Goal: Information Seeking & Learning: Find specific fact

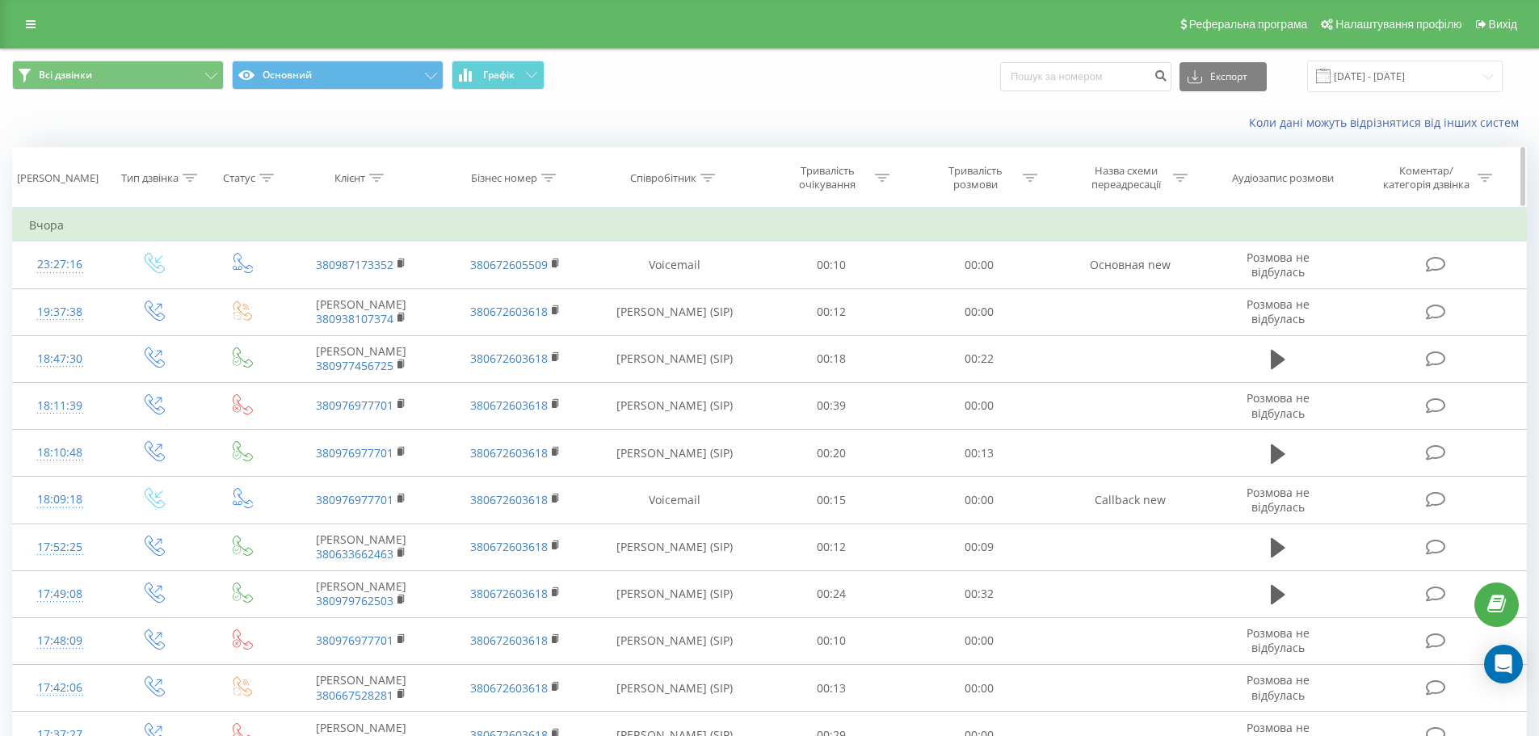
click at [187, 178] on icon at bounding box center [190, 178] width 15 height 8
click at [212, 294] on icon at bounding box center [213, 295] width 16 height 16
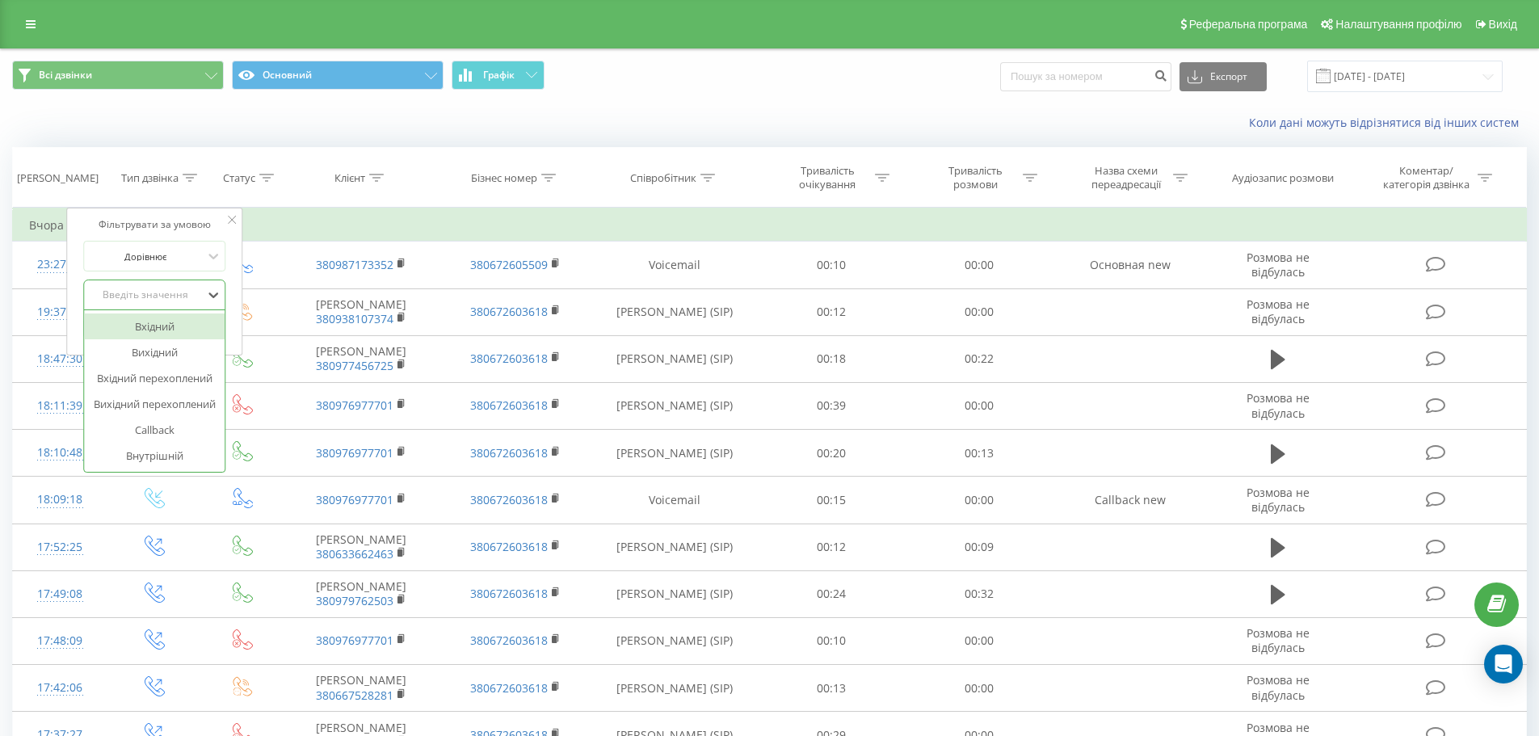
click at [162, 334] on div "Вхідний" at bounding box center [154, 326] width 141 height 26
click at [190, 328] on span "OK" at bounding box center [188, 327] width 45 height 25
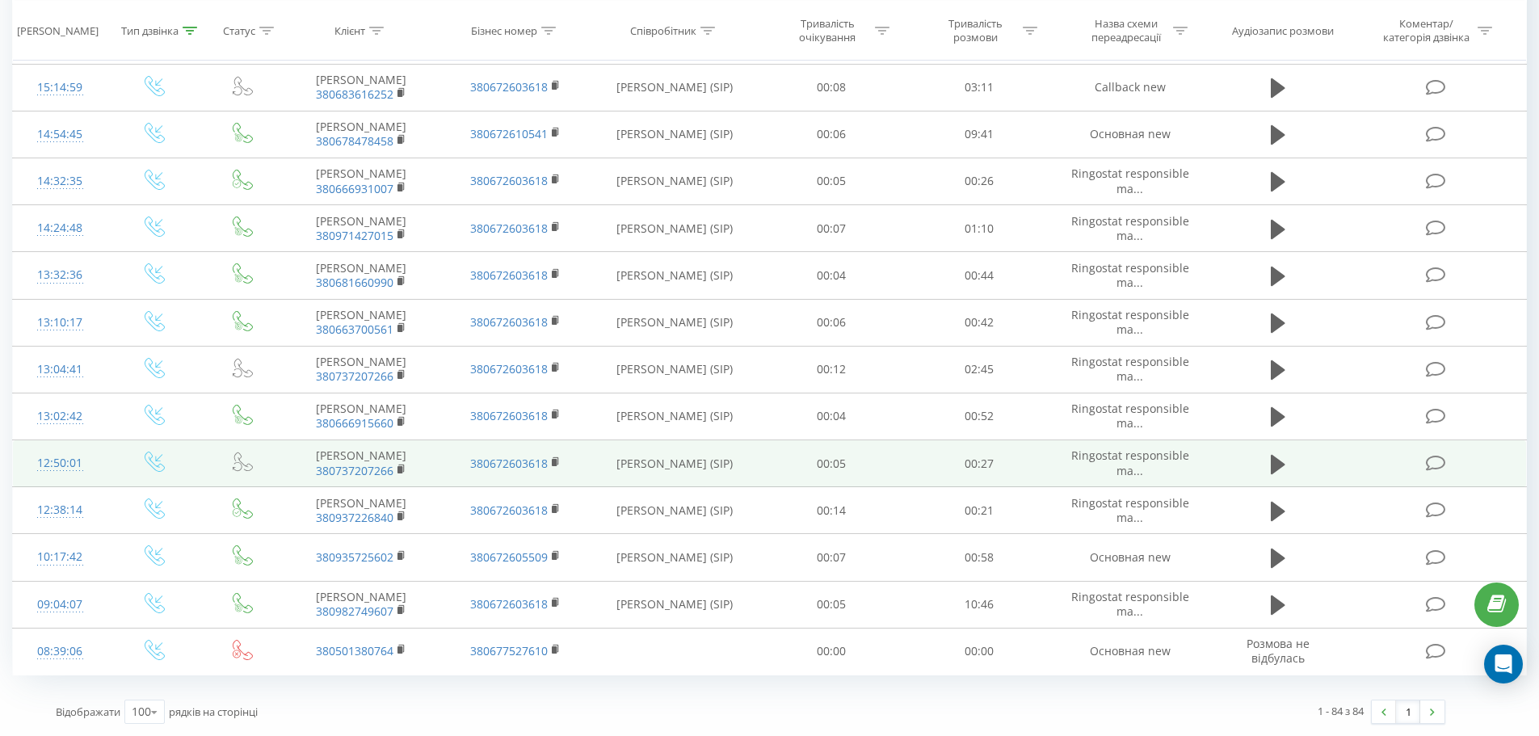
scroll to position [4281, 0]
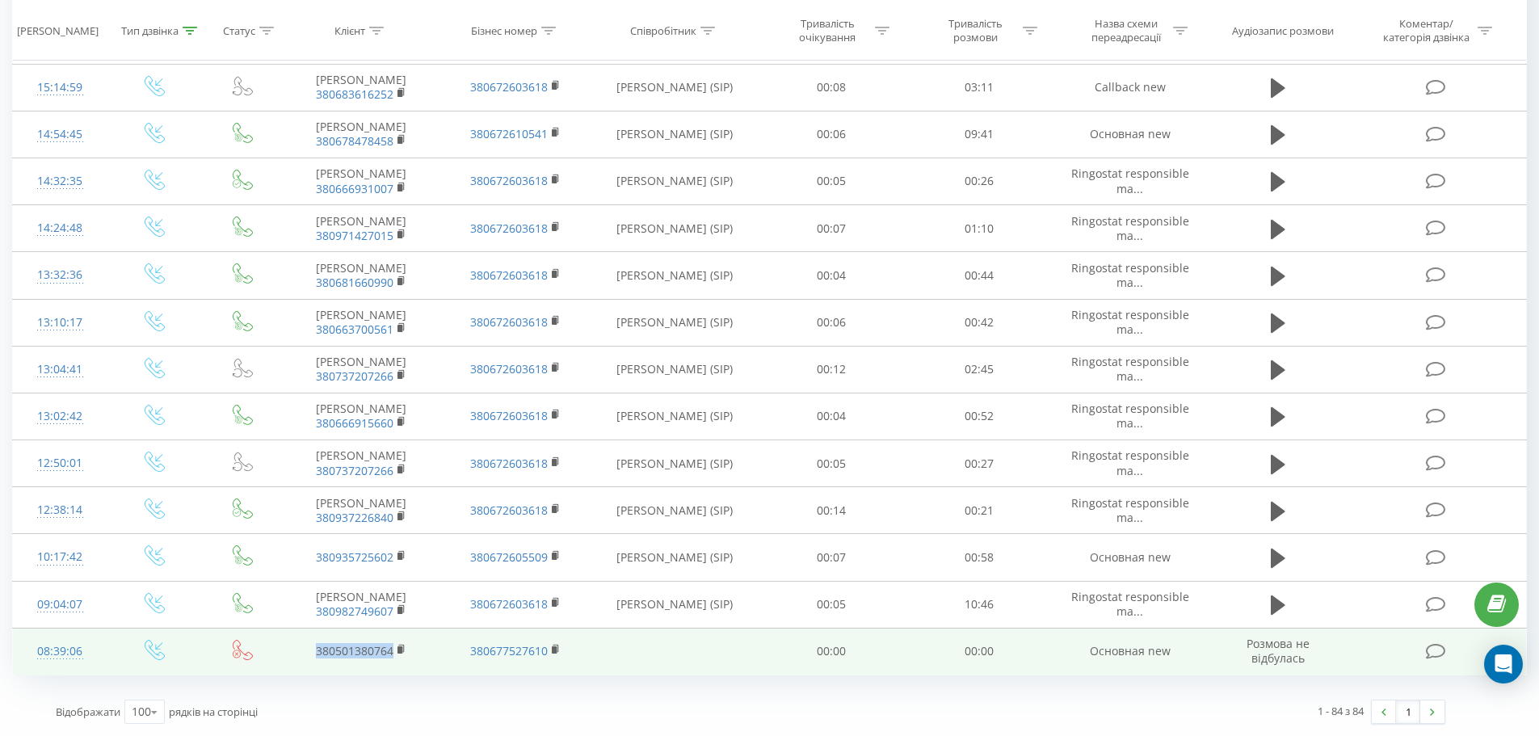
drag, startPoint x: 313, startPoint y: 656, endPoint x: 396, endPoint y: 662, distance: 83.4
click at [396, 662] on td "380501380764" at bounding box center [360, 651] width 153 height 47
copy link "380501380764"
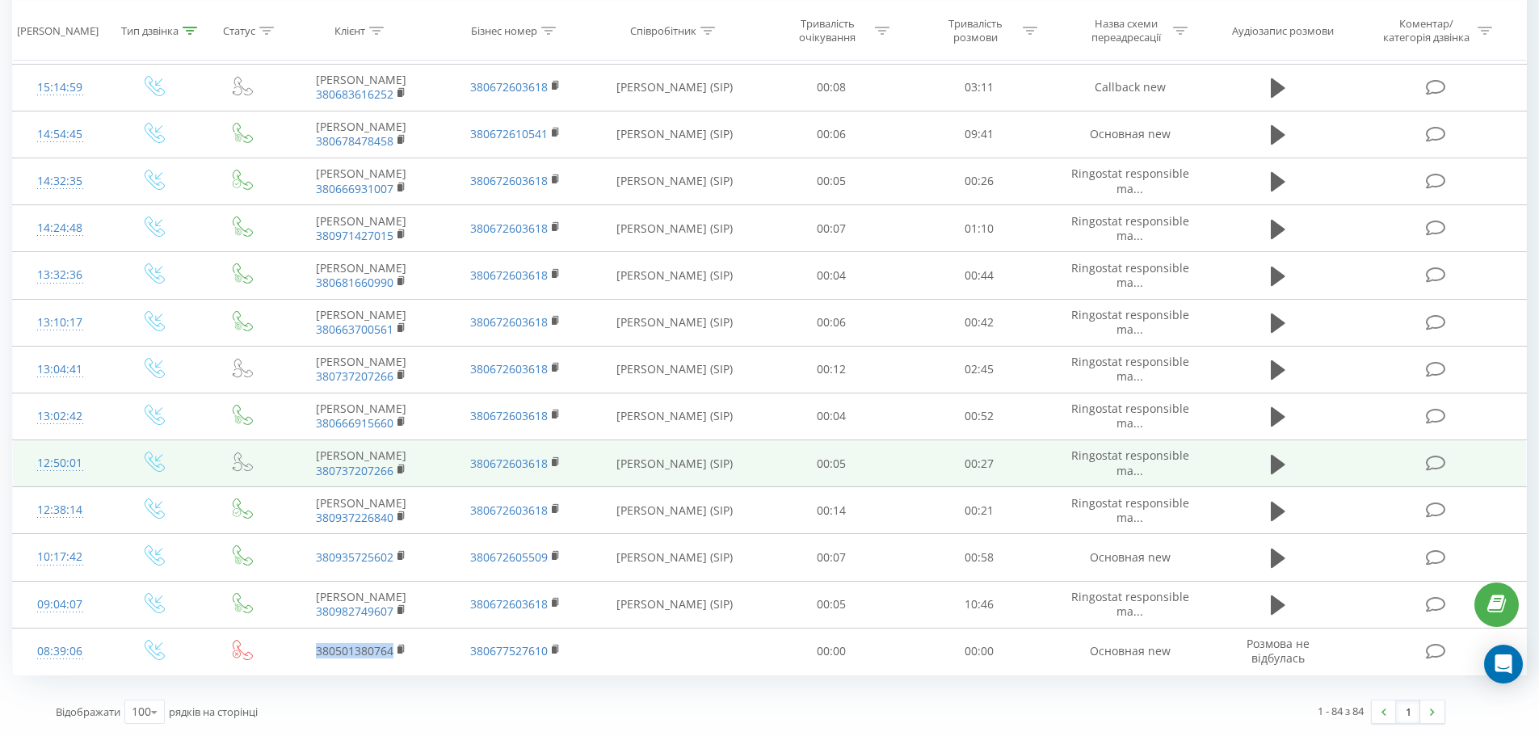
scroll to position [3797, 0]
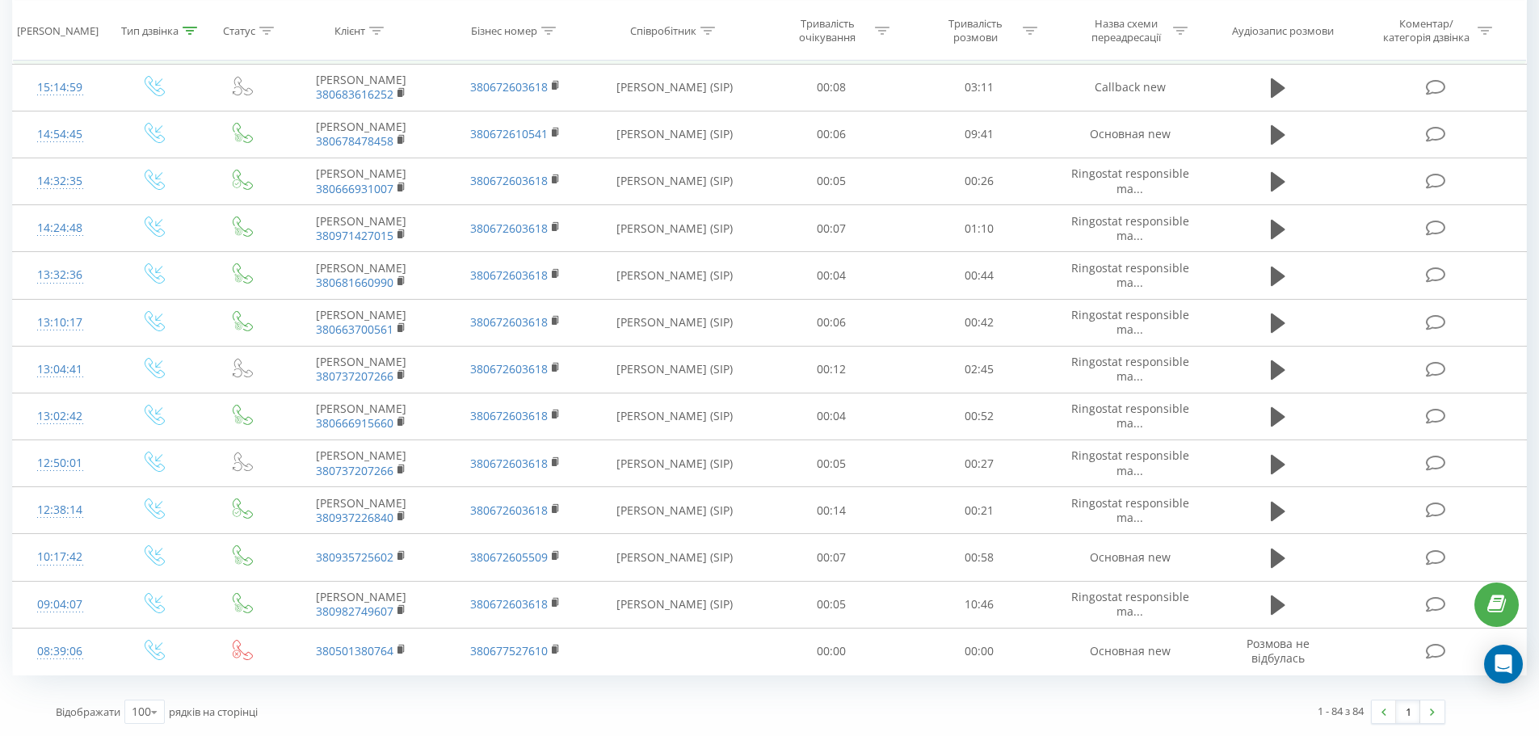
drag, startPoint x: 313, startPoint y: 406, endPoint x: 396, endPoint y: 438, distance: 89.0
click at [396, 64] on td "Антохів Любов Володимирівна 380666915660" at bounding box center [360, 40] width 153 height 47
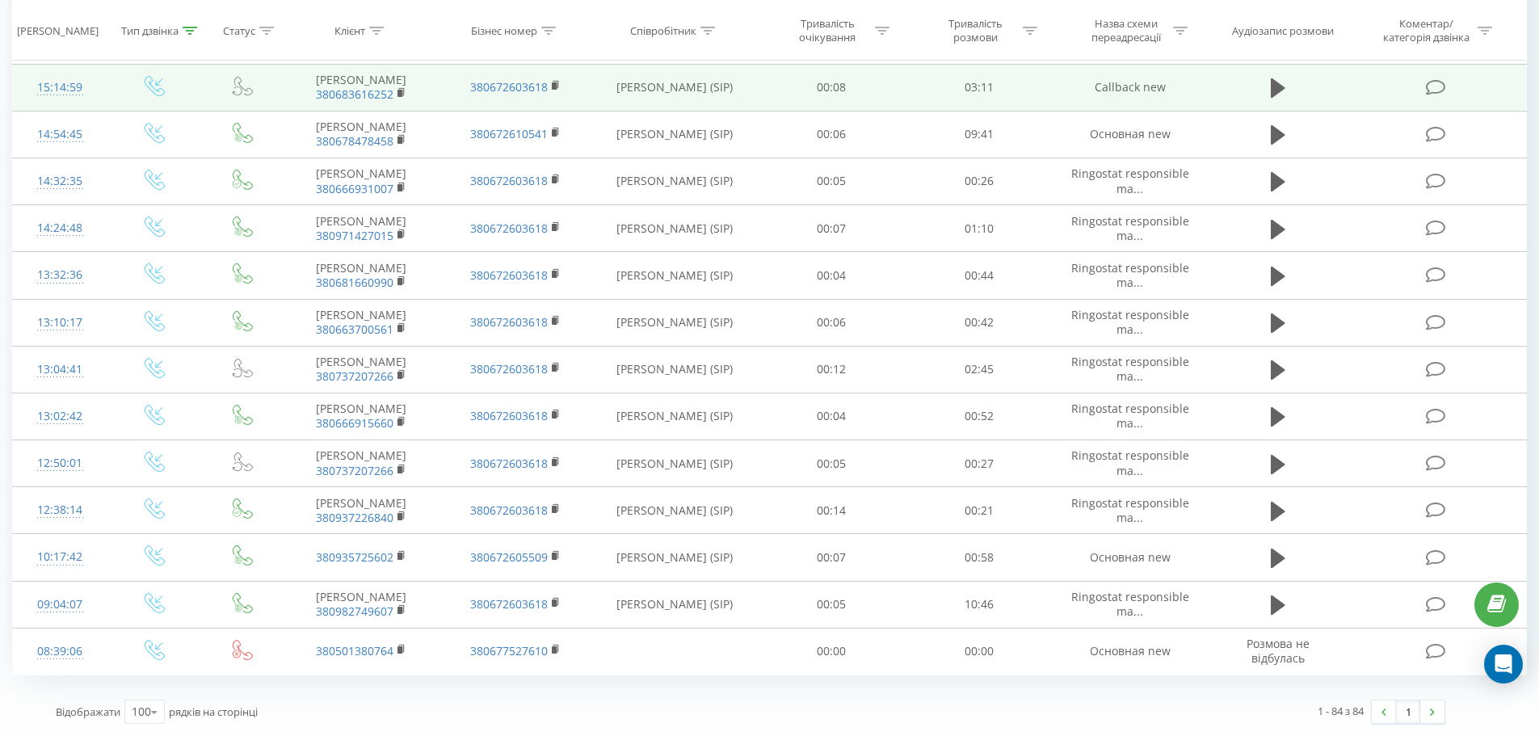
copy td "Антохів Любов Володимирівна 380666915660"
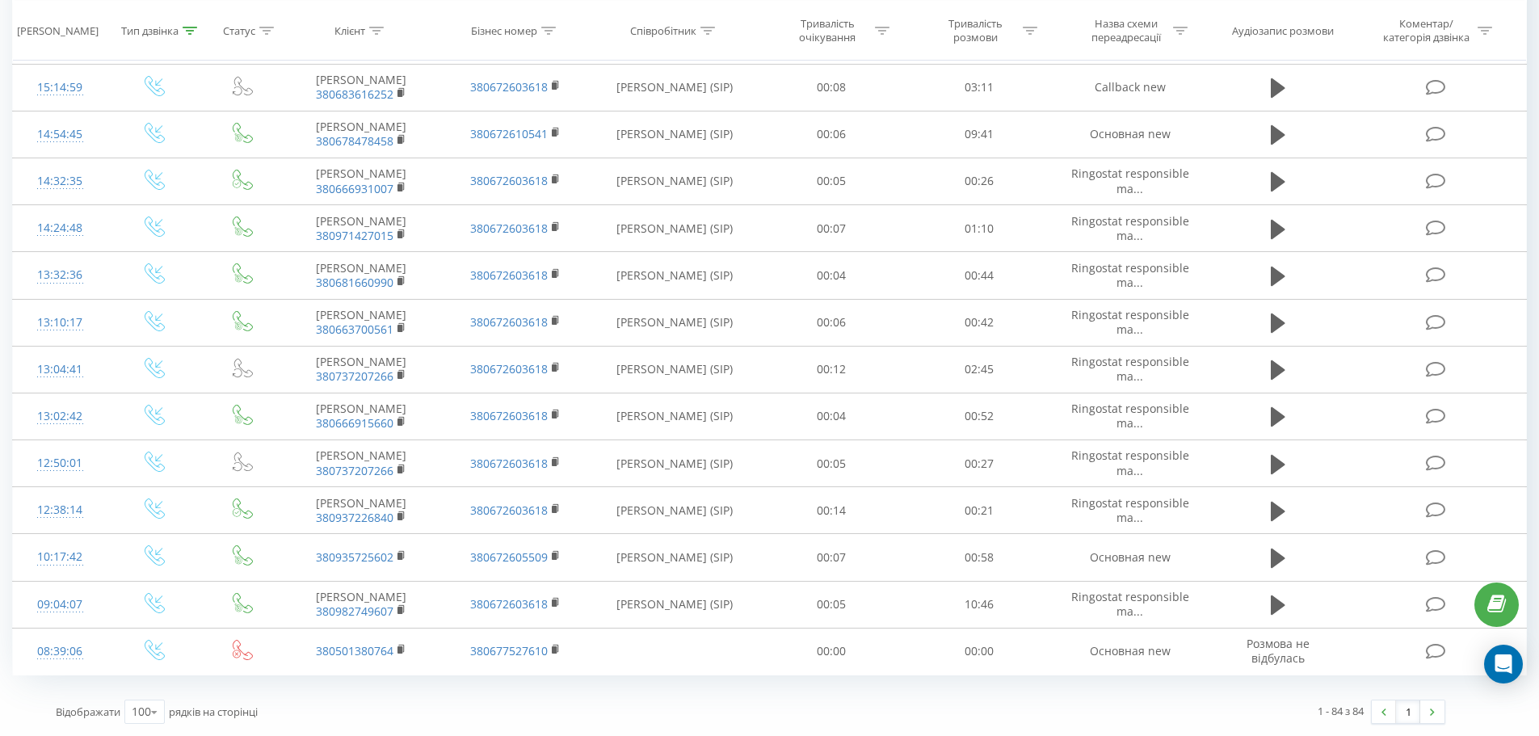
drag, startPoint x: 310, startPoint y: 346, endPoint x: 393, endPoint y: 374, distance: 87.1
copy td "Єдленко Тетяна Геннадіївна 380987755183"
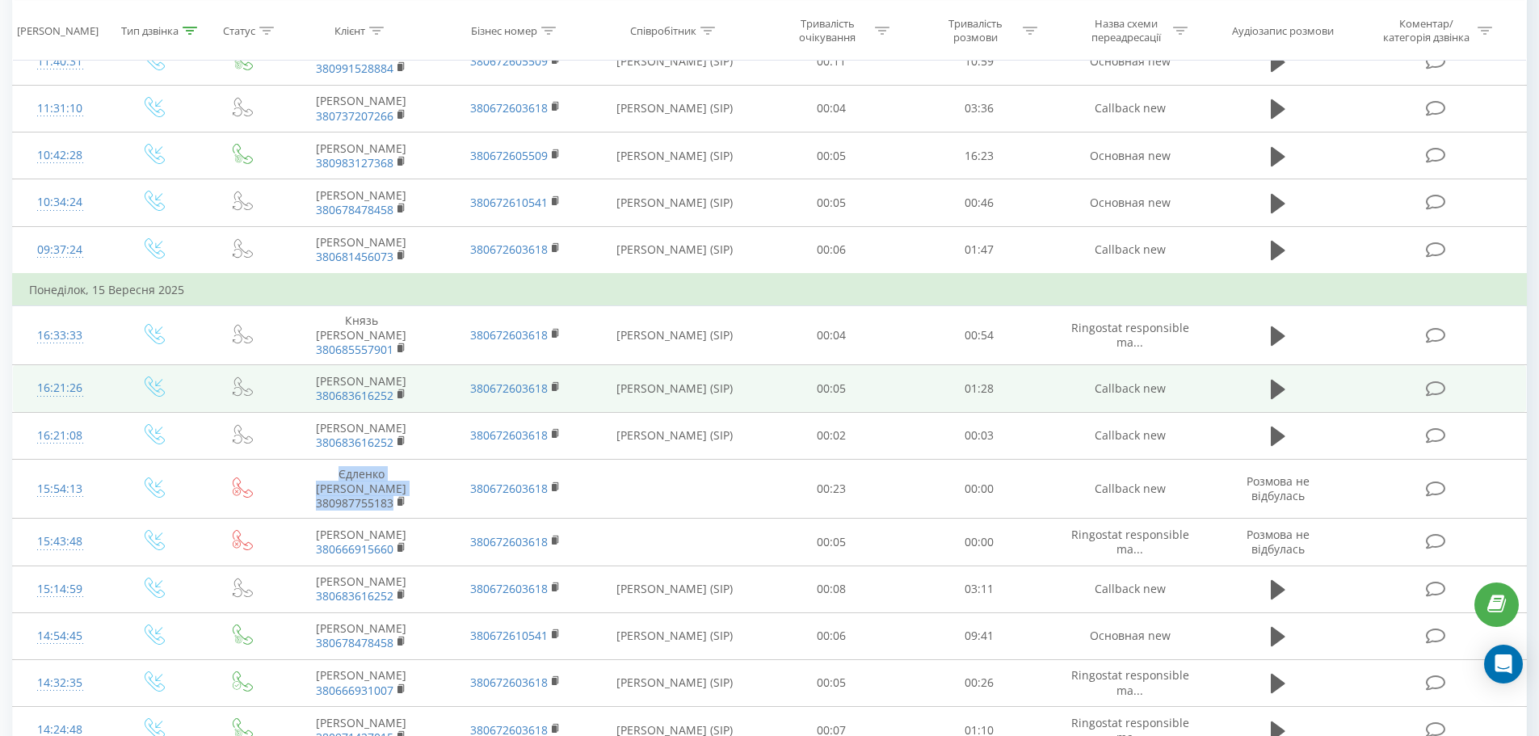
scroll to position [3231, 0]
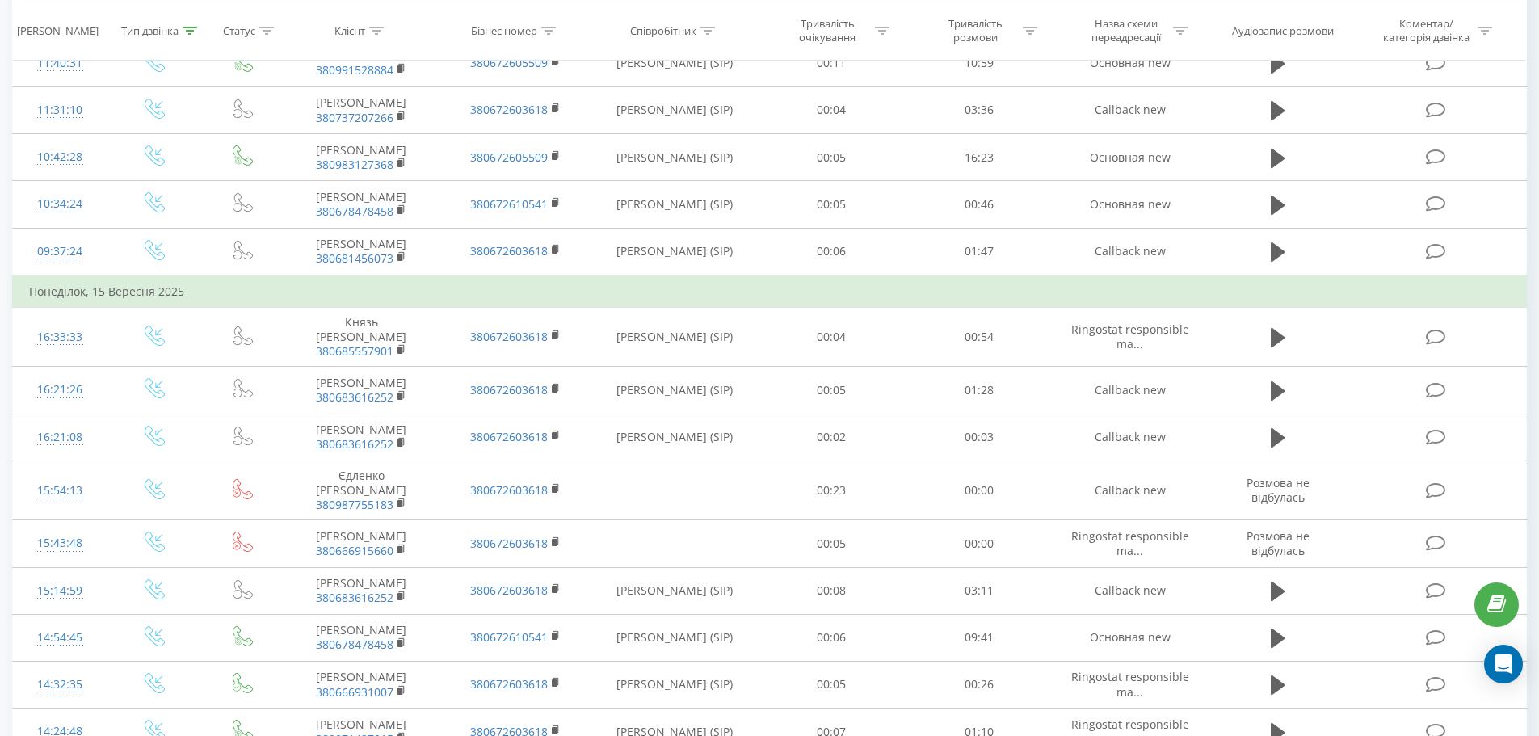
drag, startPoint x: 340, startPoint y: 322, endPoint x: 393, endPoint y: 343, distance: 56.9
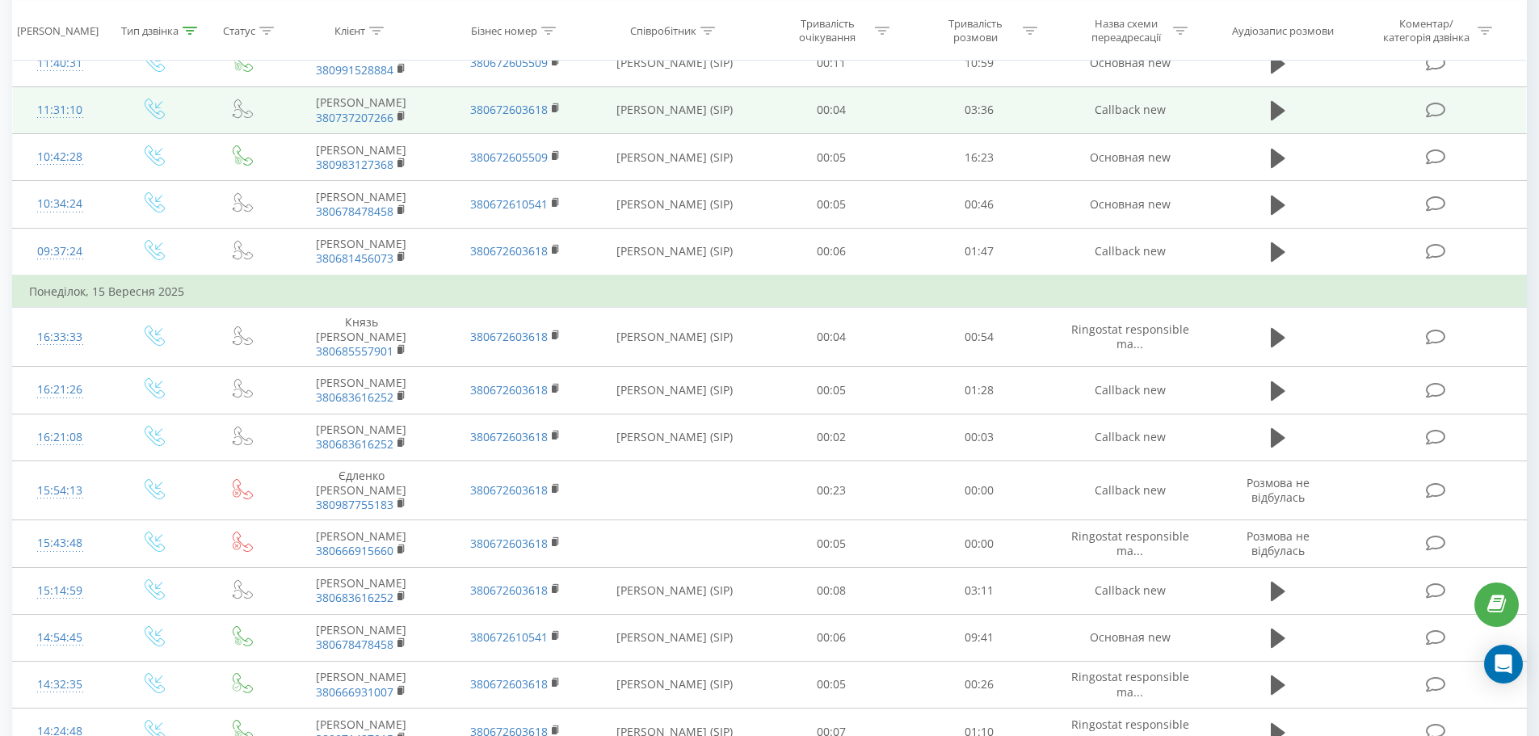
copy td "Юлія 380638937349"
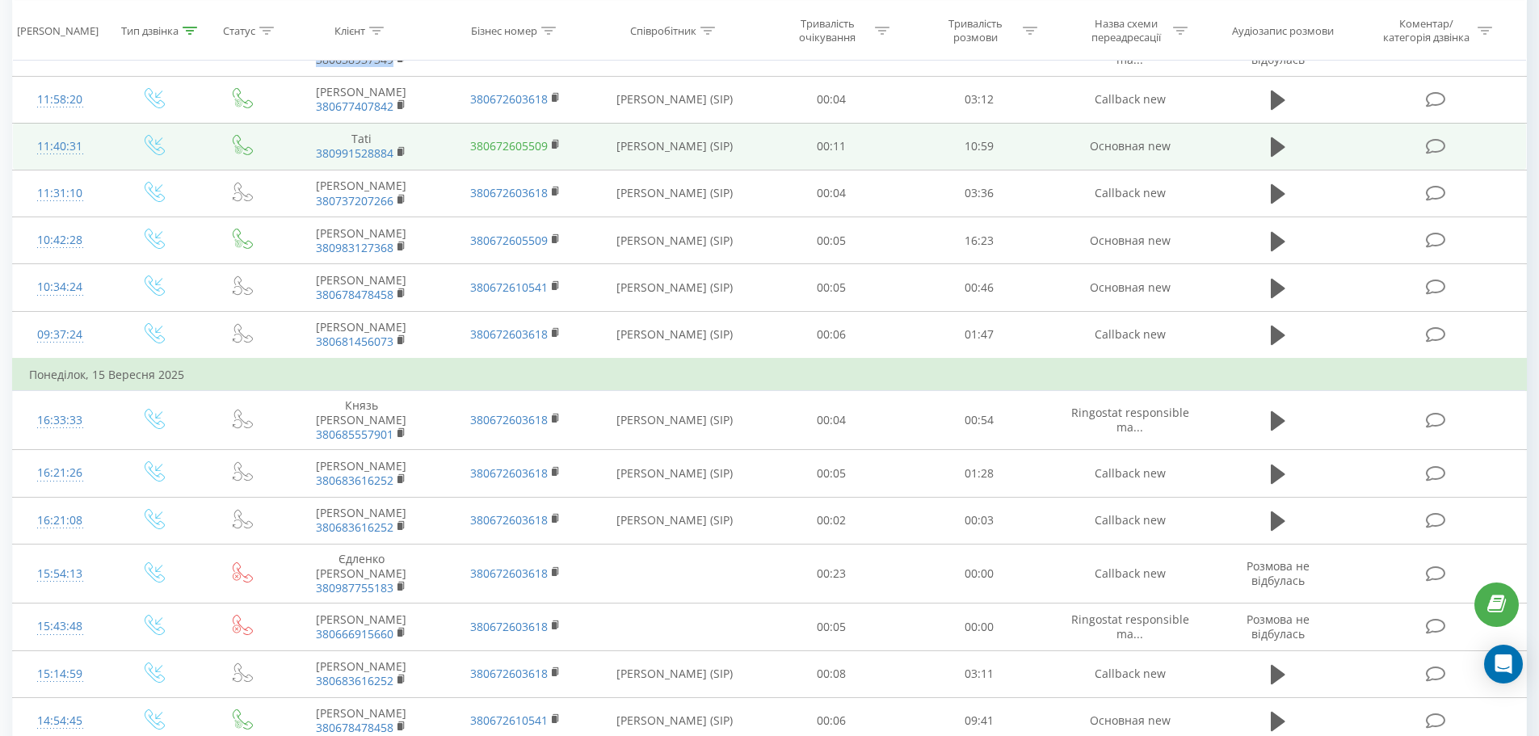
scroll to position [3070, 0]
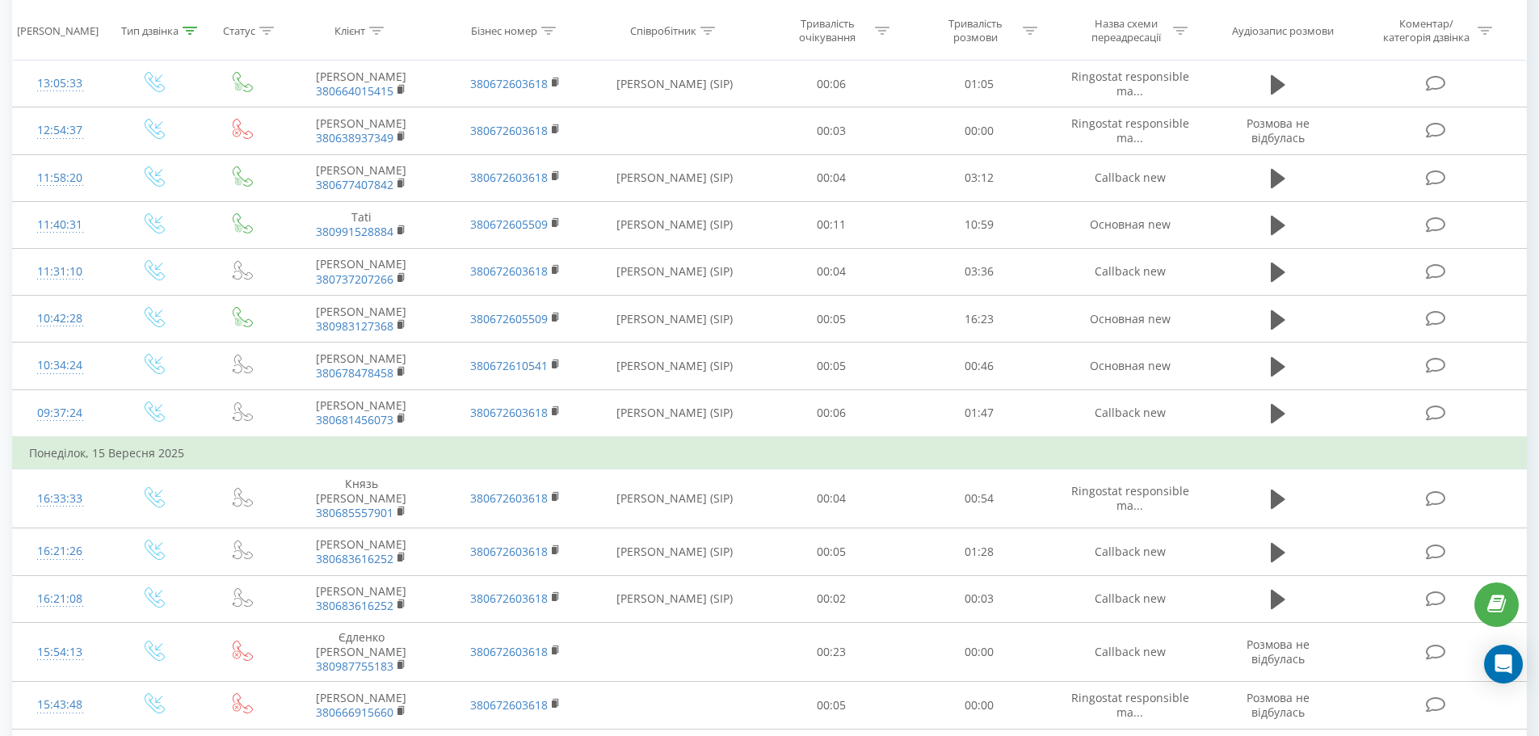
drag, startPoint x: 310, startPoint y: 364, endPoint x: 400, endPoint y: 397, distance: 95.9
click at [400, 61] on td "Мірова Вероніка Віталіївна 380962925498" at bounding box center [360, 37] width 153 height 47
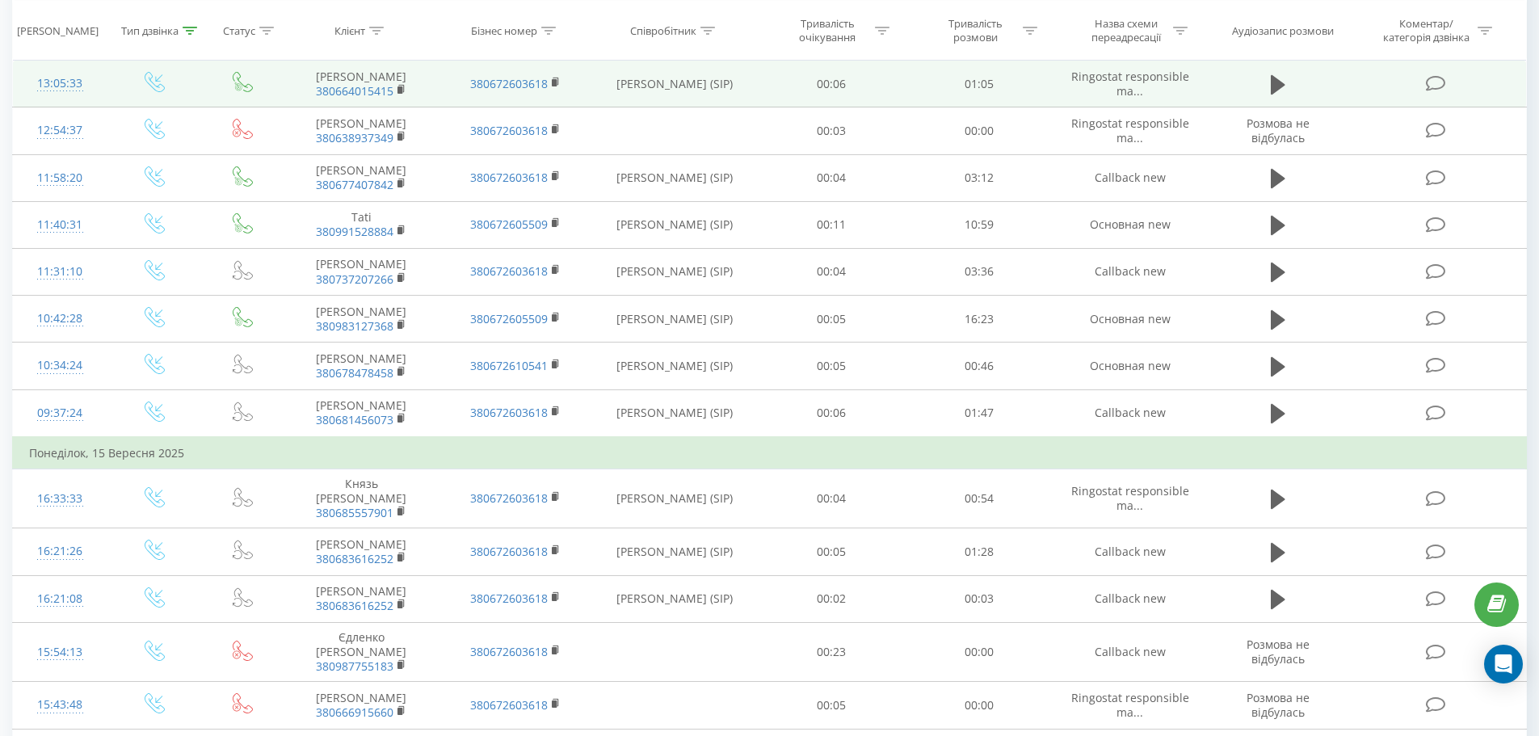
copy td "Мірова Вероніка Віталіївна 380962925498"
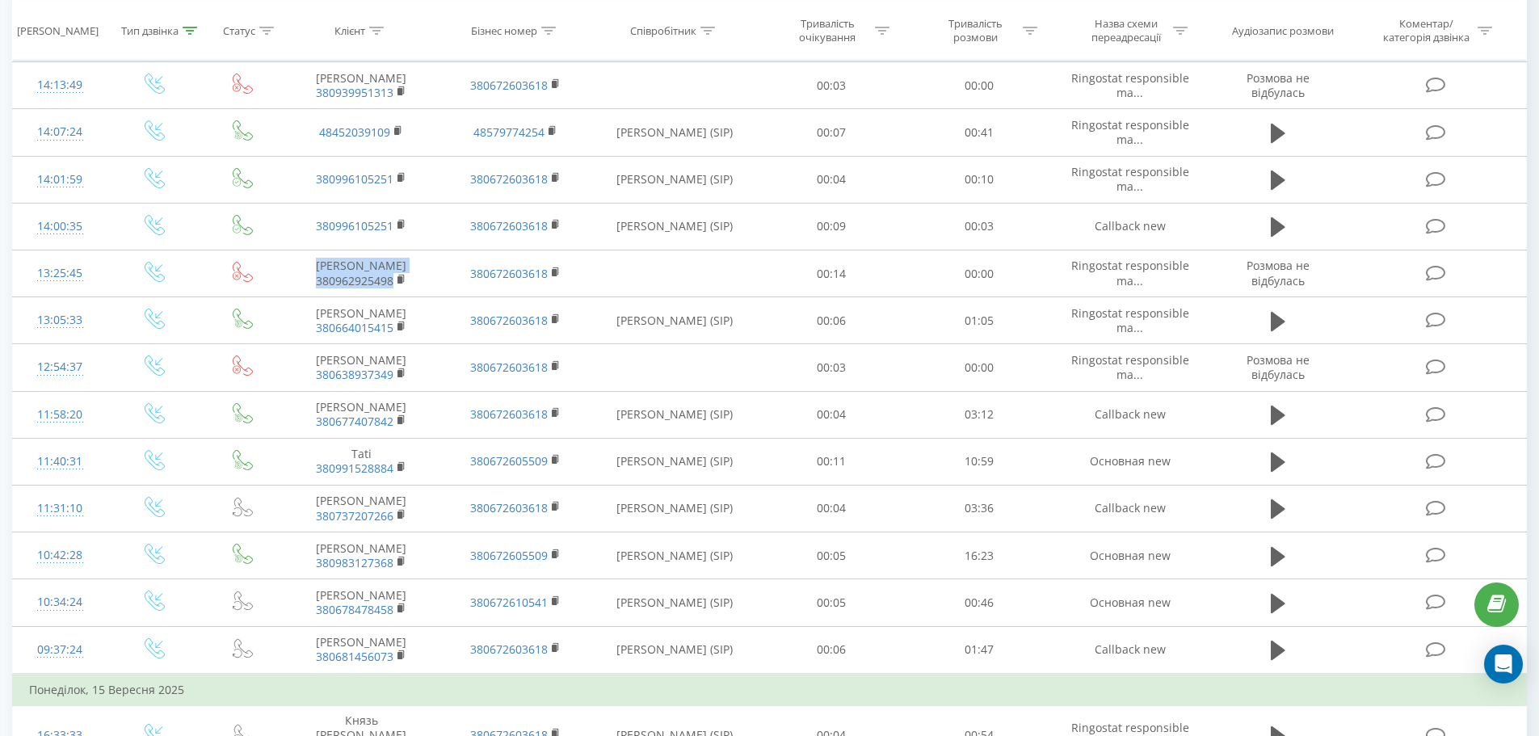
scroll to position [2827, 0]
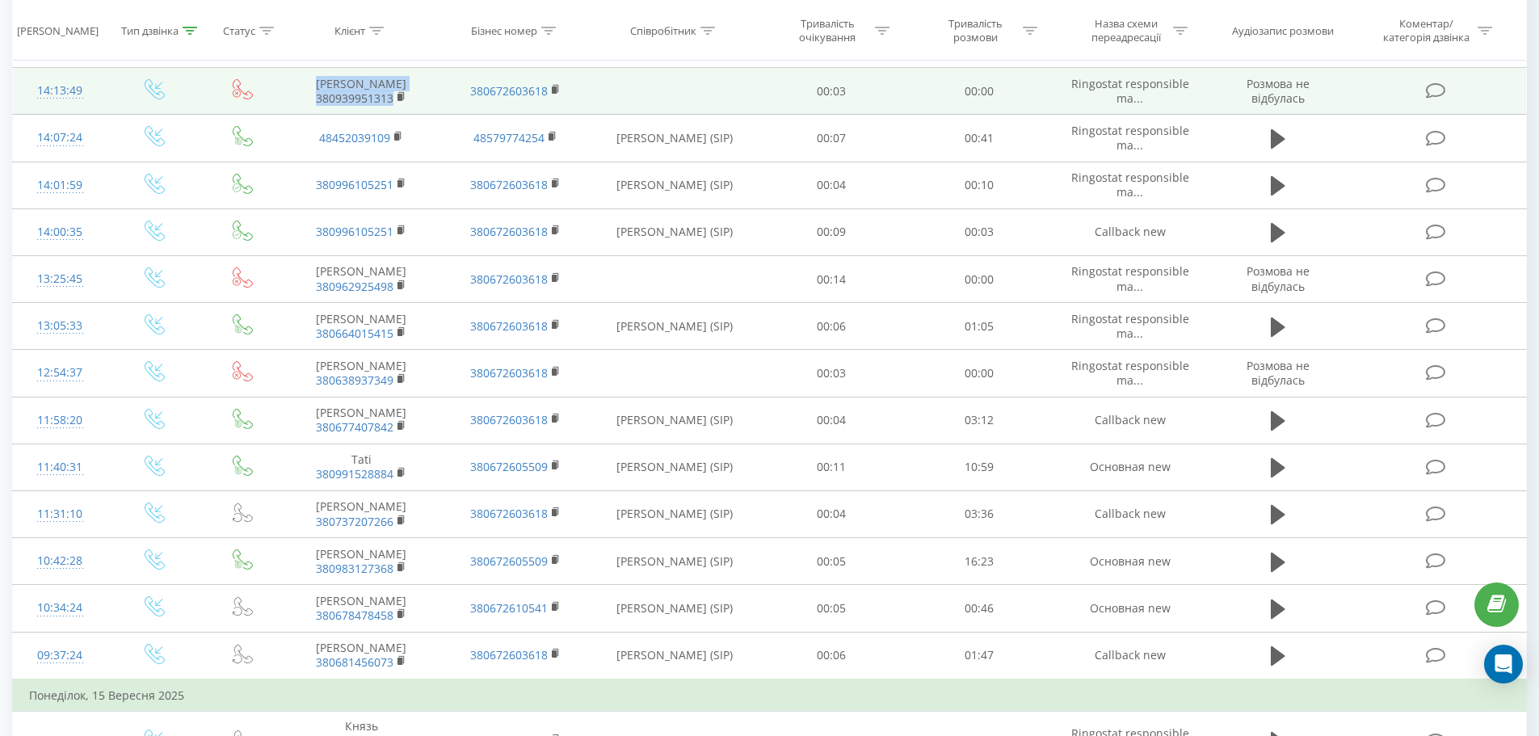
drag, startPoint x: 317, startPoint y: 404, endPoint x: 395, endPoint y: 446, distance: 88.9
click at [395, 115] on td "Кравець Софія Леонідівна 380939951313" at bounding box center [360, 91] width 153 height 47
copy td "Кравець Софія Леонідівна 380939951313"
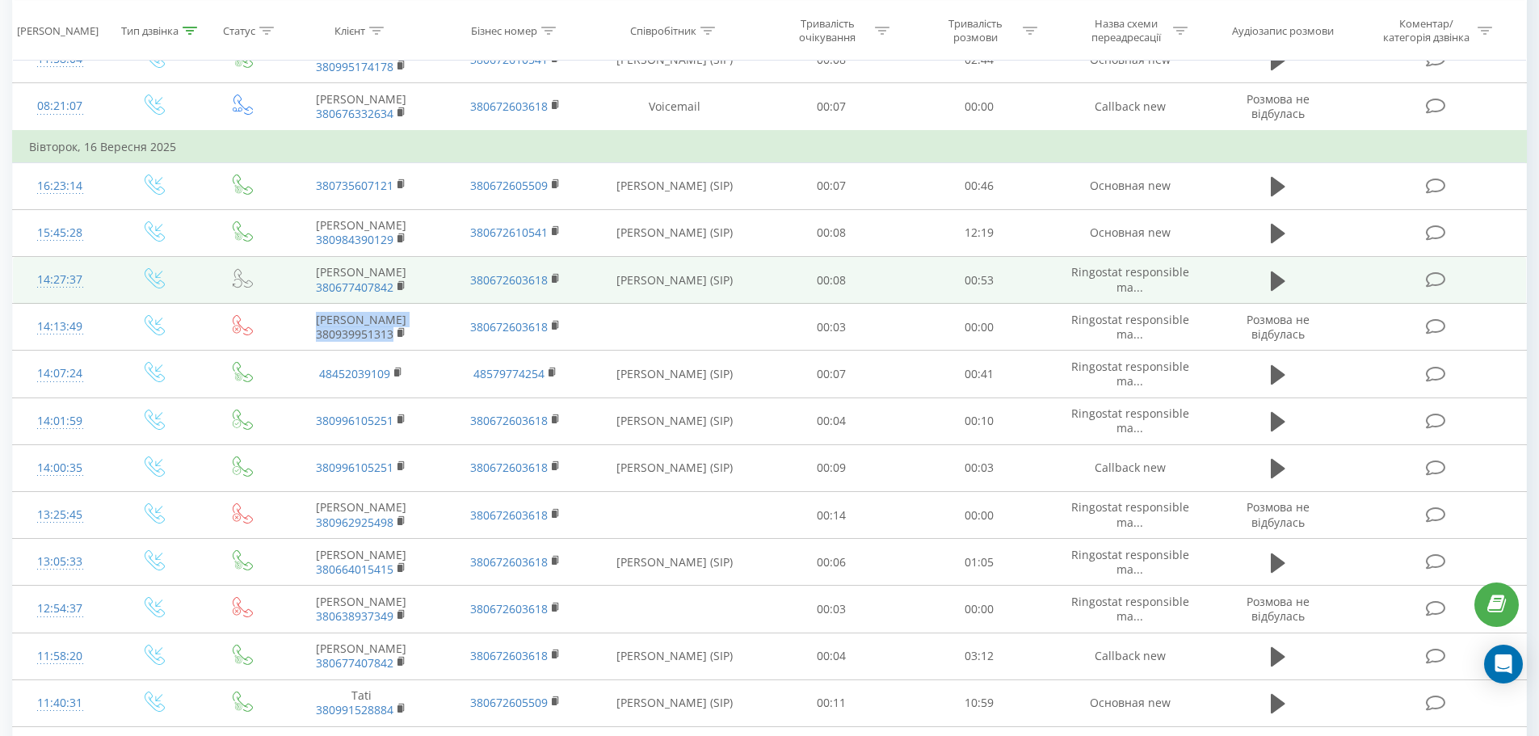
scroll to position [2585, 0]
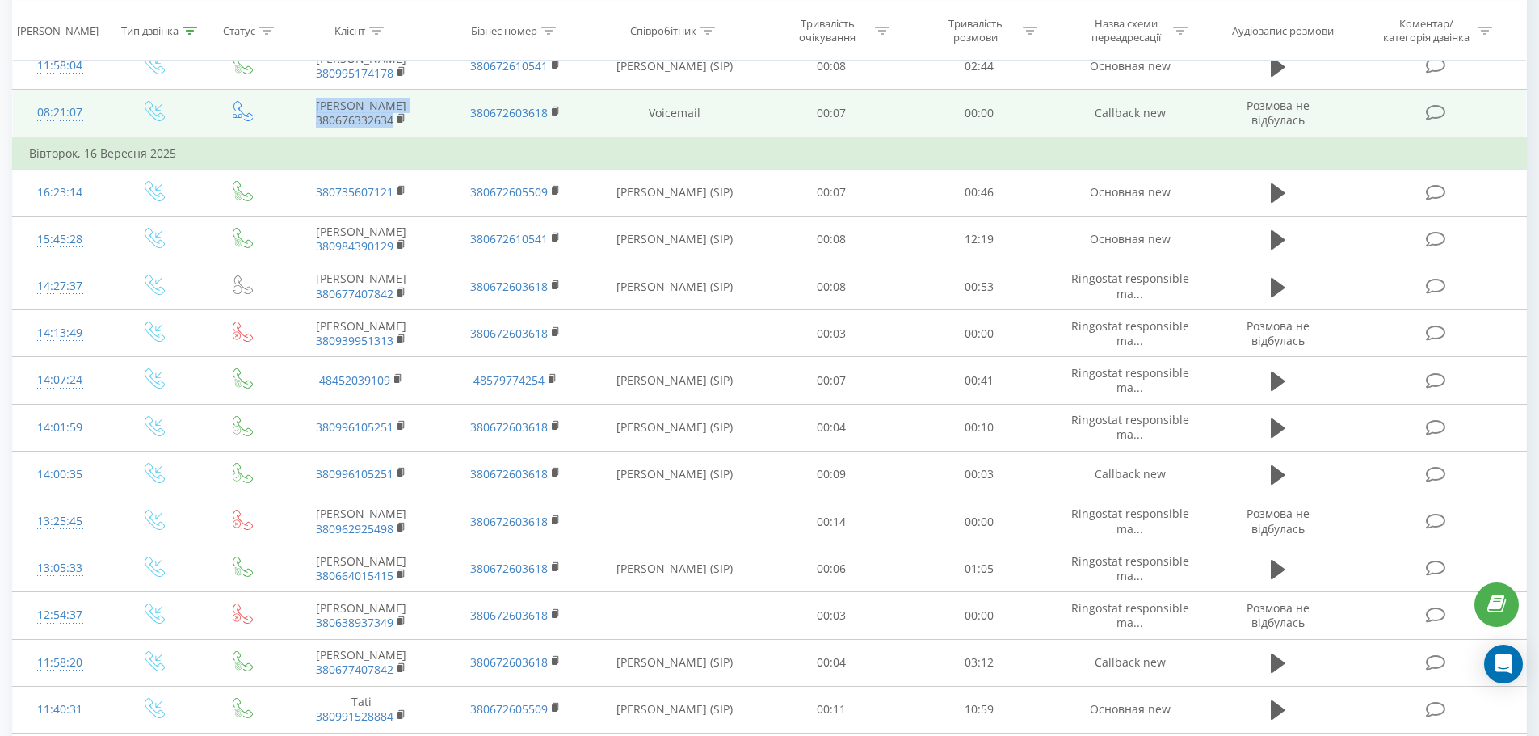
drag, startPoint x: 316, startPoint y: 389, endPoint x: 395, endPoint y: 419, distance: 84.6
click at [395, 137] on td "Лялька Оксана Георгіївна 380676332634" at bounding box center [360, 114] width 153 height 48
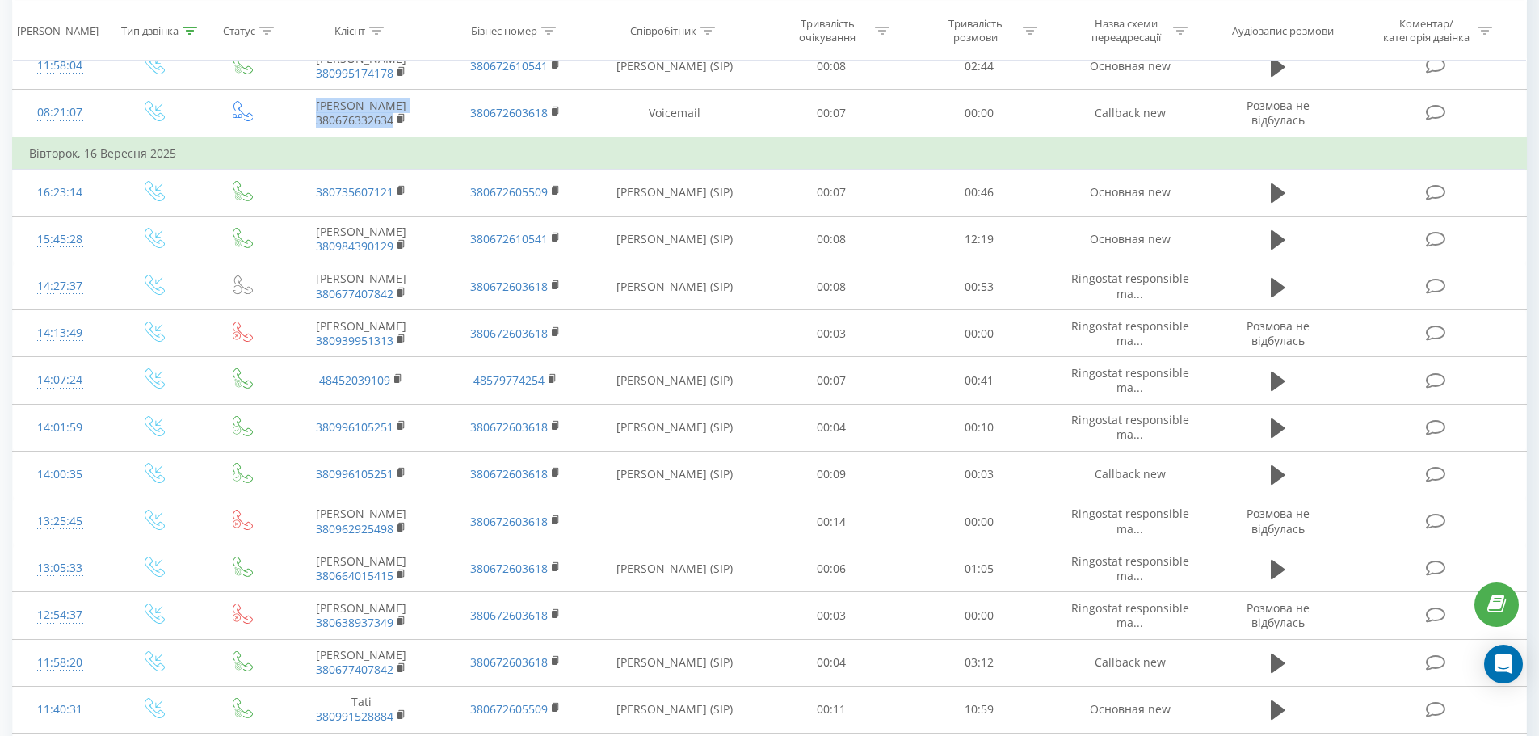
copy td "Лялька Оксана Георгіївна 380676332634"
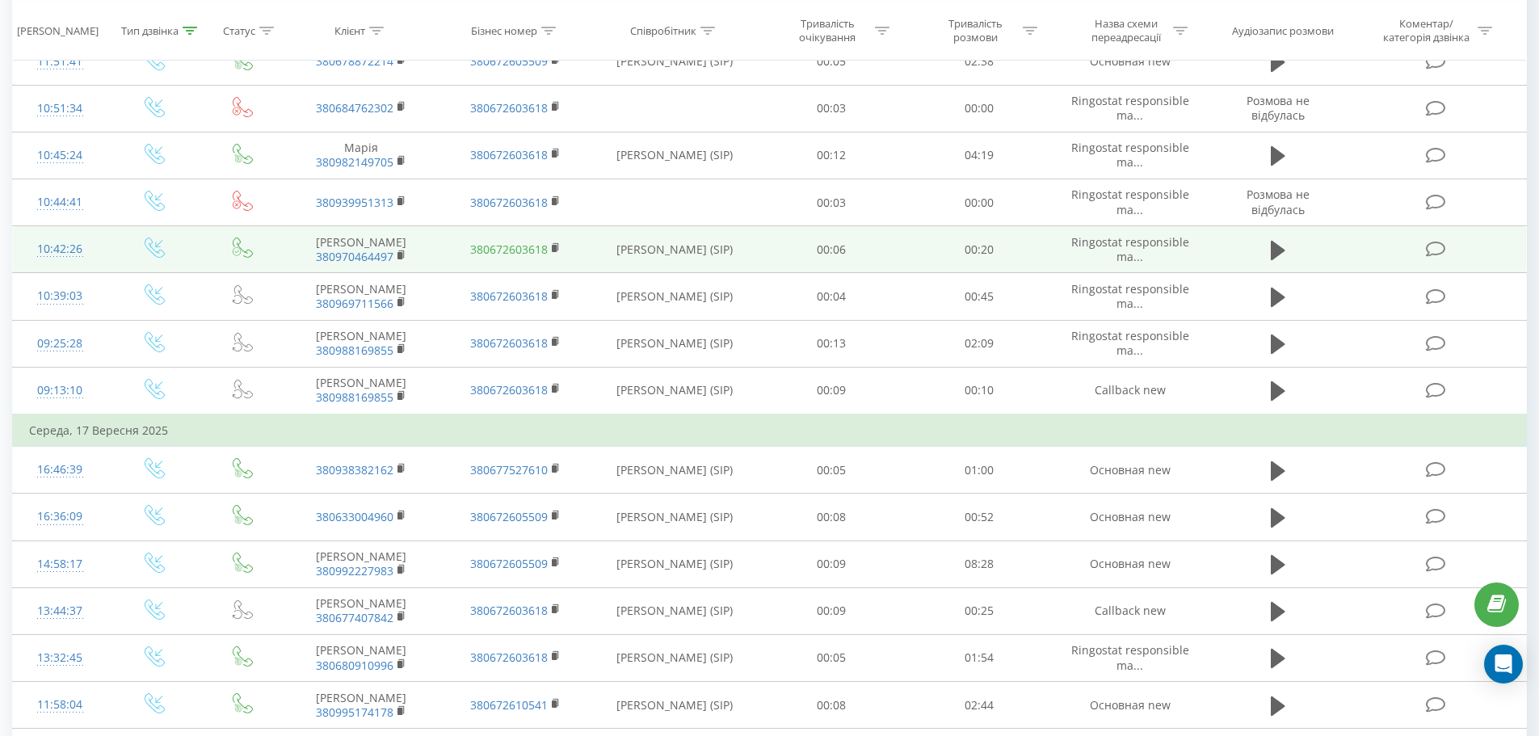
scroll to position [1939, 0]
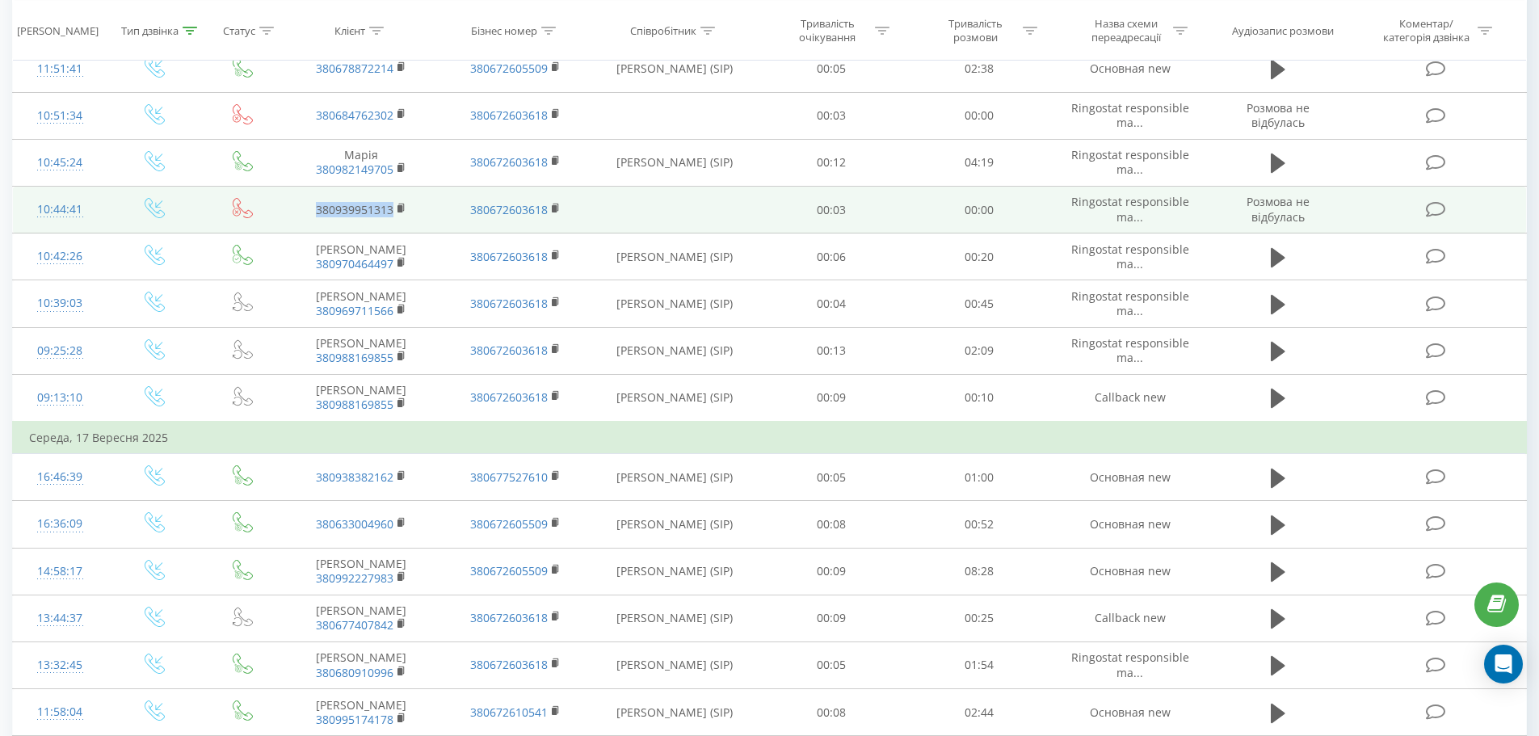
drag, startPoint x: 310, startPoint y: 410, endPoint x: 397, endPoint y: 422, distance: 87.4
click at [397, 233] on td "380939951313" at bounding box center [360, 210] width 153 height 47
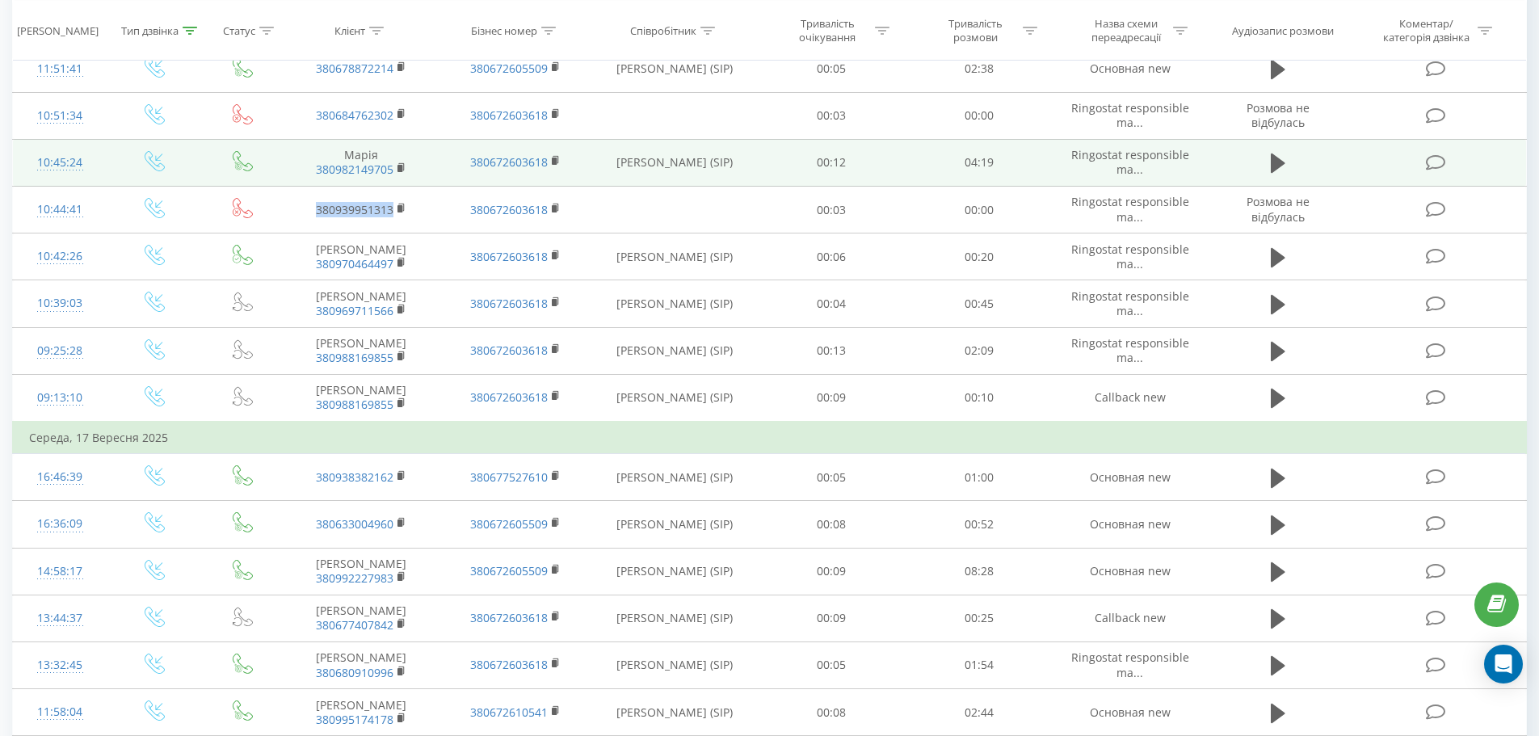
copy link "380939951313"
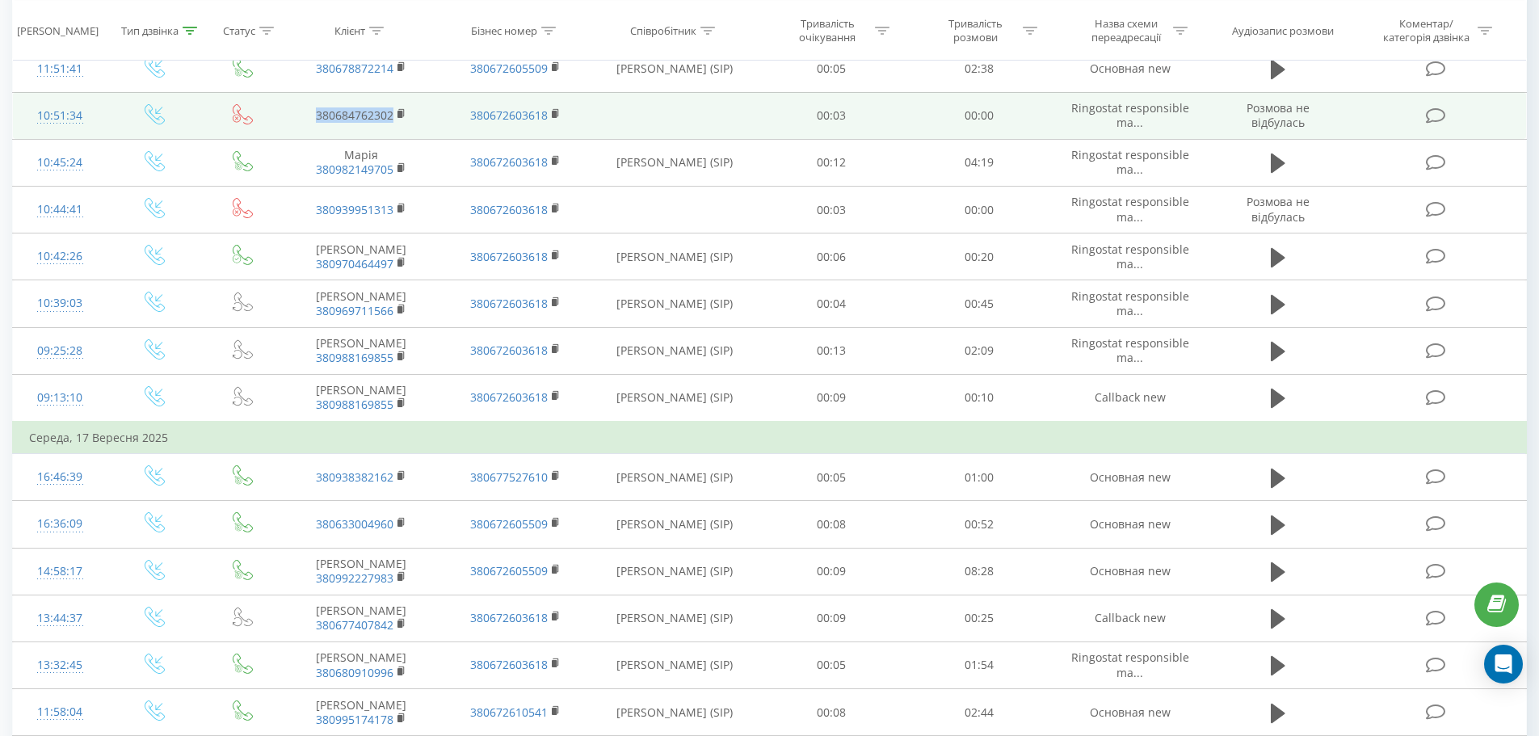
drag, startPoint x: 312, startPoint y: 316, endPoint x: 396, endPoint y: 328, distance: 84.9
click at [396, 139] on td "380684762302" at bounding box center [360, 115] width 153 height 47
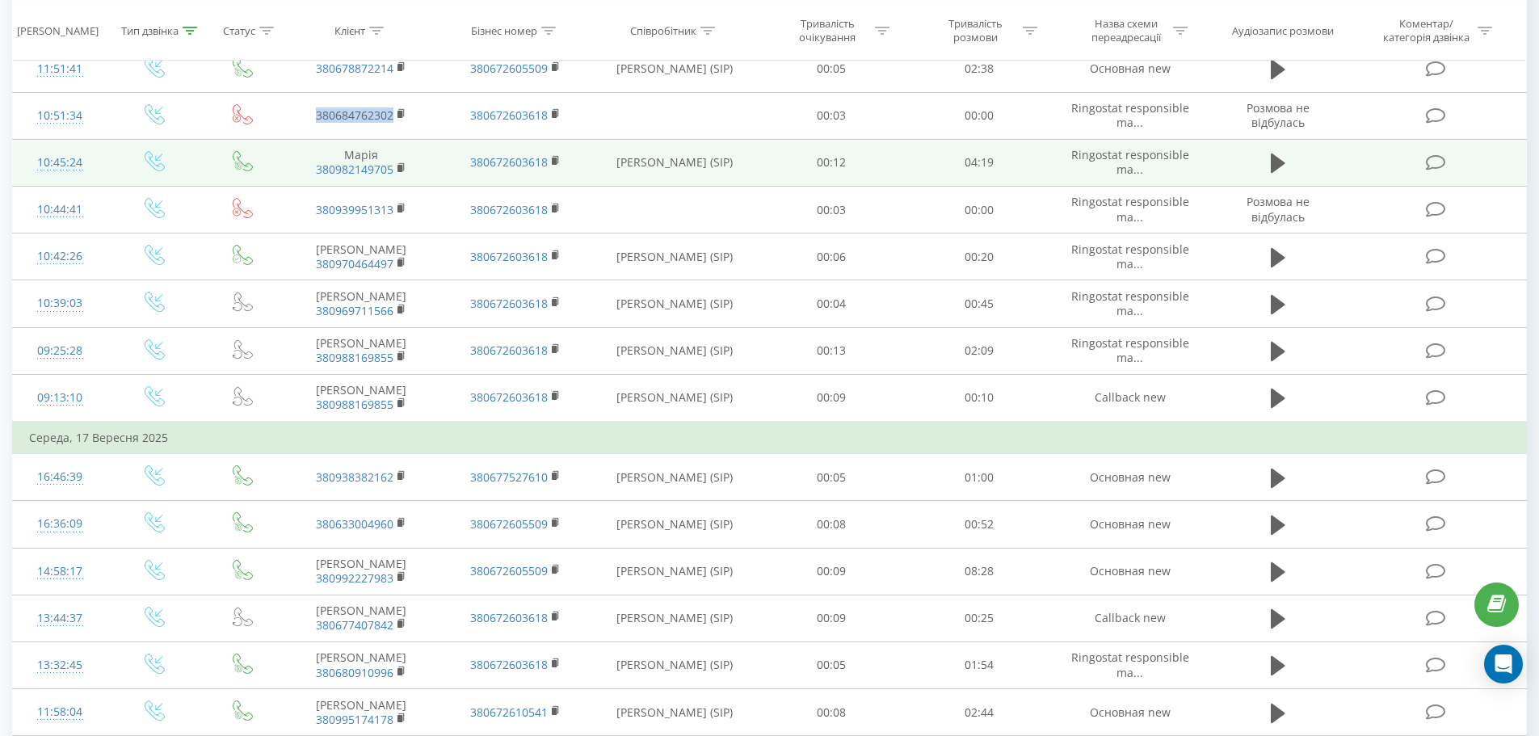
copy link "380684762302"
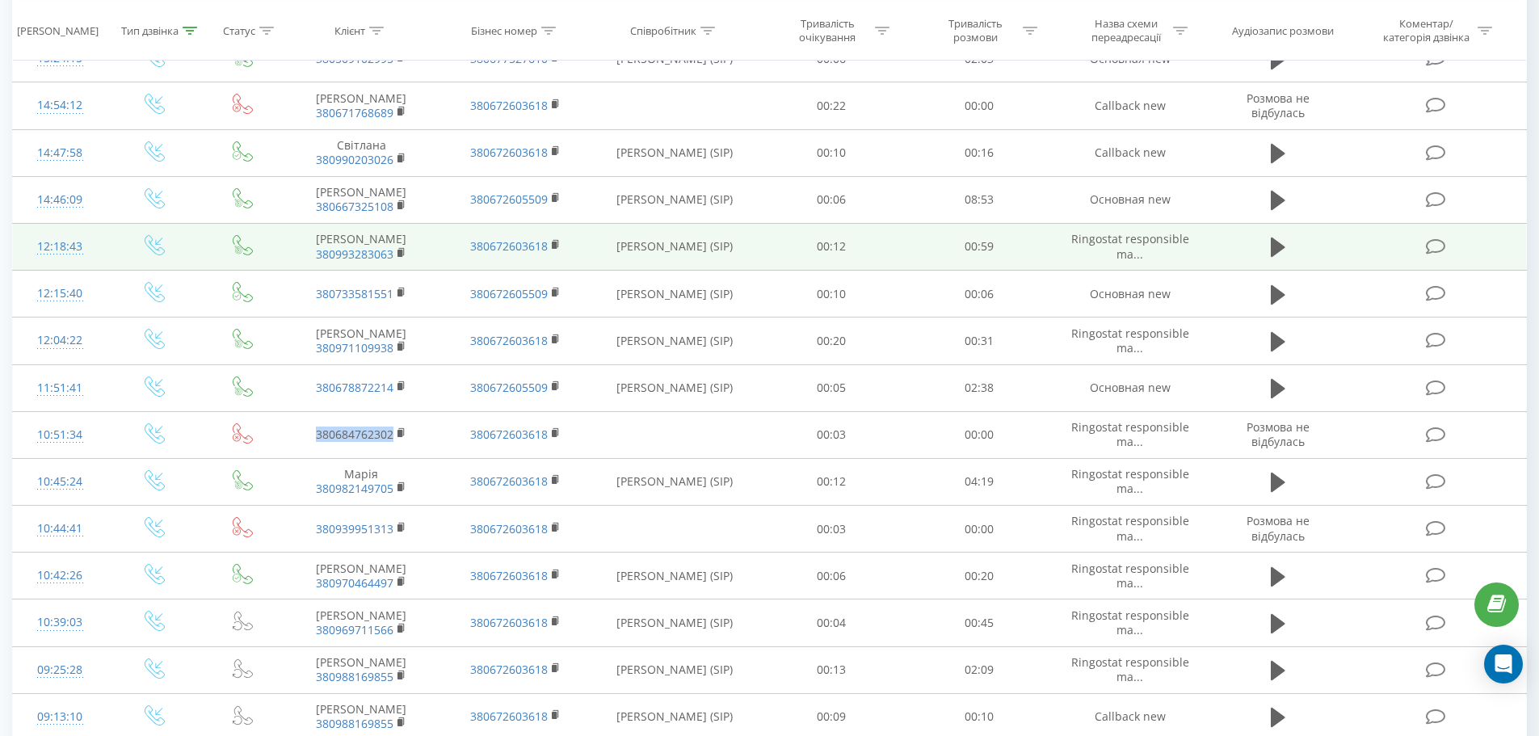
scroll to position [1616, 0]
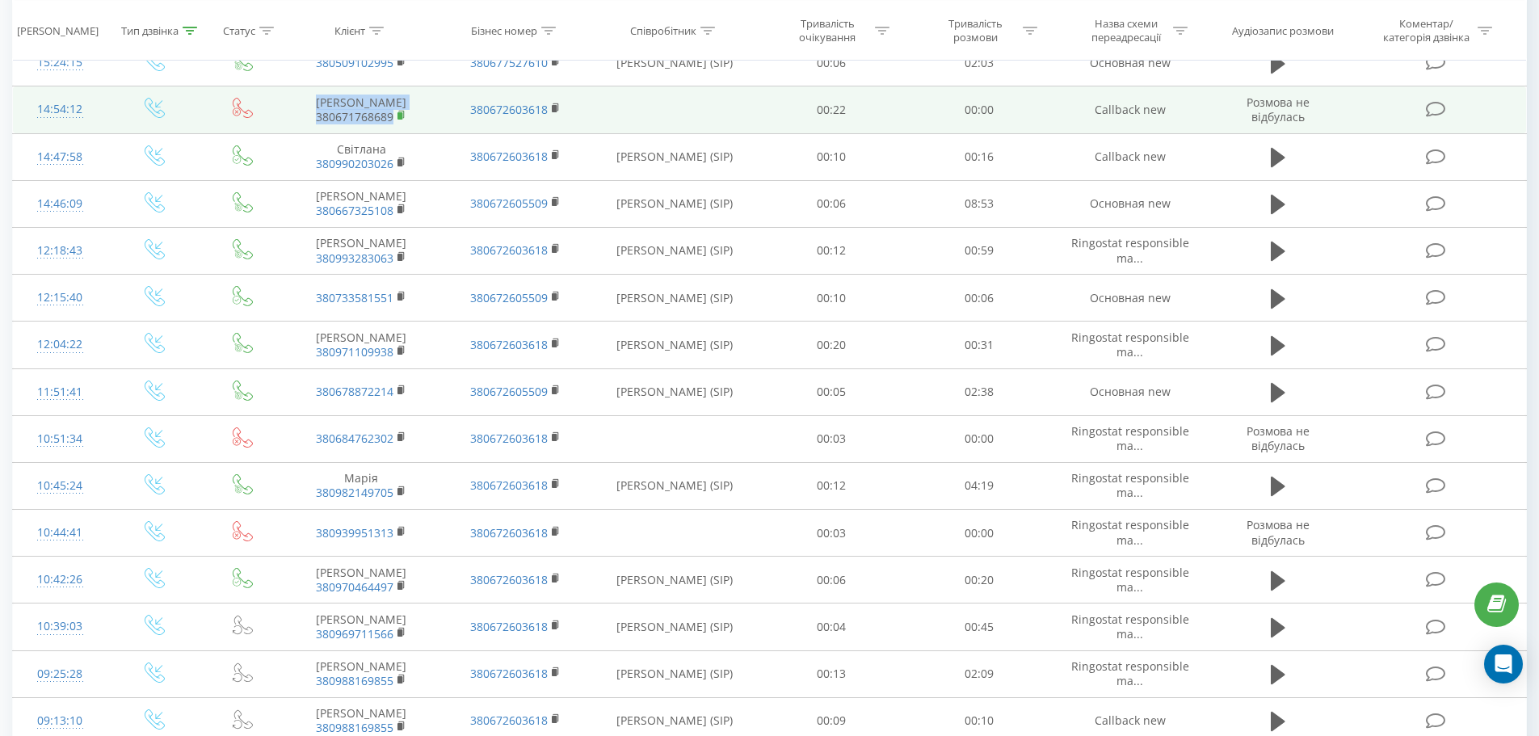
drag, startPoint x: 297, startPoint y: 265, endPoint x: 398, endPoint y: 299, distance: 106.5
click at [398, 133] on td "Алексеєва Оксана Михайлівна 380671768689" at bounding box center [360, 109] width 153 height 47
copy td "Алексеєва Оксана Михайлівна 380671768689"
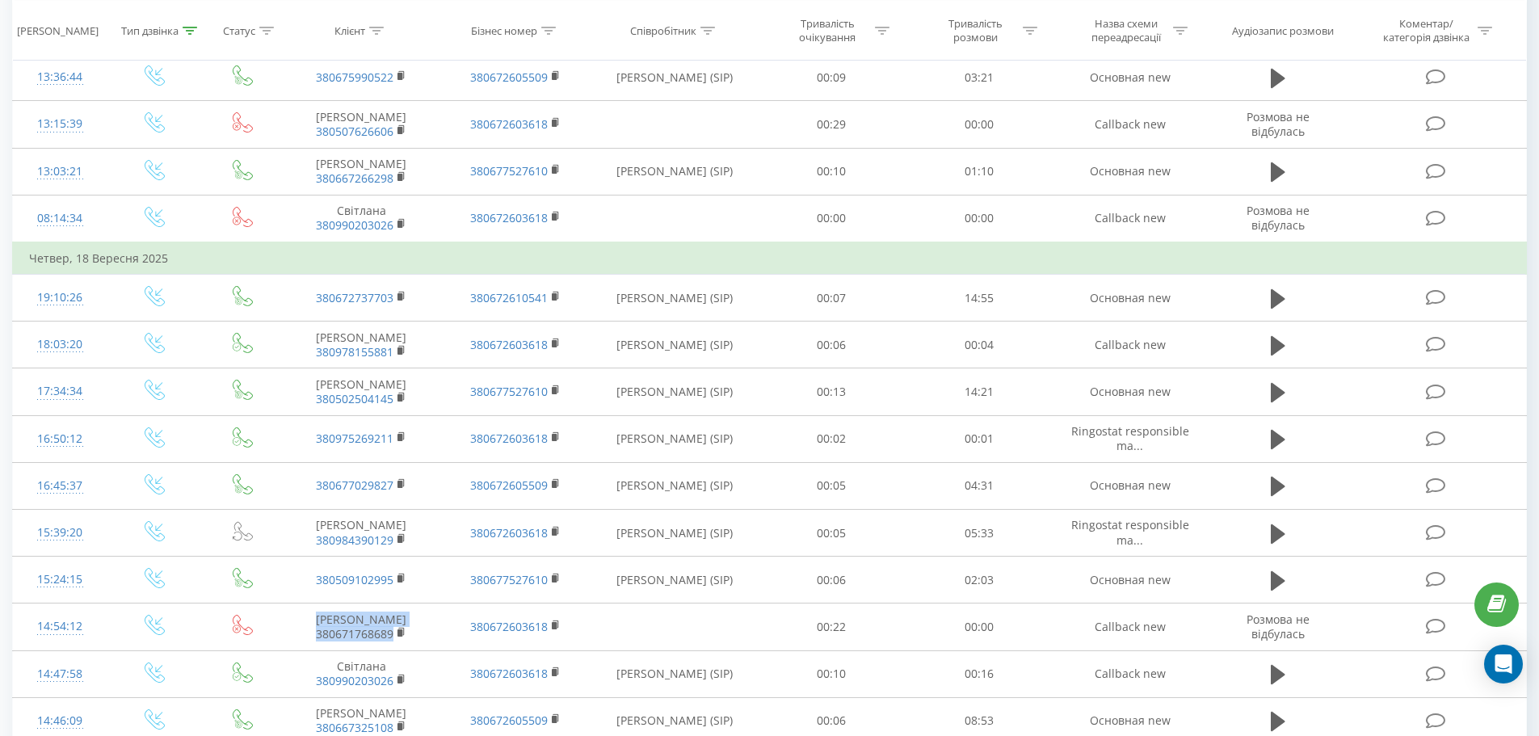
scroll to position [1050, 0]
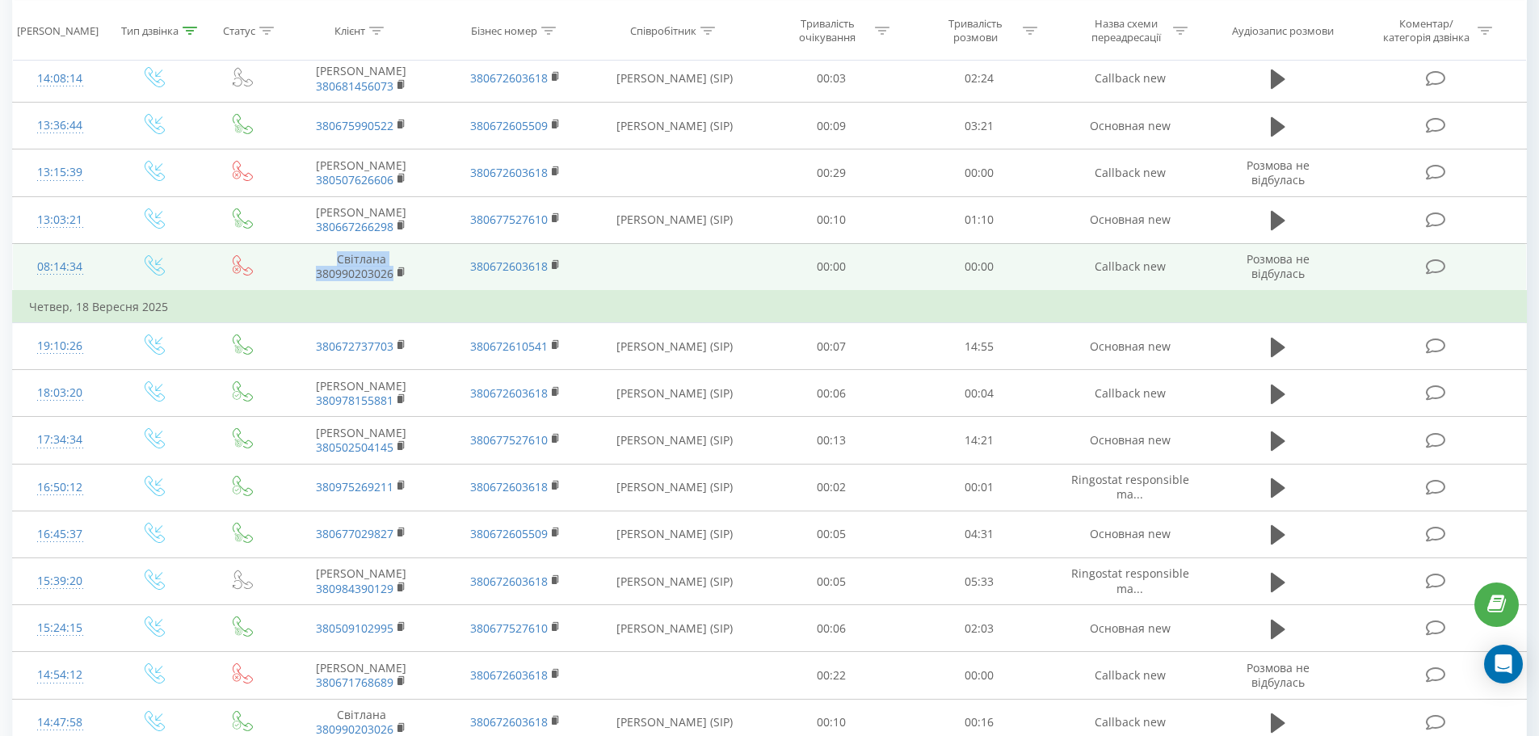
drag, startPoint x: 327, startPoint y: 382, endPoint x: 398, endPoint y: 406, distance: 74.8
click at [398, 291] on td "Світлана 380990203026" at bounding box center [360, 267] width 153 height 48
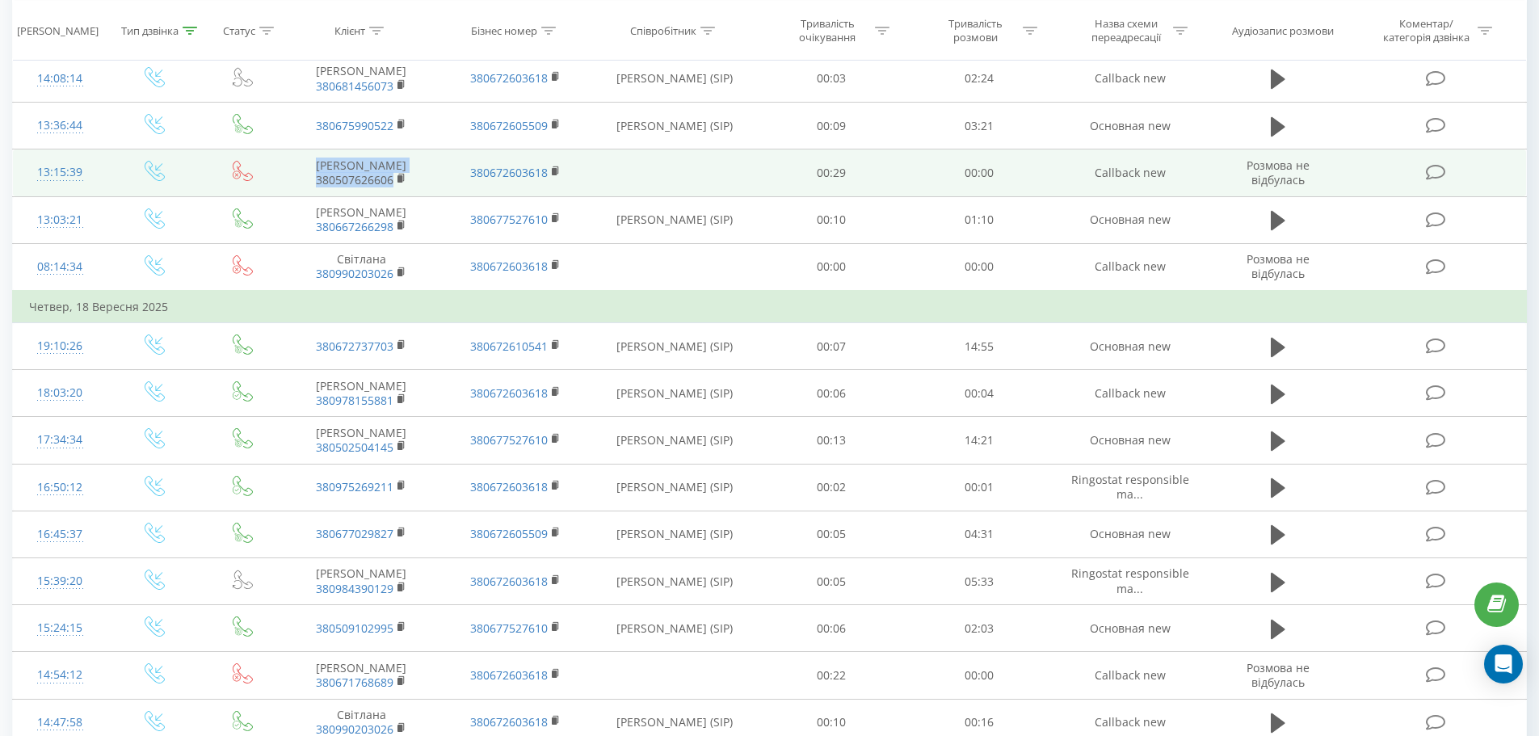
drag, startPoint x: 317, startPoint y: 264, endPoint x: 393, endPoint y: 292, distance: 81.8
click at [393, 196] on td "[PERSON_NAME] 380507626606" at bounding box center [360, 172] width 153 height 47
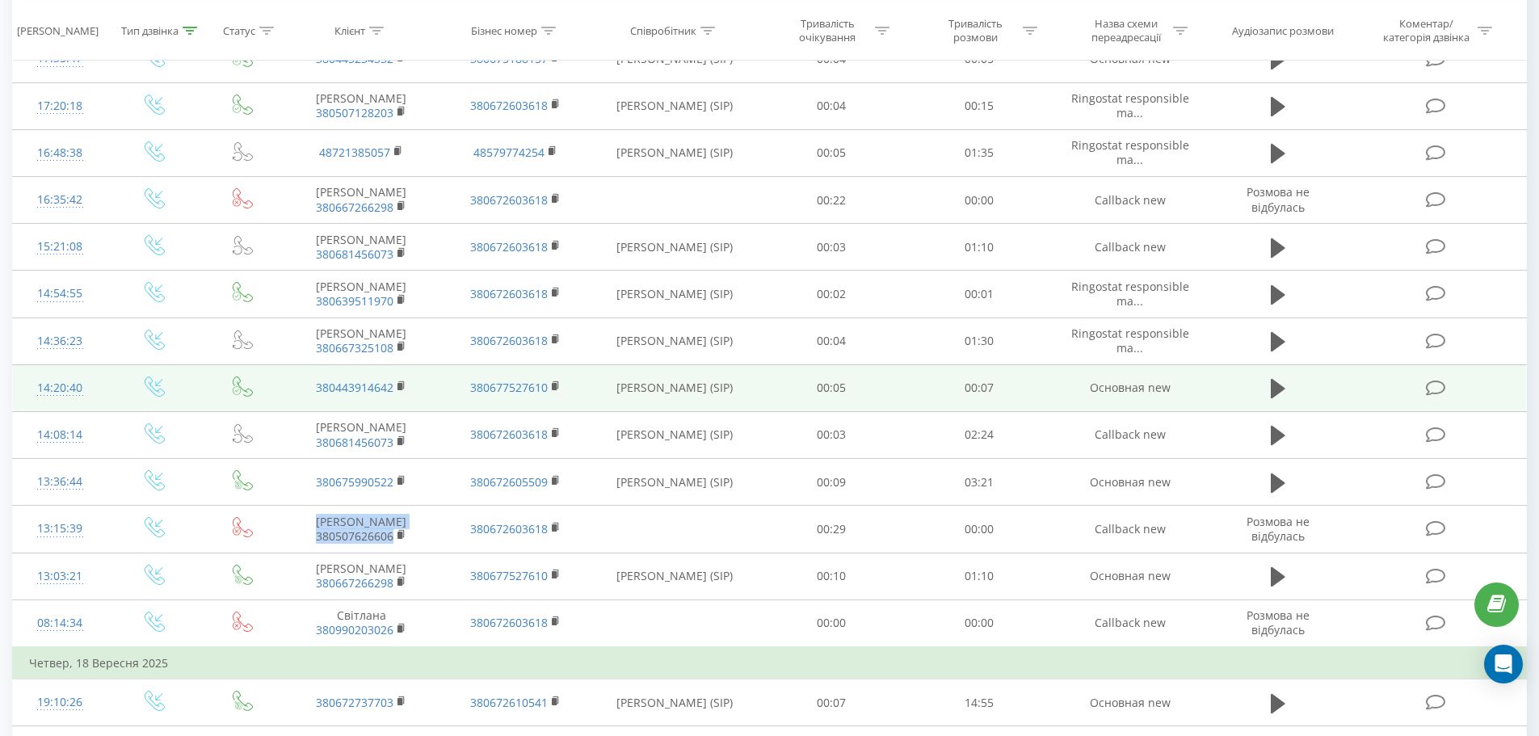
scroll to position [646, 0]
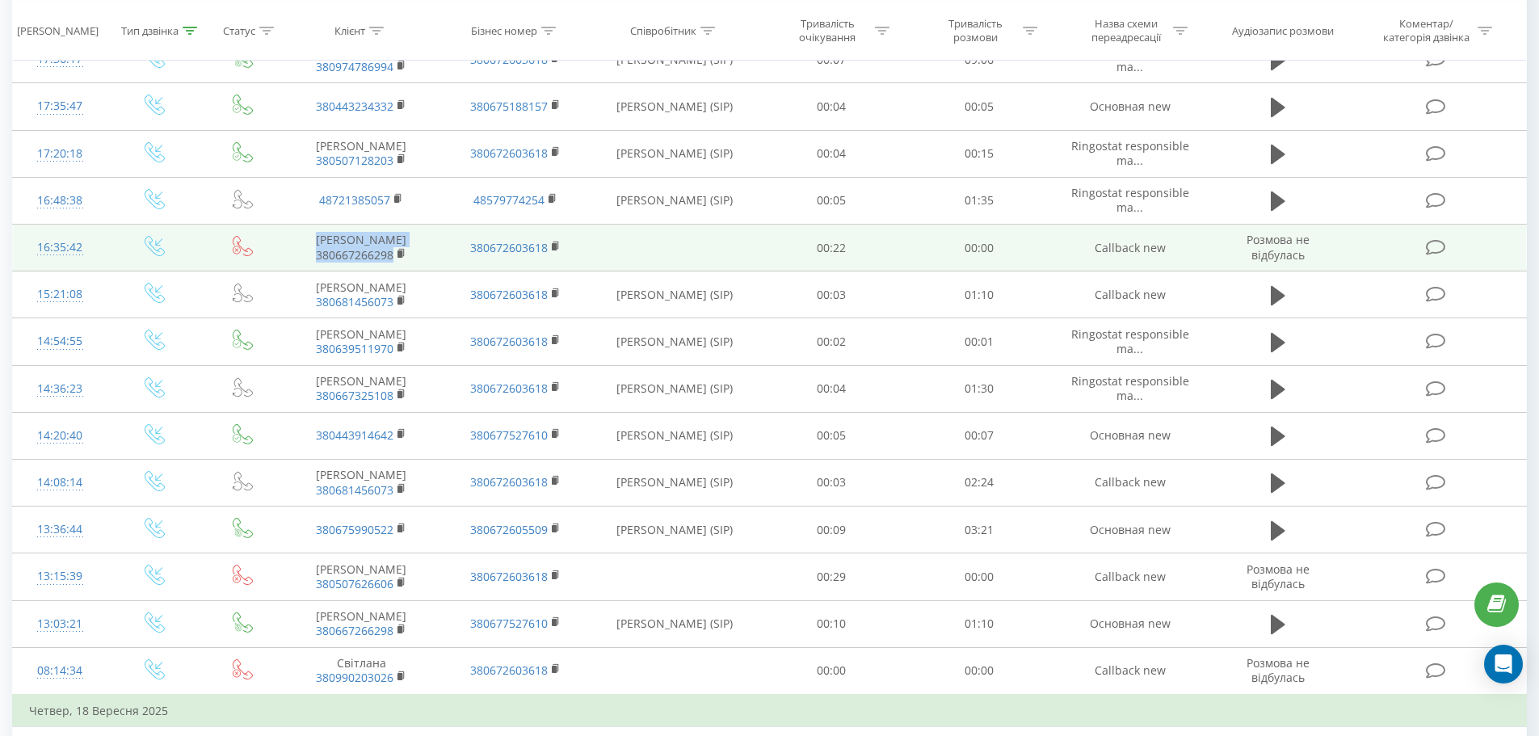
drag, startPoint x: 309, startPoint y: 284, endPoint x: 393, endPoint y: 323, distance: 92.5
click at [393, 271] on td "Глаголюк Марія Миколаївна 380667266298" at bounding box center [360, 248] width 153 height 47
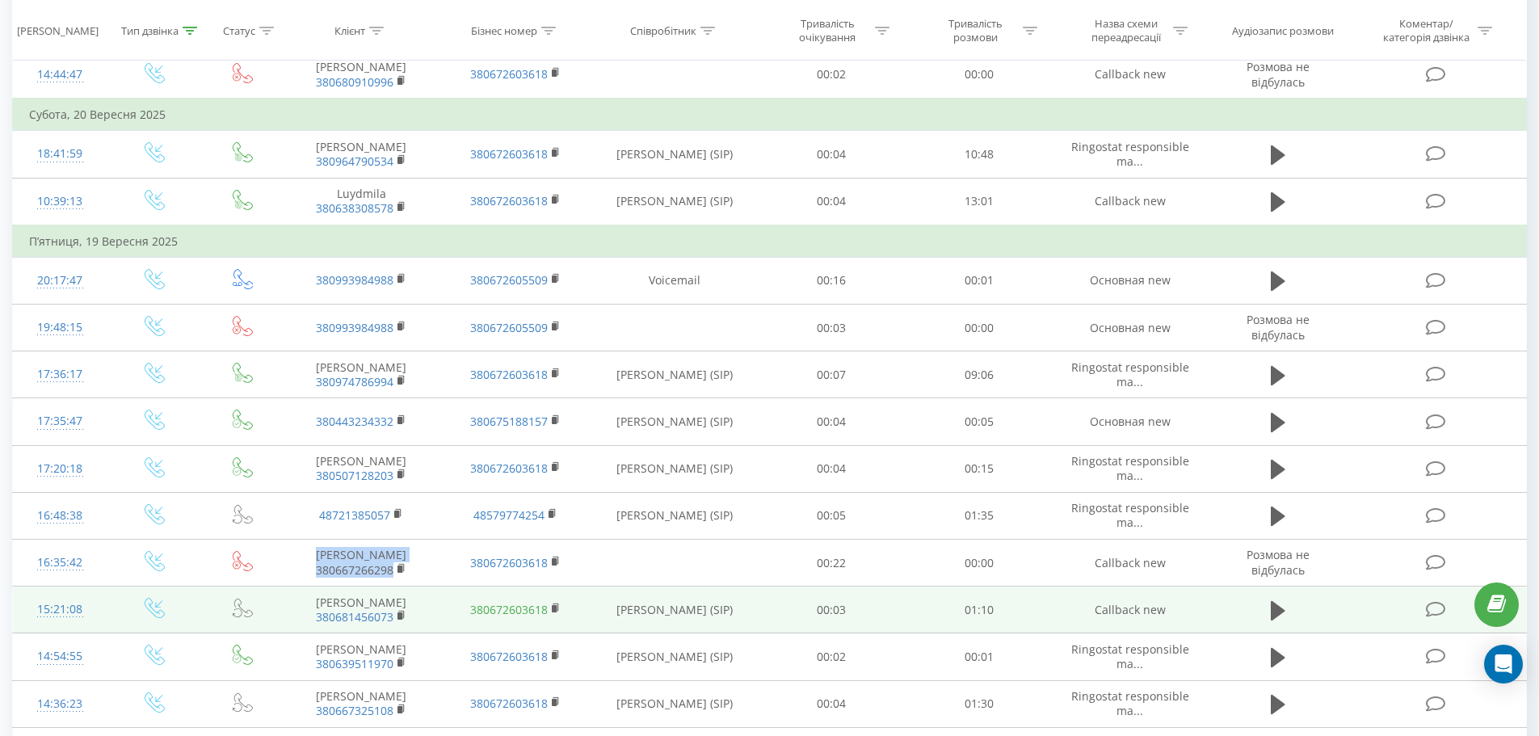
scroll to position [323, 0]
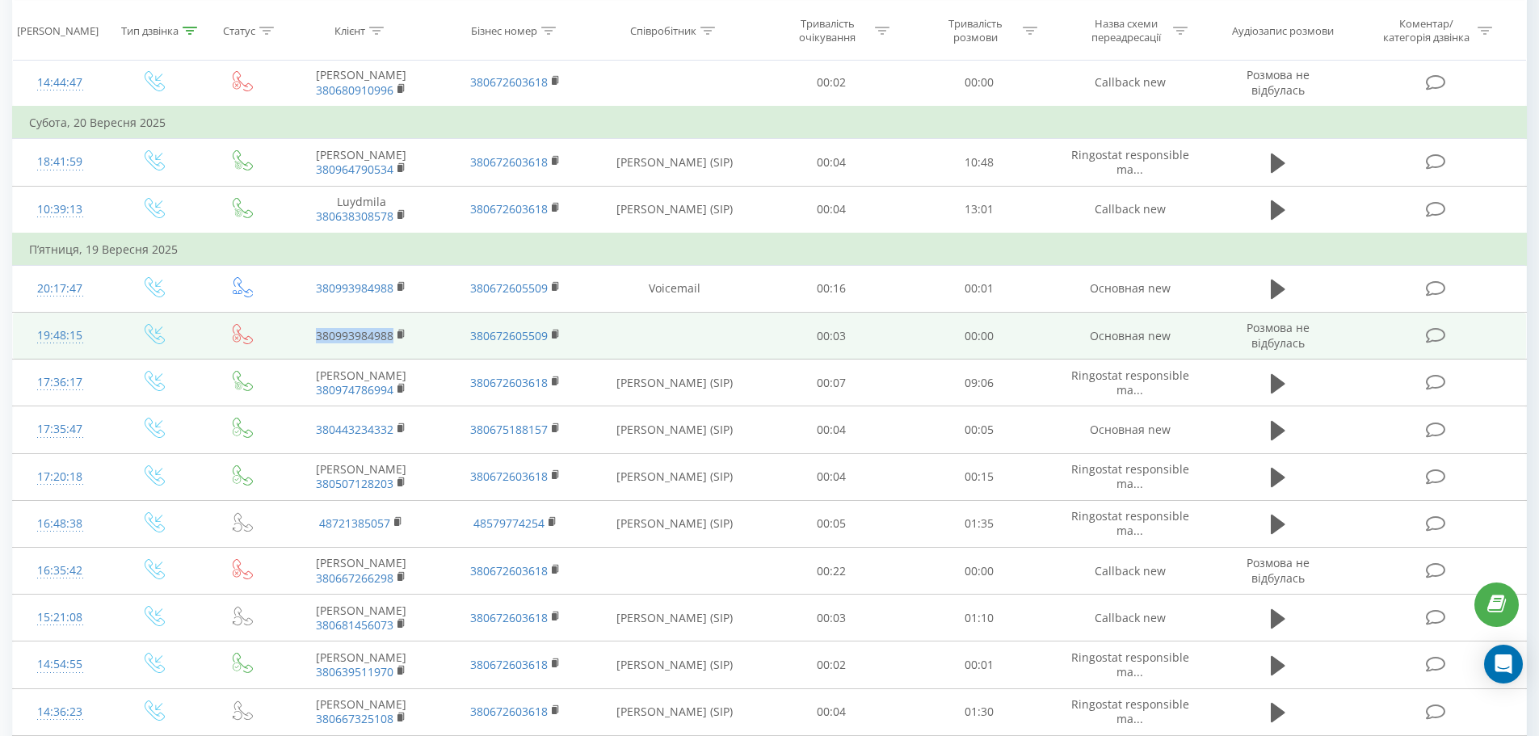
drag, startPoint x: 309, startPoint y: 360, endPoint x: 393, endPoint y: 370, distance: 84.6
click at [393, 359] on td "380993984988" at bounding box center [360, 336] width 153 height 47
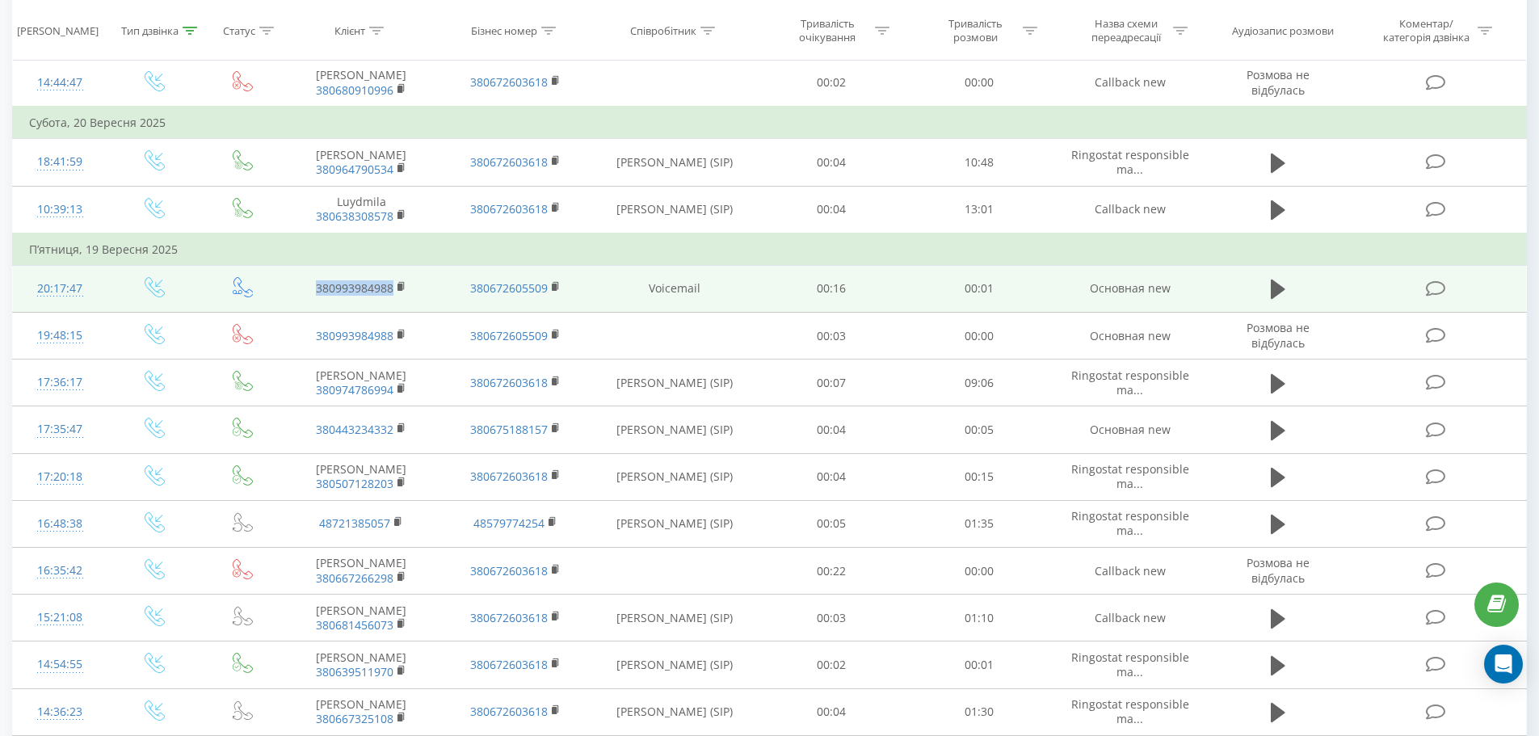
drag, startPoint x: 312, startPoint y: 316, endPoint x: 397, endPoint y: 324, distance: 85.2
click at [397, 312] on td "380993984988" at bounding box center [360, 288] width 153 height 47
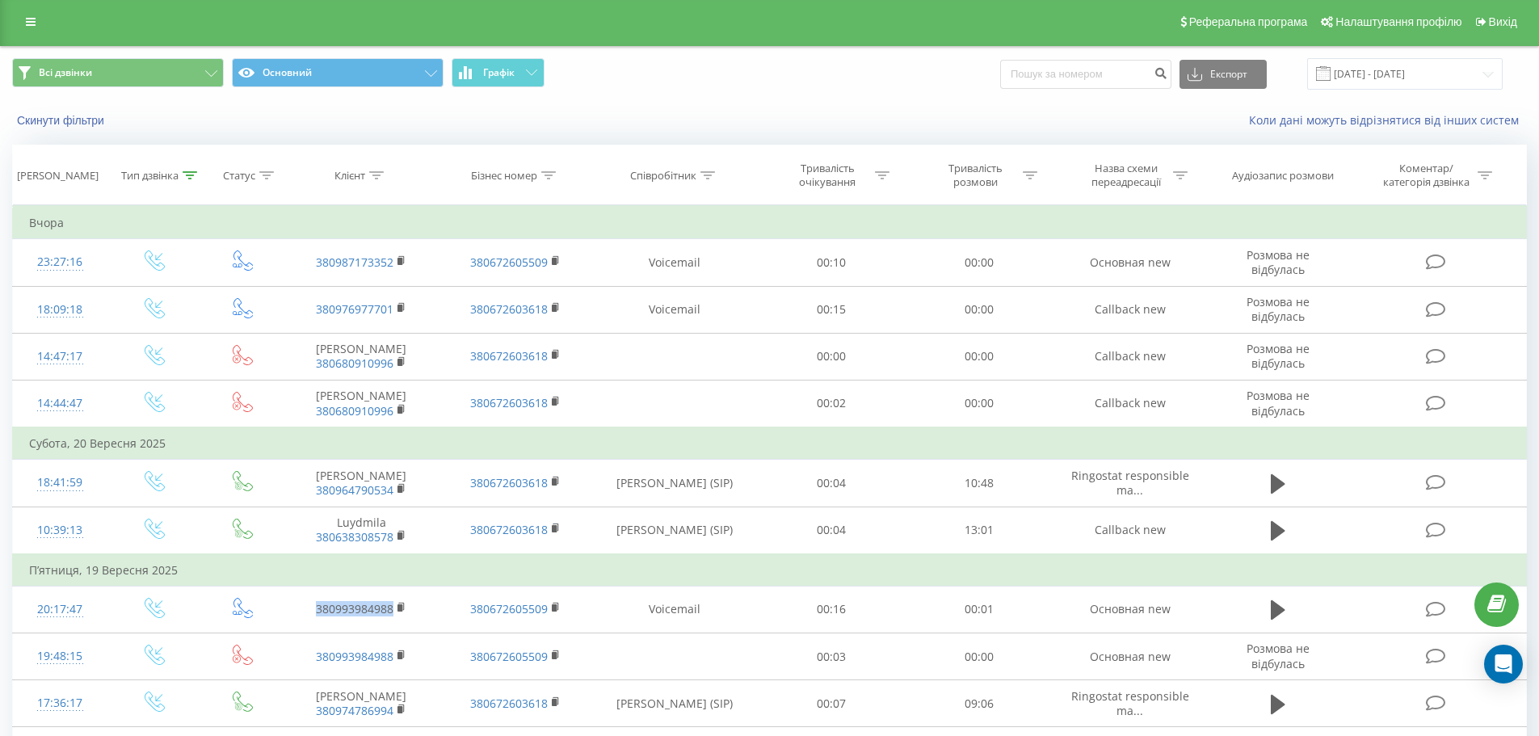
scroll to position [0, 0]
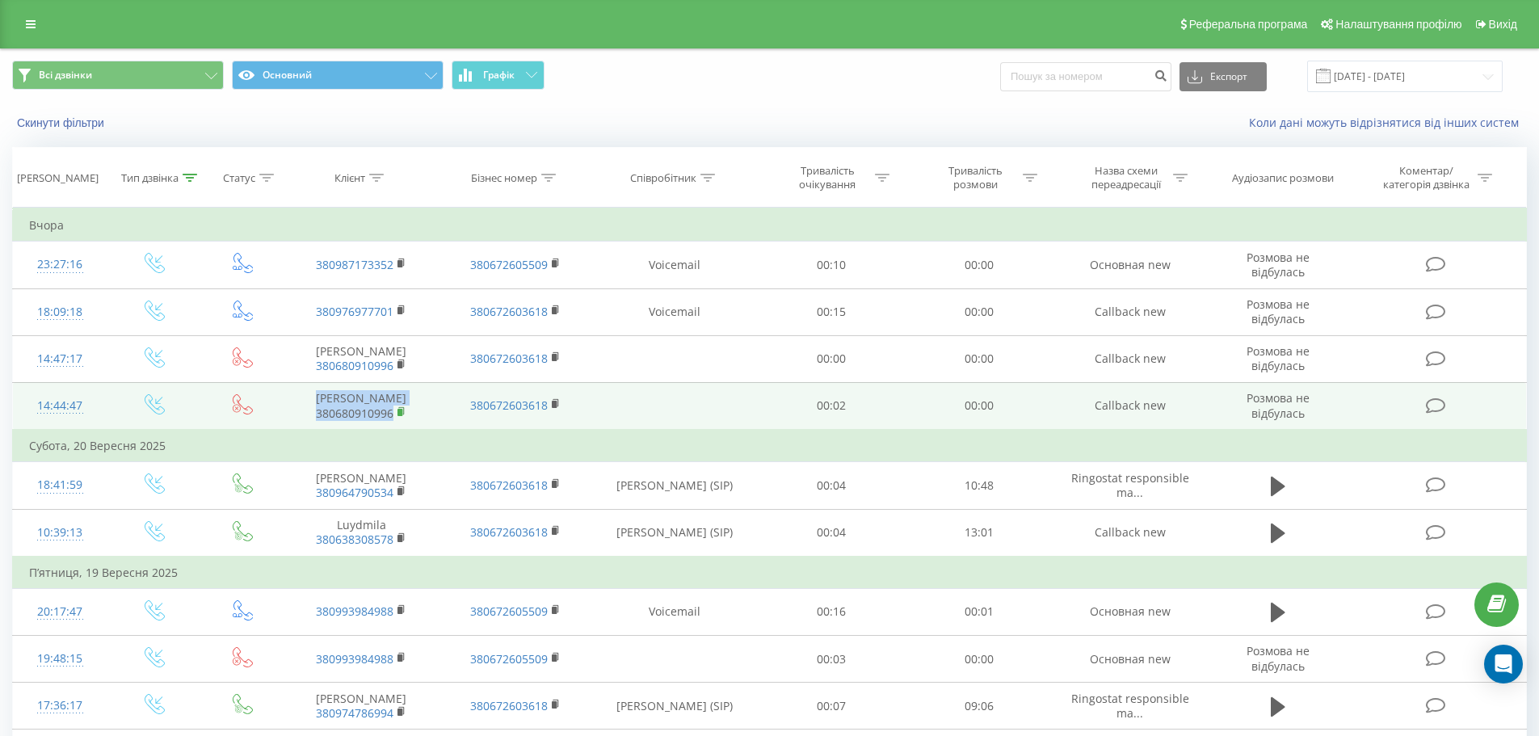
drag, startPoint x: 322, startPoint y: 410, endPoint x: 401, endPoint y: 442, distance: 85.5
click at [401, 430] on td "Декет Роза Володимирівна 380680910996" at bounding box center [360, 406] width 153 height 48
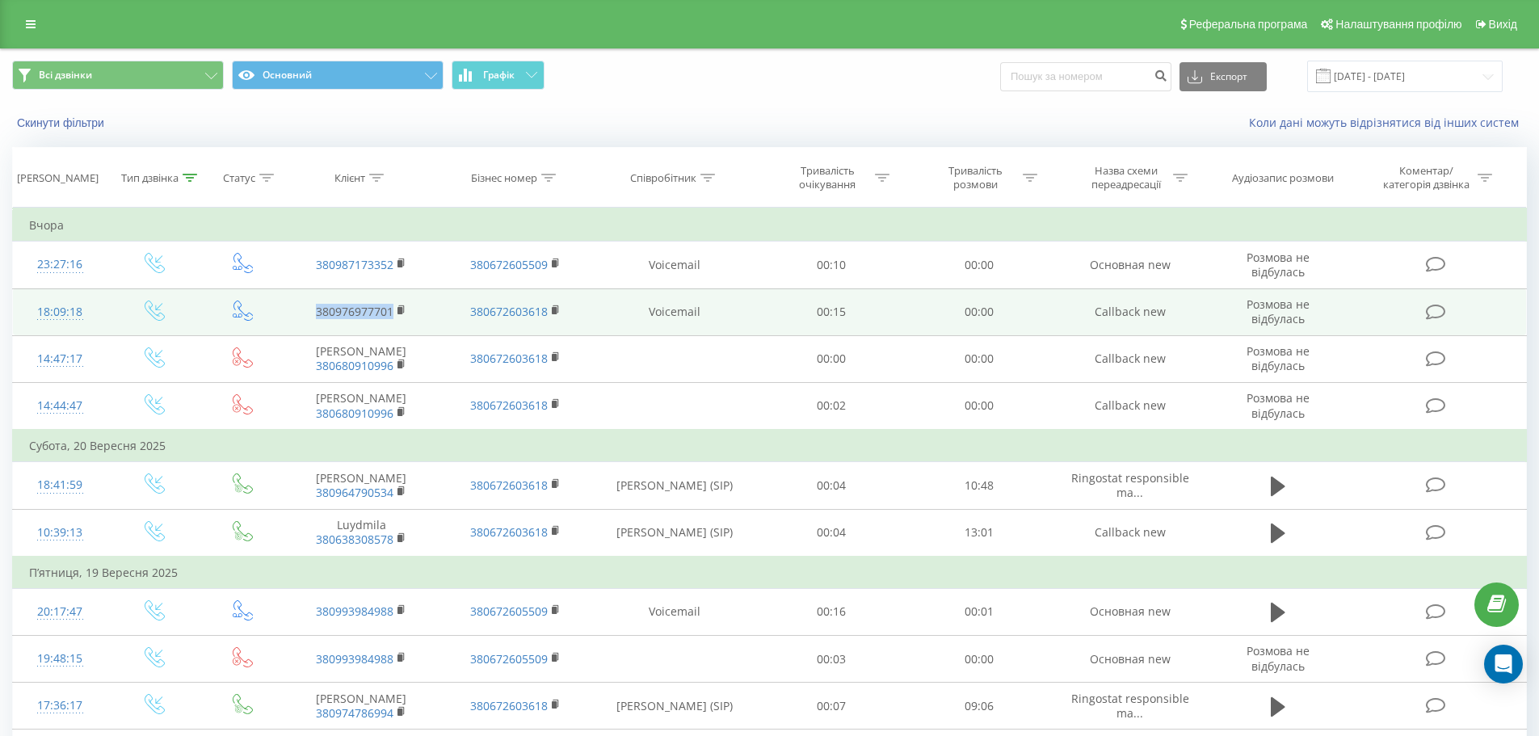
drag, startPoint x: 309, startPoint y: 315, endPoint x: 401, endPoint y: 328, distance: 93.0
click at [401, 328] on td "380976977701" at bounding box center [360, 311] width 153 height 47
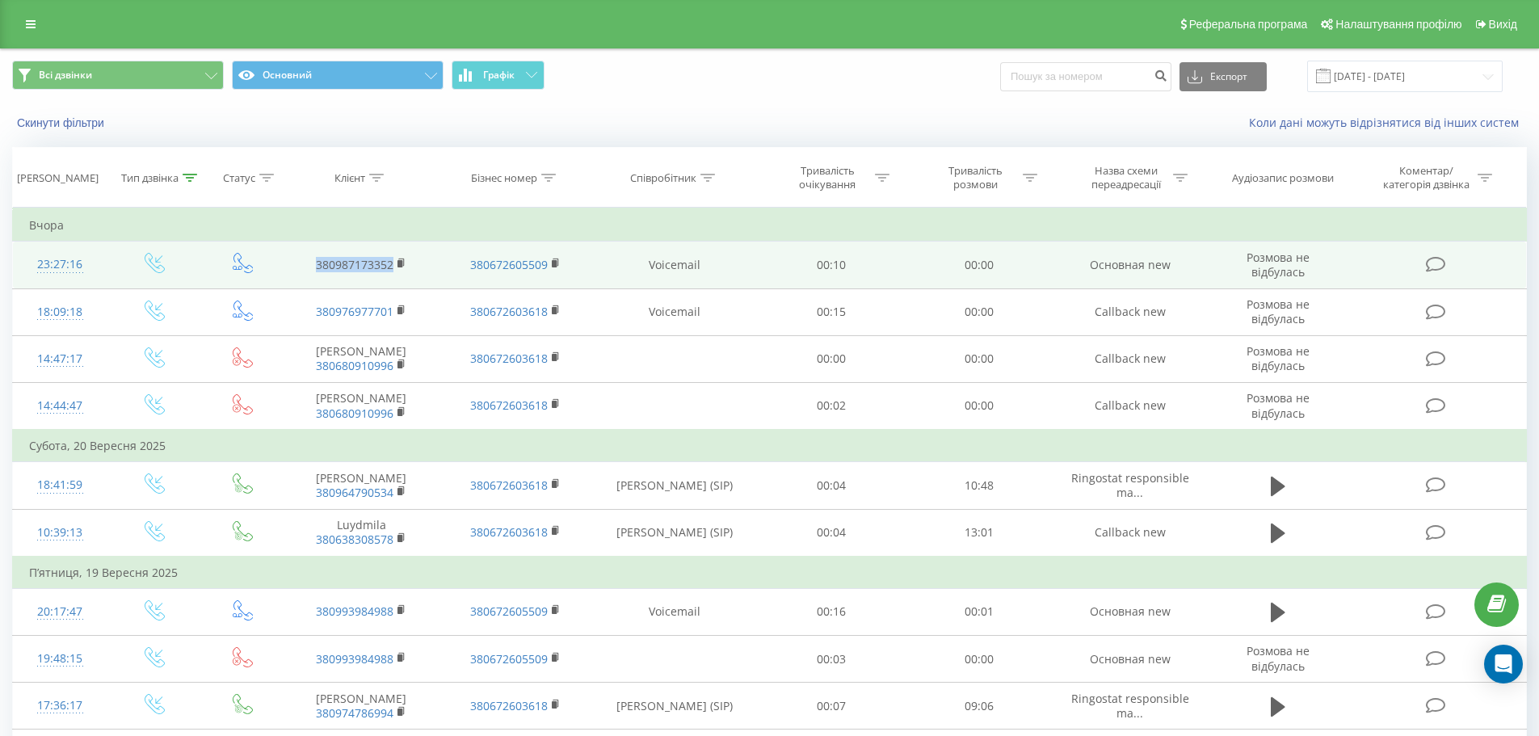
drag, startPoint x: 316, startPoint y: 265, endPoint x: 397, endPoint y: 276, distance: 81.6
click at [397, 276] on td "380987173352" at bounding box center [360, 265] width 153 height 47
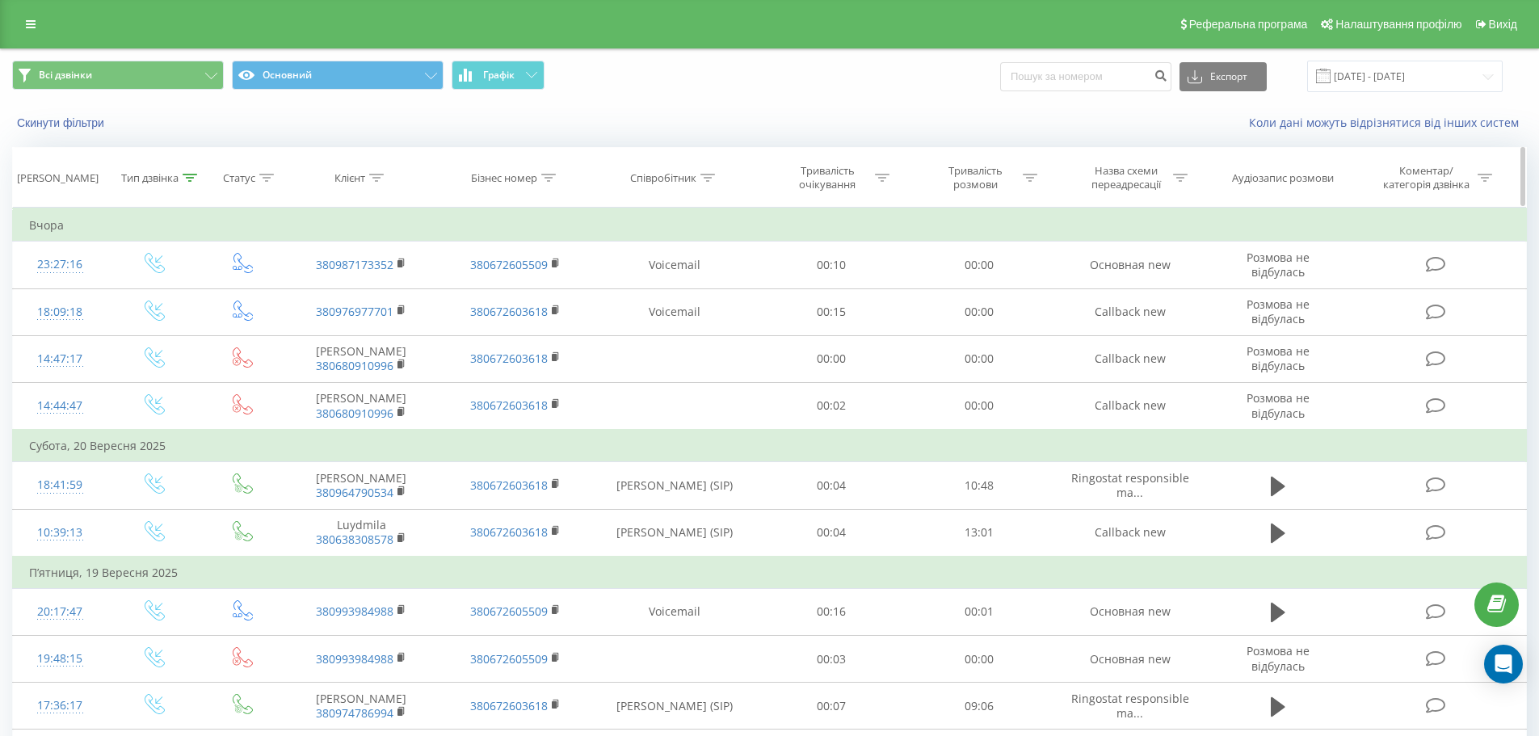
click at [184, 172] on div at bounding box center [190, 178] width 15 height 14
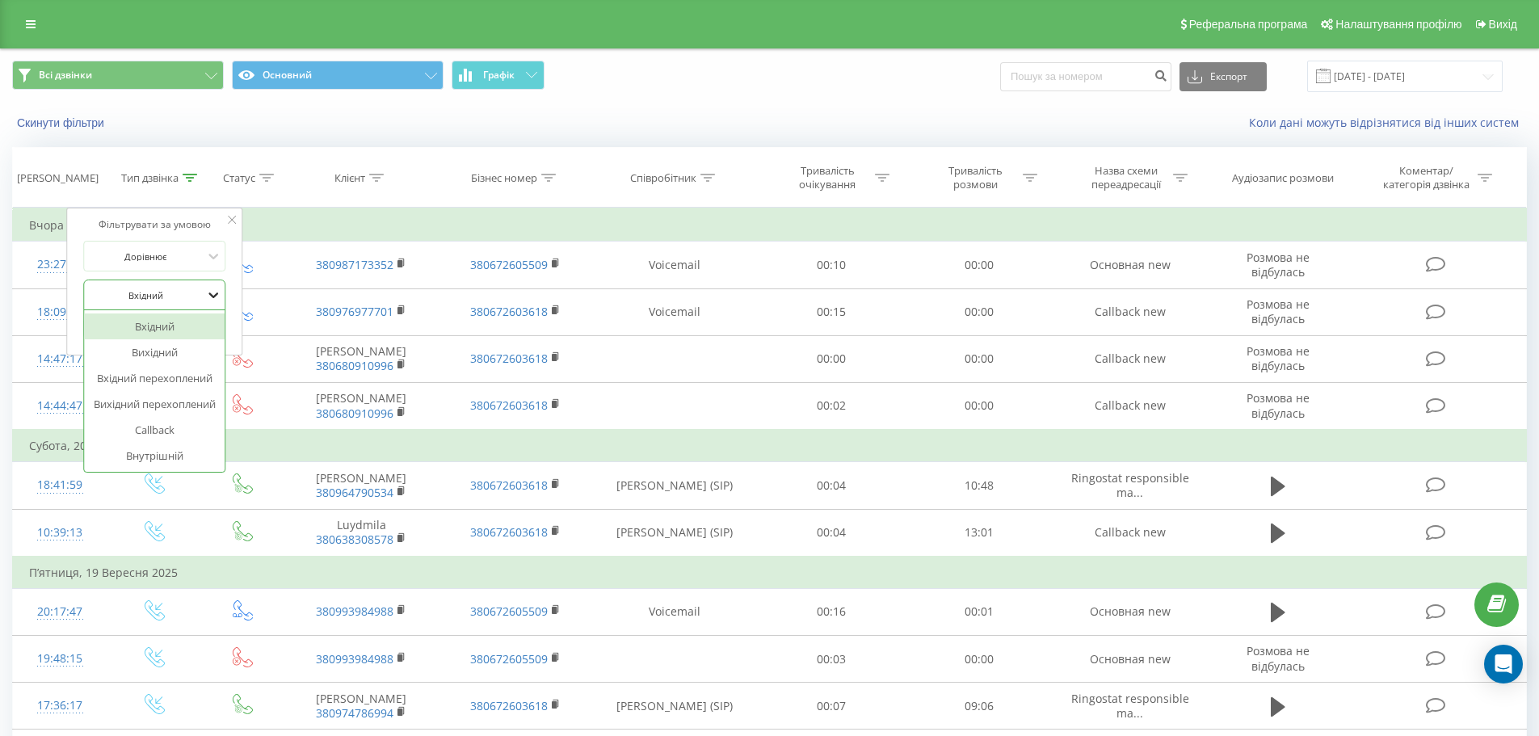
click at [213, 291] on icon at bounding box center [213, 295] width 16 height 16
click at [149, 428] on div "Callback" at bounding box center [154, 430] width 141 height 26
click at [193, 326] on span "OK" at bounding box center [188, 327] width 45 height 25
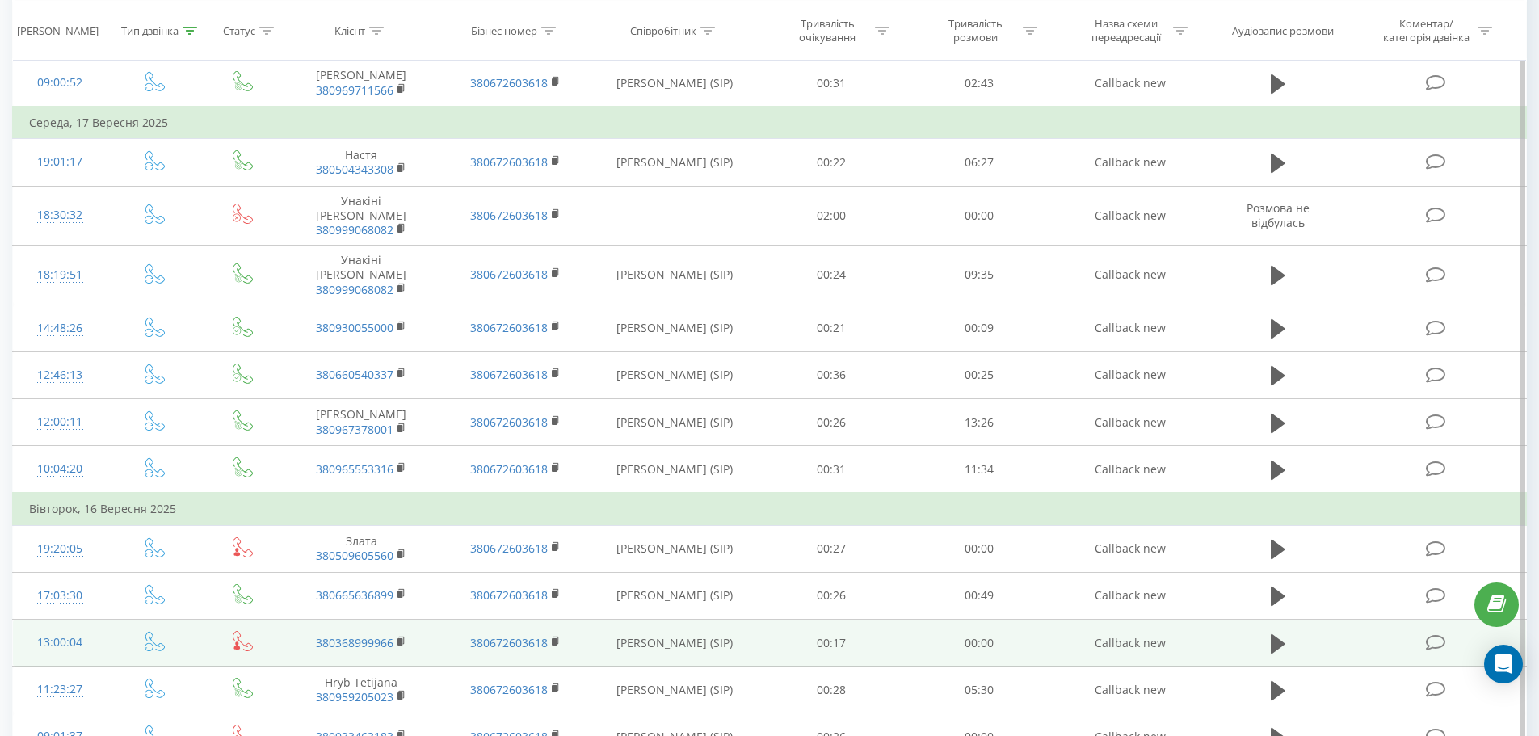
scroll to position [677, 0]
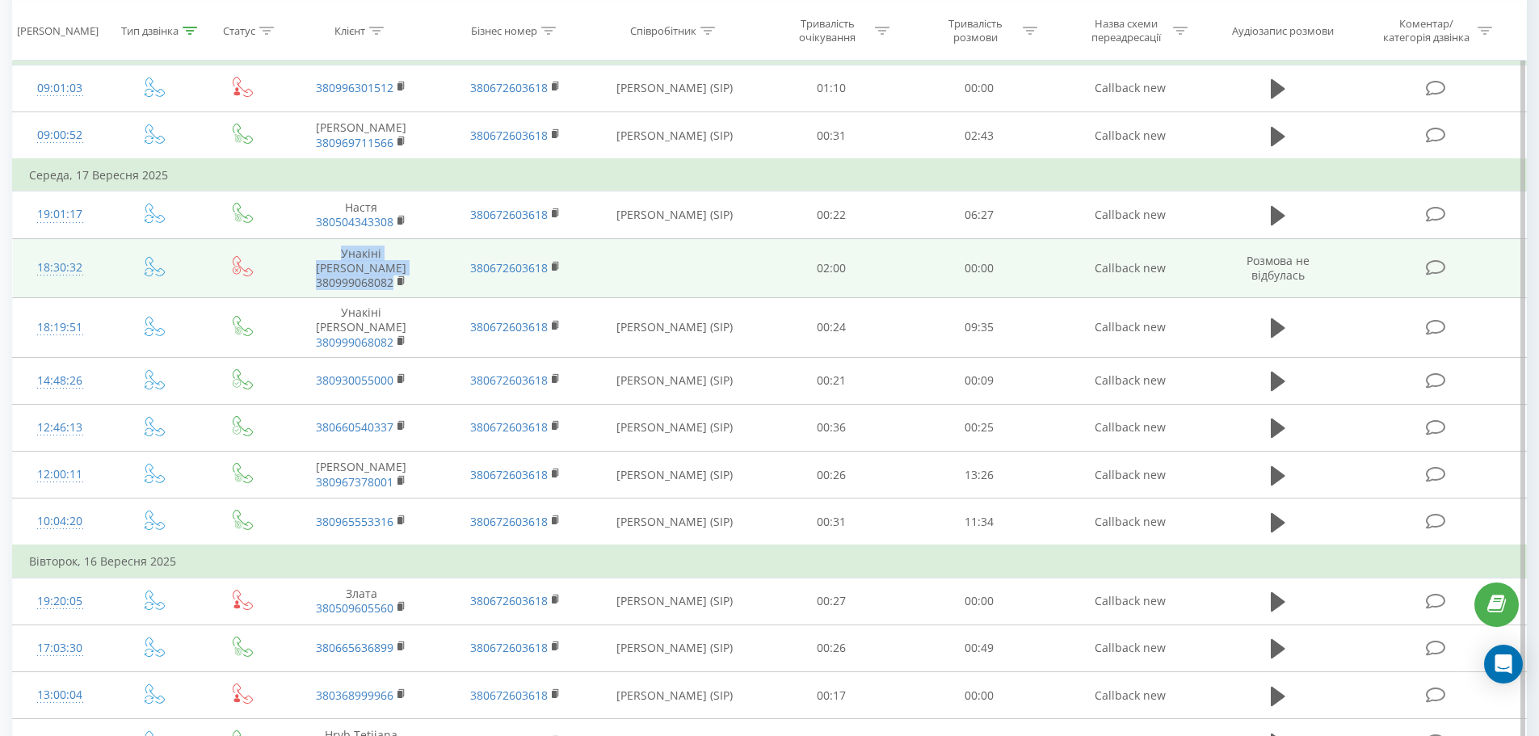
drag, startPoint x: 318, startPoint y: 267, endPoint x: 393, endPoint y: 298, distance: 81.5
click at [393, 298] on td "Унакіні Надія Петрівна 380999068082" at bounding box center [360, 268] width 153 height 60
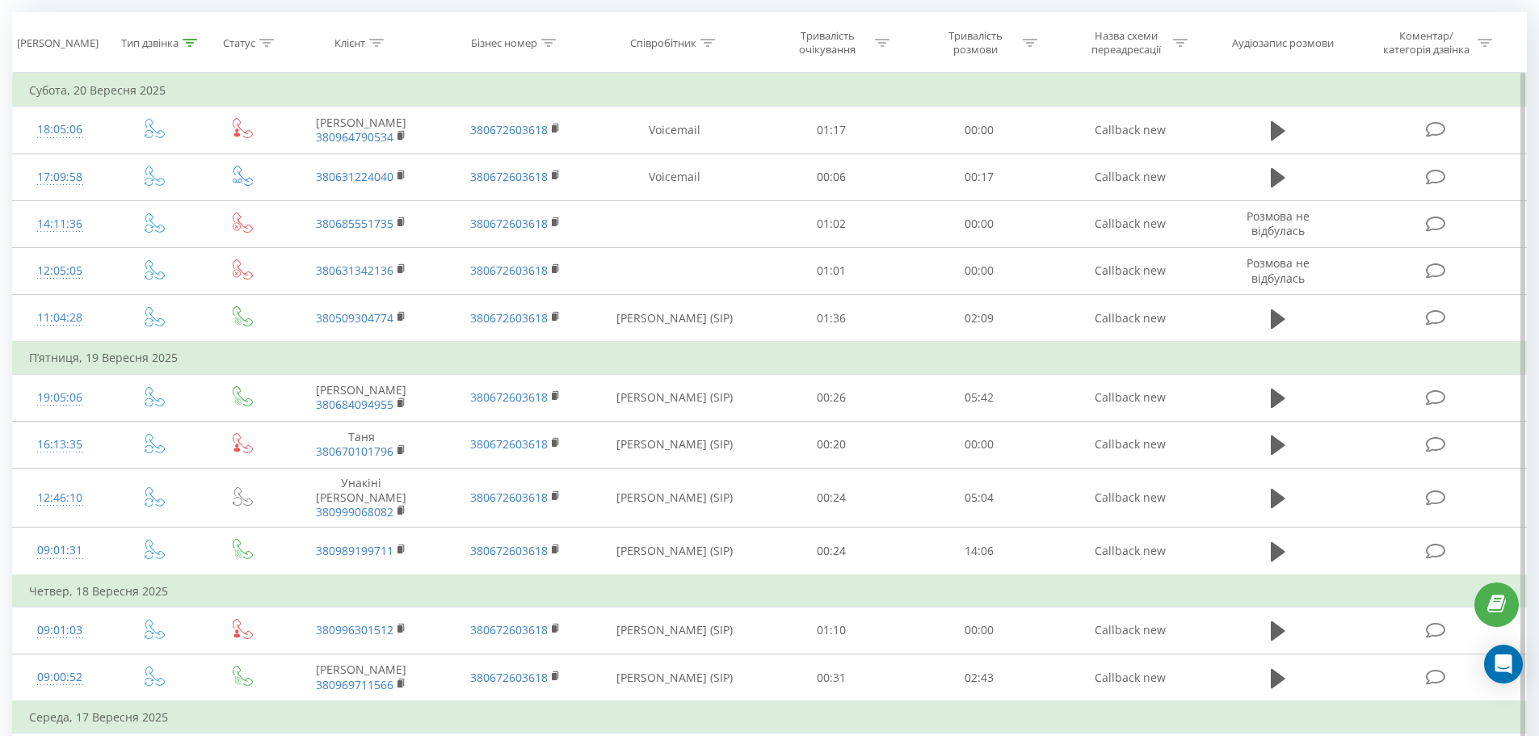
scroll to position [111, 0]
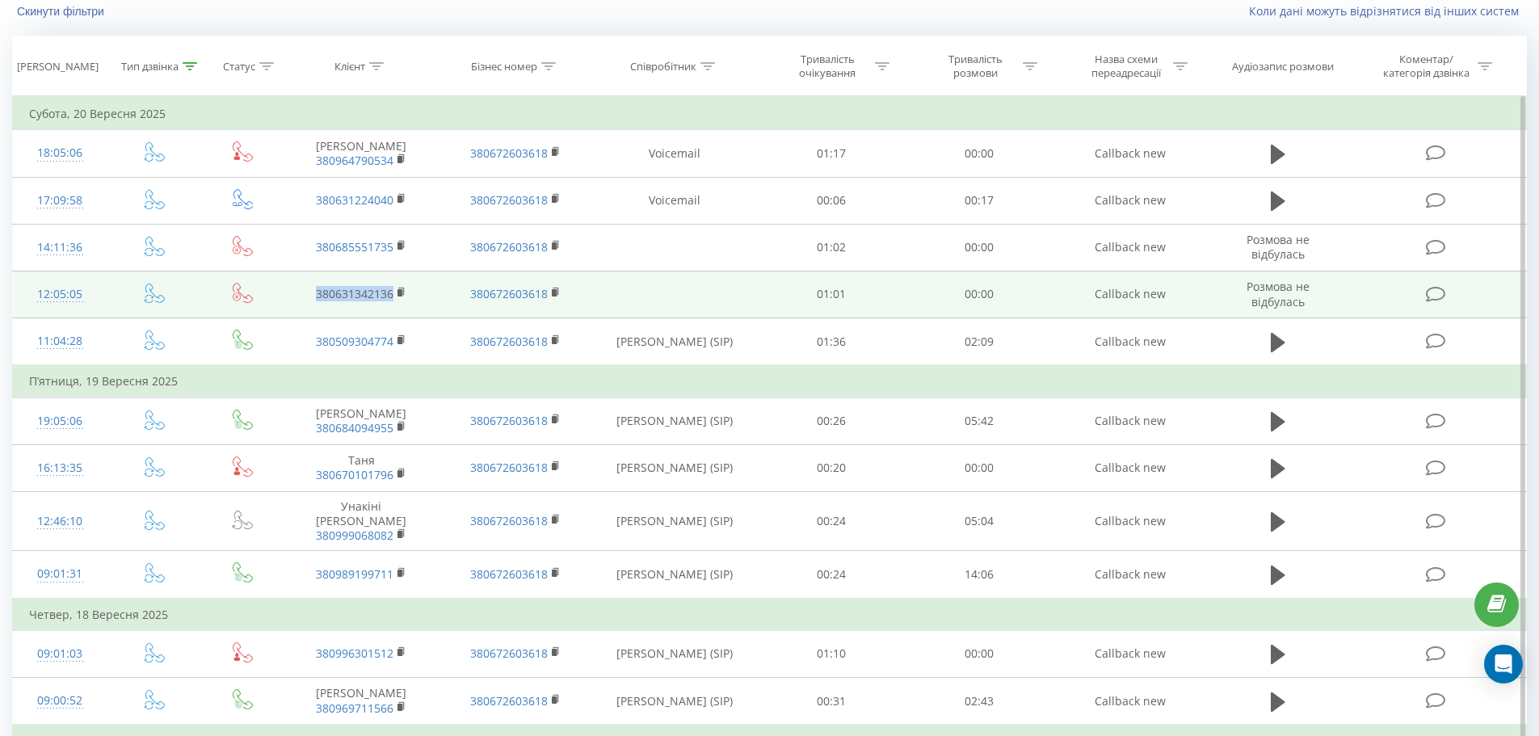
drag, startPoint x: 315, startPoint y: 298, endPoint x: 404, endPoint y: 310, distance: 89.7
click at [404, 310] on td "380631342136" at bounding box center [360, 294] width 153 height 47
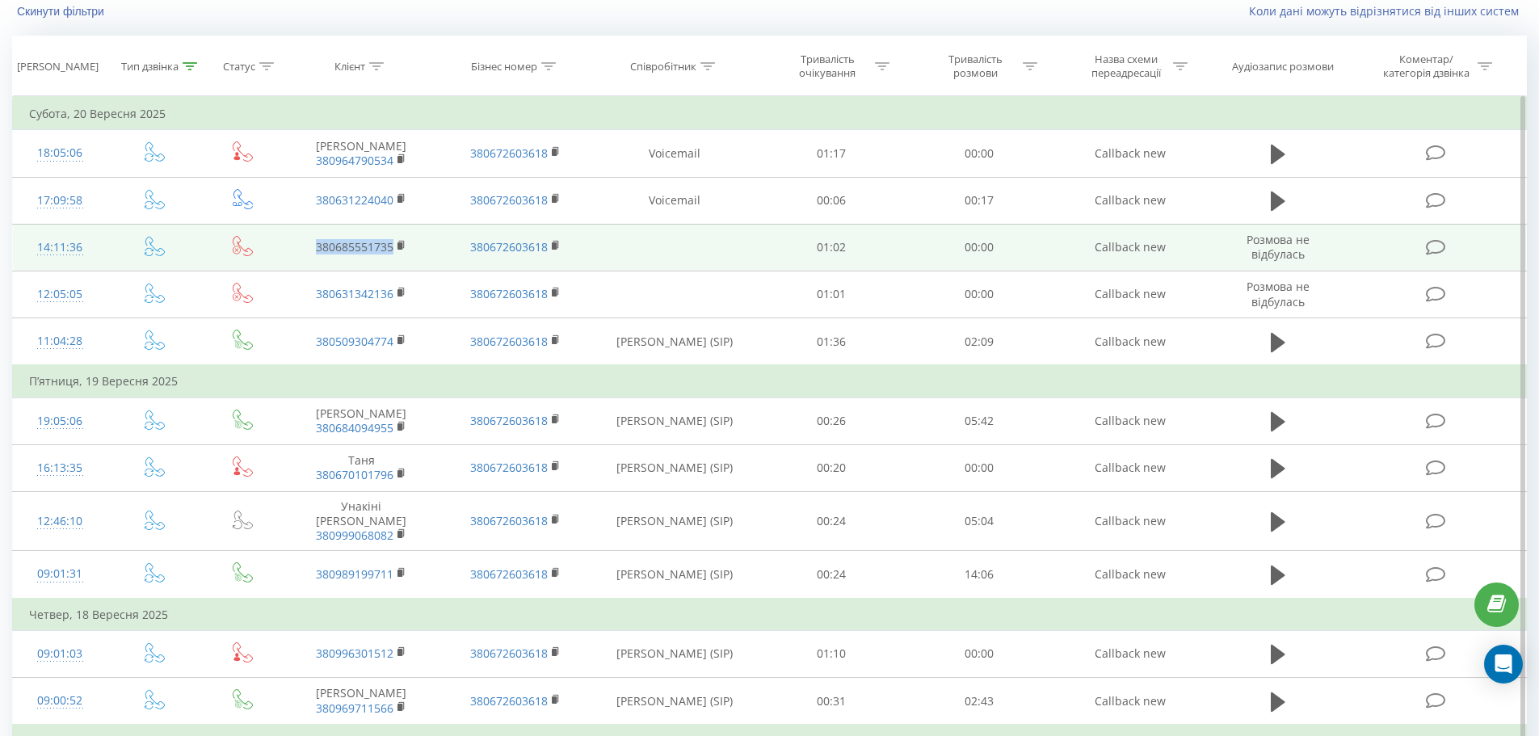
drag, startPoint x: 313, startPoint y: 248, endPoint x: 397, endPoint y: 255, distance: 84.3
click at [397, 255] on td "380685551735" at bounding box center [360, 247] width 153 height 47
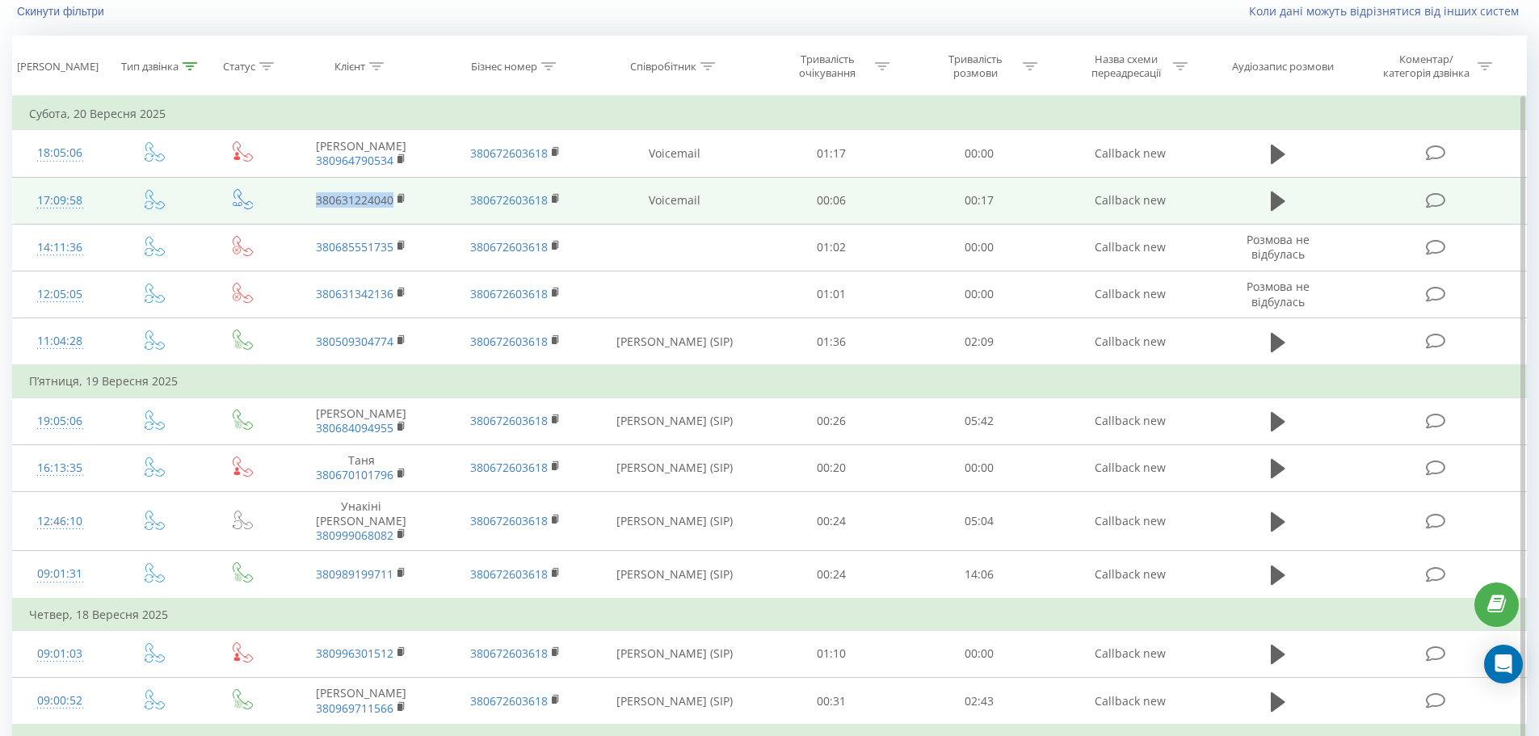
drag, startPoint x: 313, startPoint y: 205, endPoint x: 404, endPoint y: 215, distance: 91.8
click at [404, 215] on td "380631224040" at bounding box center [360, 200] width 153 height 47
click at [1271, 200] on icon at bounding box center [1278, 200] width 15 height 19
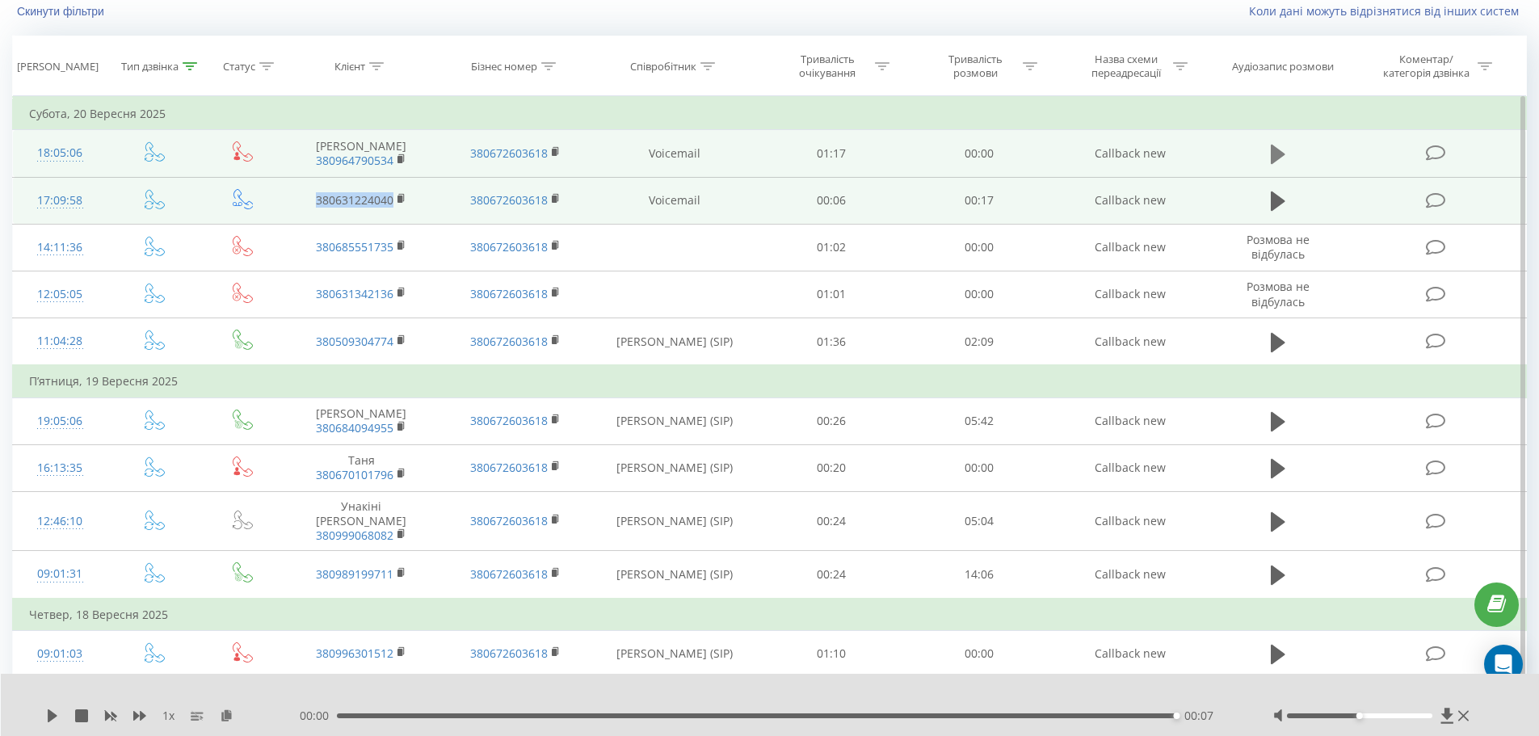
click at [1283, 147] on icon at bounding box center [1278, 154] width 15 height 23
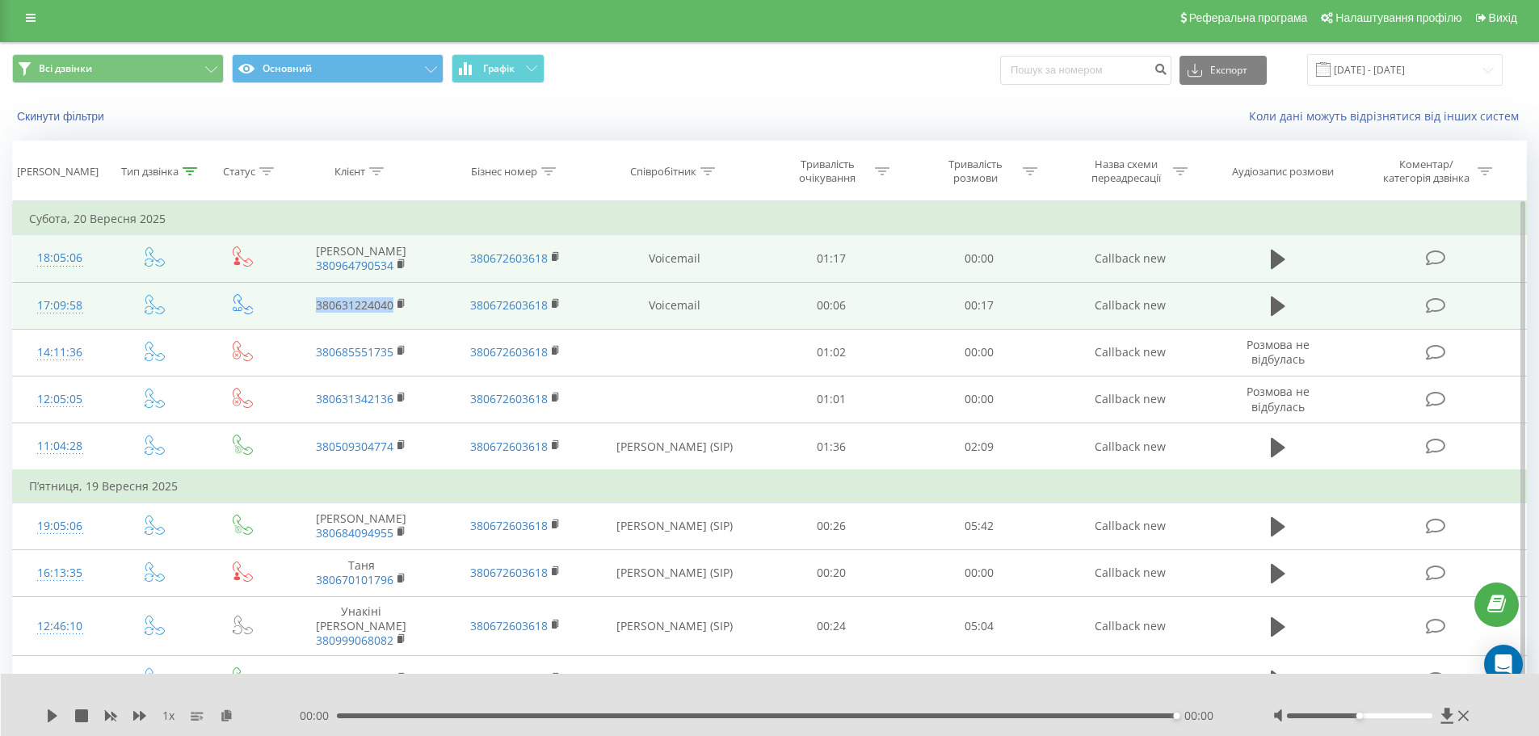
scroll to position [0, 0]
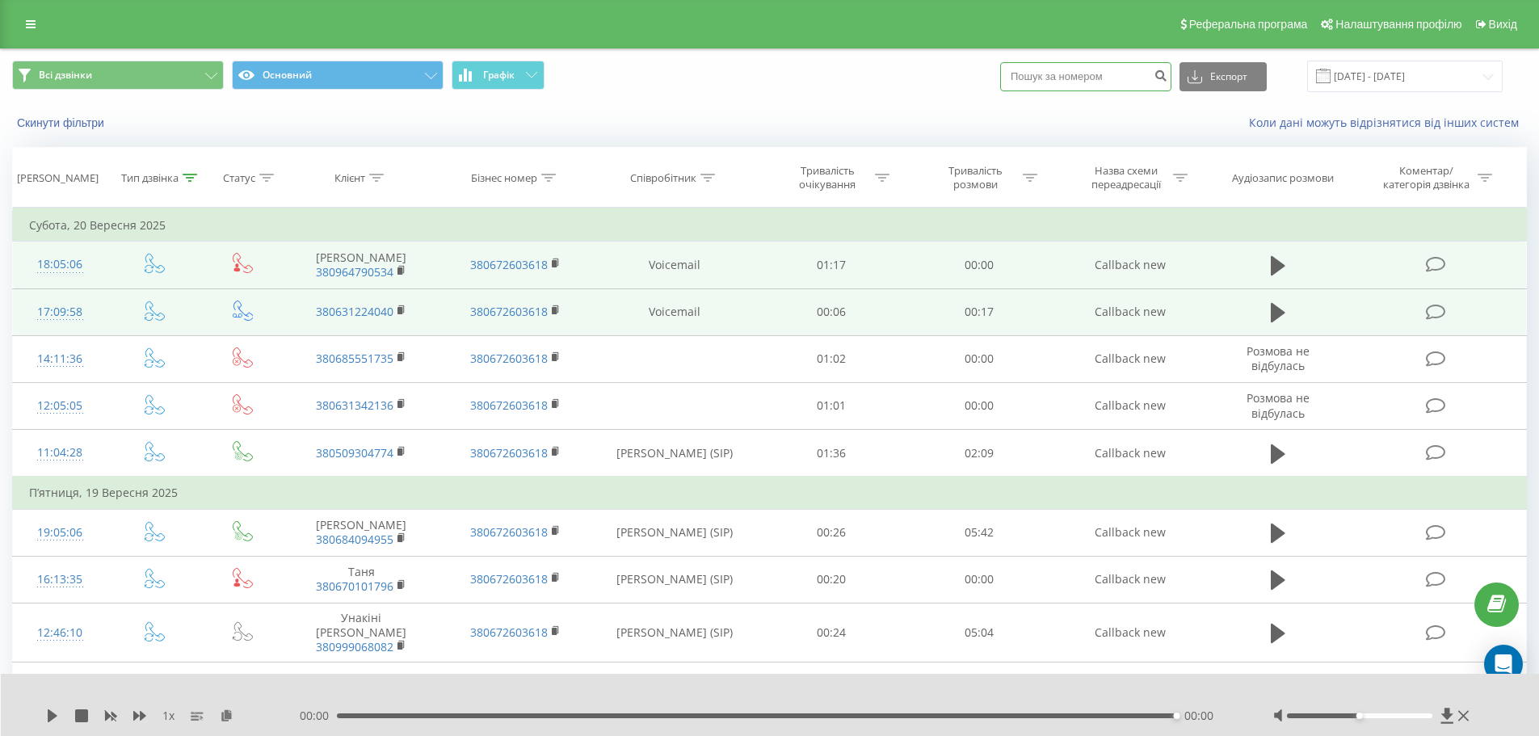
click at [1122, 78] on input at bounding box center [1085, 76] width 171 height 29
paste input "380666915660"
type input "380666915660"
click at [1171, 74] on button "submit" at bounding box center [1161, 76] width 22 height 29
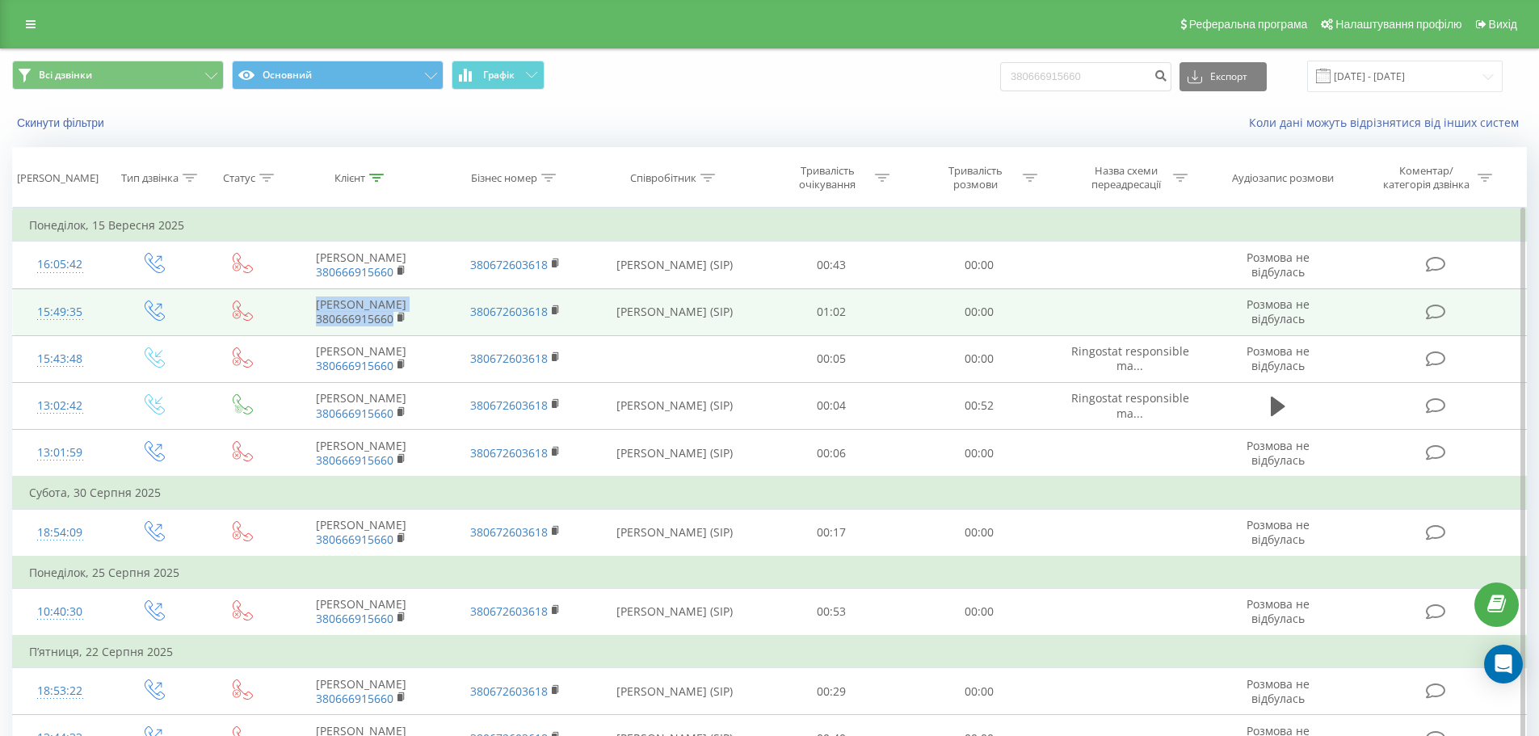
drag, startPoint x: 317, startPoint y: 318, endPoint x: 393, endPoint y: 343, distance: 78.9
click at [393, 335] on td "[PERSON_NAME] 380666915660" at bounding box center [360, 311] width 153 height 47
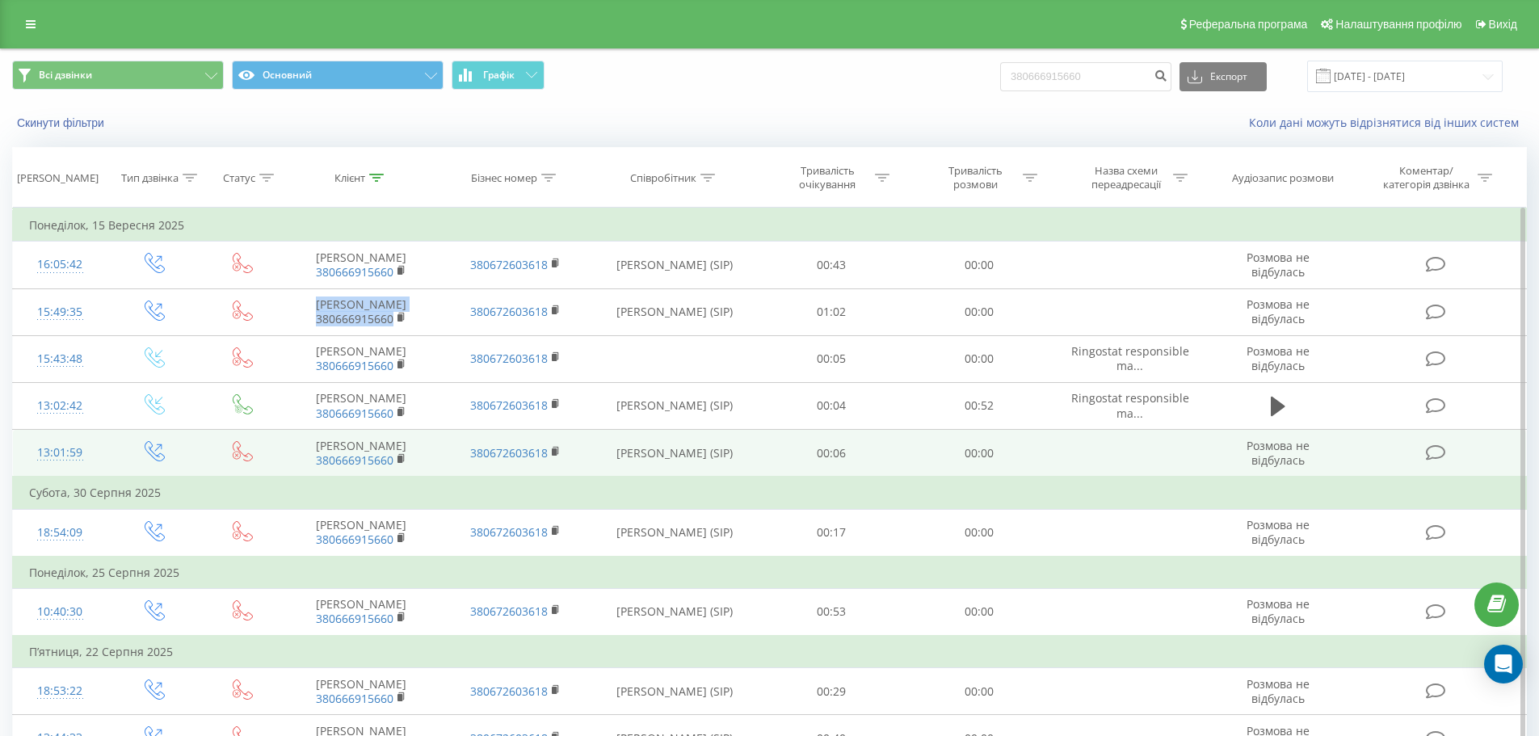
copy td "[PERSON_NAME] 380666915660"
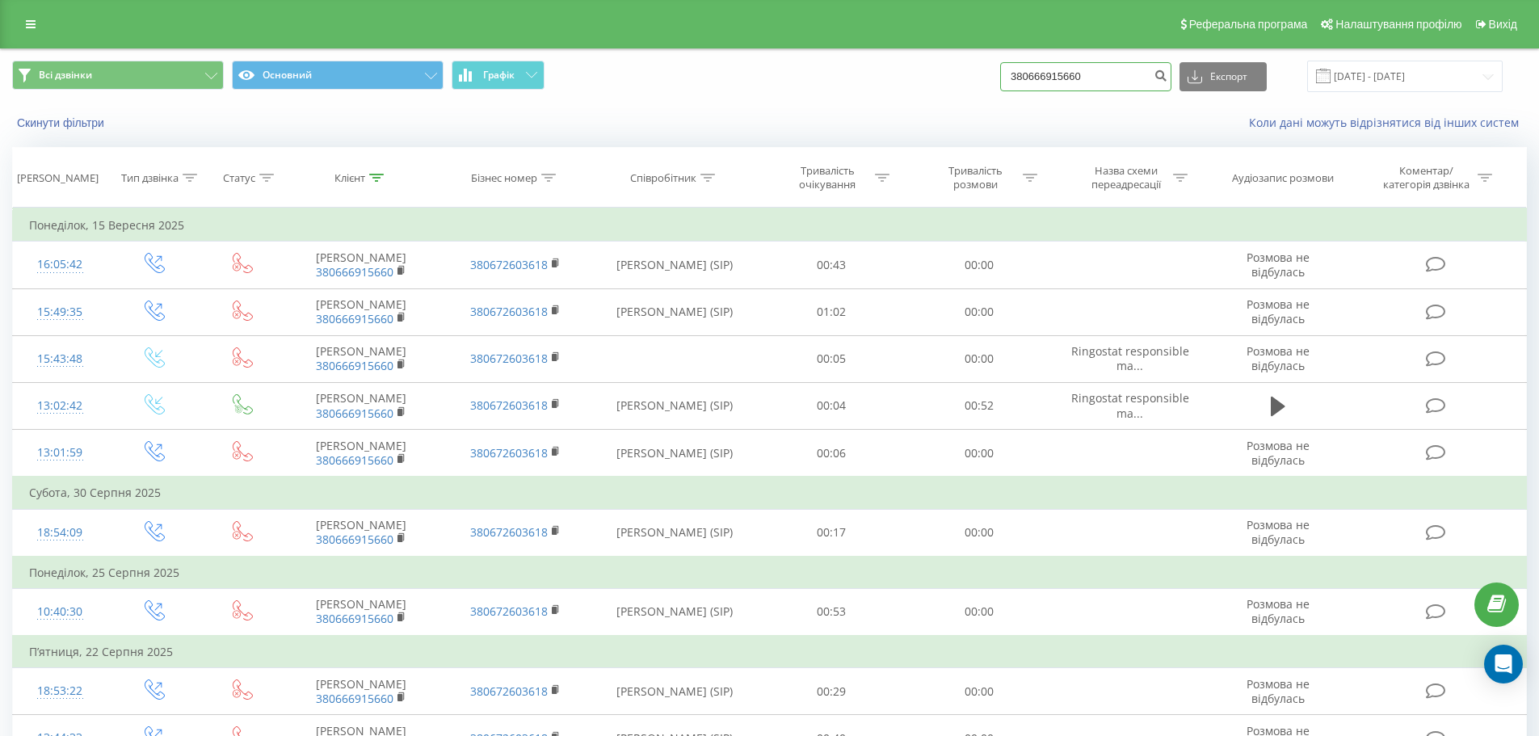
drag, startPoint x: 1107, startPoint y: 71, endPoint x: 868, endPoint y: 65, distance: 238.4
click at [868, 65] on div "Всі дзвінки Основний Графік 380666915660 Експорт .csv .xls .xlsx [DATE] - [DATE]" at bounding box center [769, 77] width 1515 height 32
paste input "987755183"
type input "380987755183"
click at [1171, 81] on button "submit" at bounding box center [1161, 76] width 22 height 29
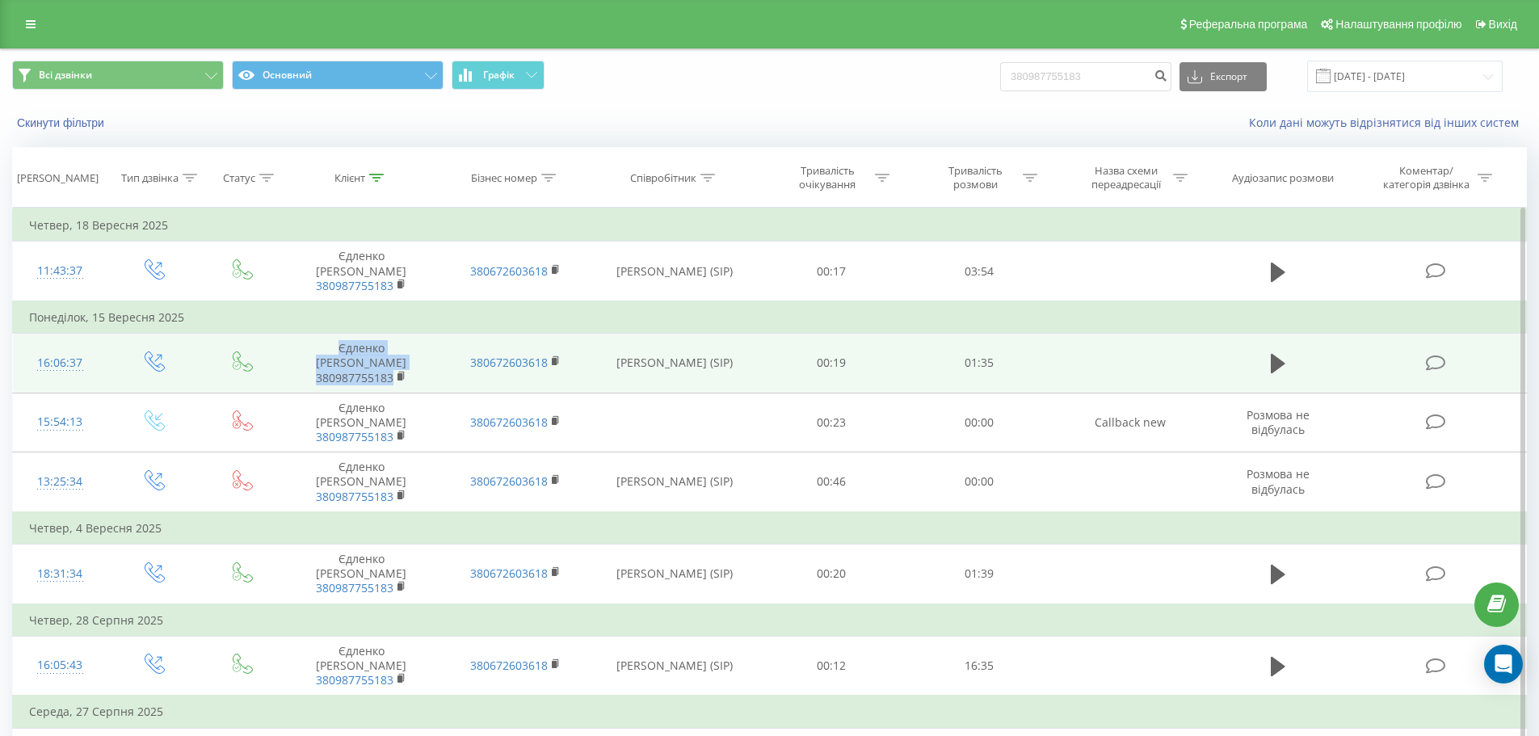
drag, startPoint x: 313, startPoint y: 346, endPoint x: 393, endPoint y: 380, distance: 87.9
click at [393, 380] on td "Єдленко Тетяна Геннадіївна 380987755183" at bounding box center [360, 364] width 153 height 60
copy td "Єдленко Тетяна Геннадіївна 380987755183"
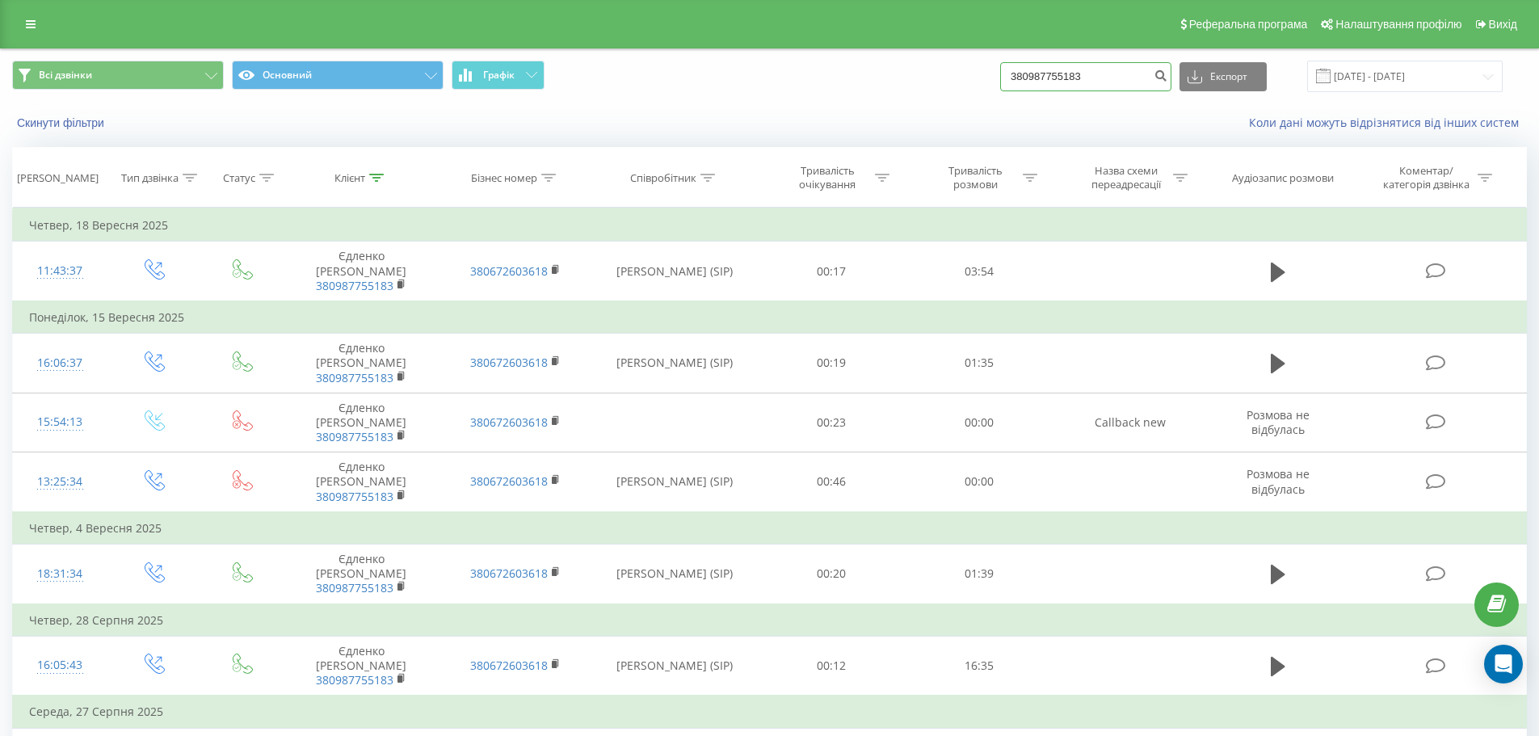
drag, startPoint x: 1104, startPoint y: 74, endPoint x: 927, endPoint y: 69, distance: 177.8
click at [927, 69] on div "Всі дзвінки Основний Графік 380987755183 Експорт .csv .xls .xlsx 22.06.2025 - 2…" at bounding box center [769, 77] width 1515 height 32
paste input "638937349"
type input "380638937349"
click at [1167, 76] on icon "submit" at bounding box center [1161, 74] width 14 height 10
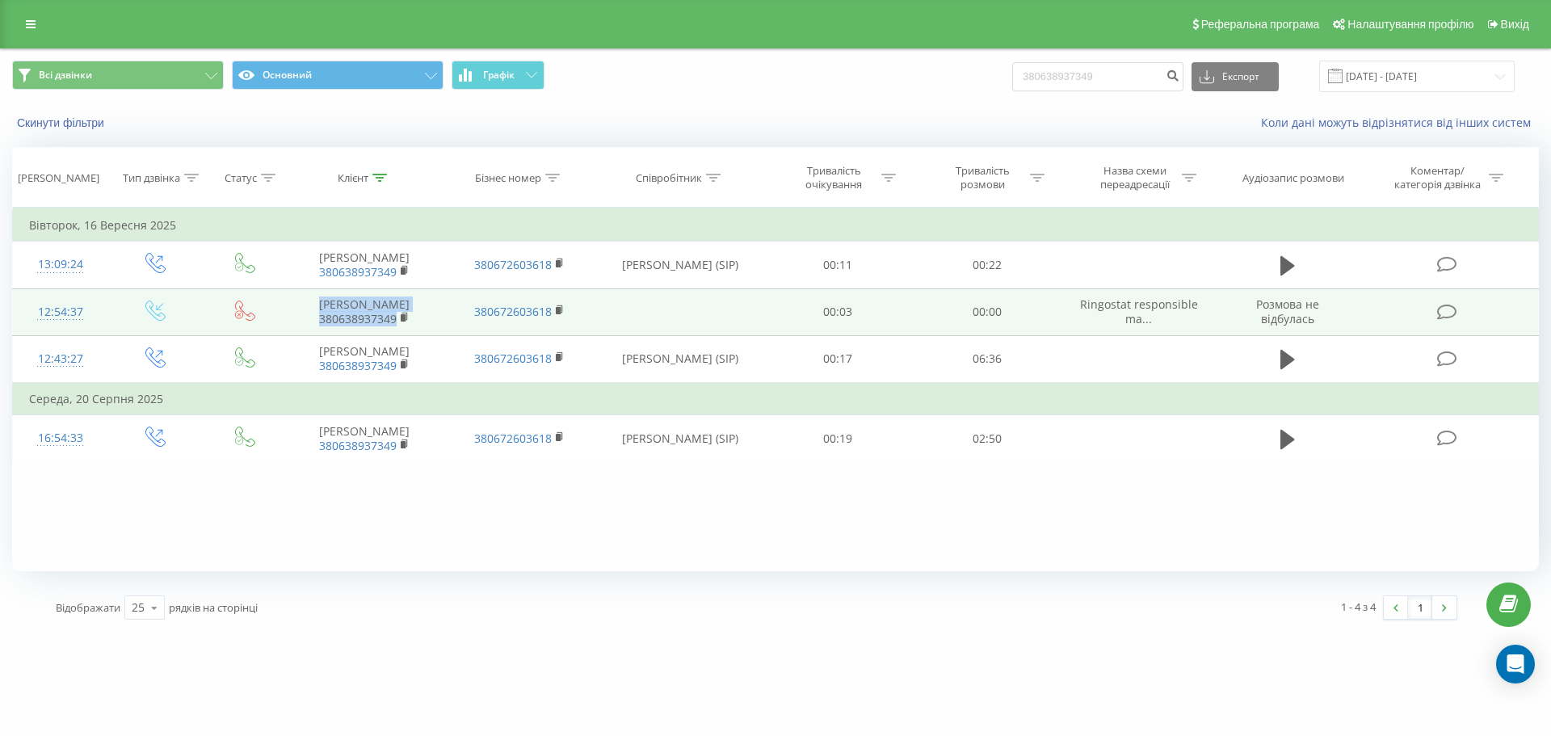
drag, startPoint x: 345, startPoint y: 301, endPoint x: 398, endPoint y: 326, distance: 58.9
click at [398, 326] on td "Юлія 380638937349" at bounding box center [364, 311] width 155 height 47
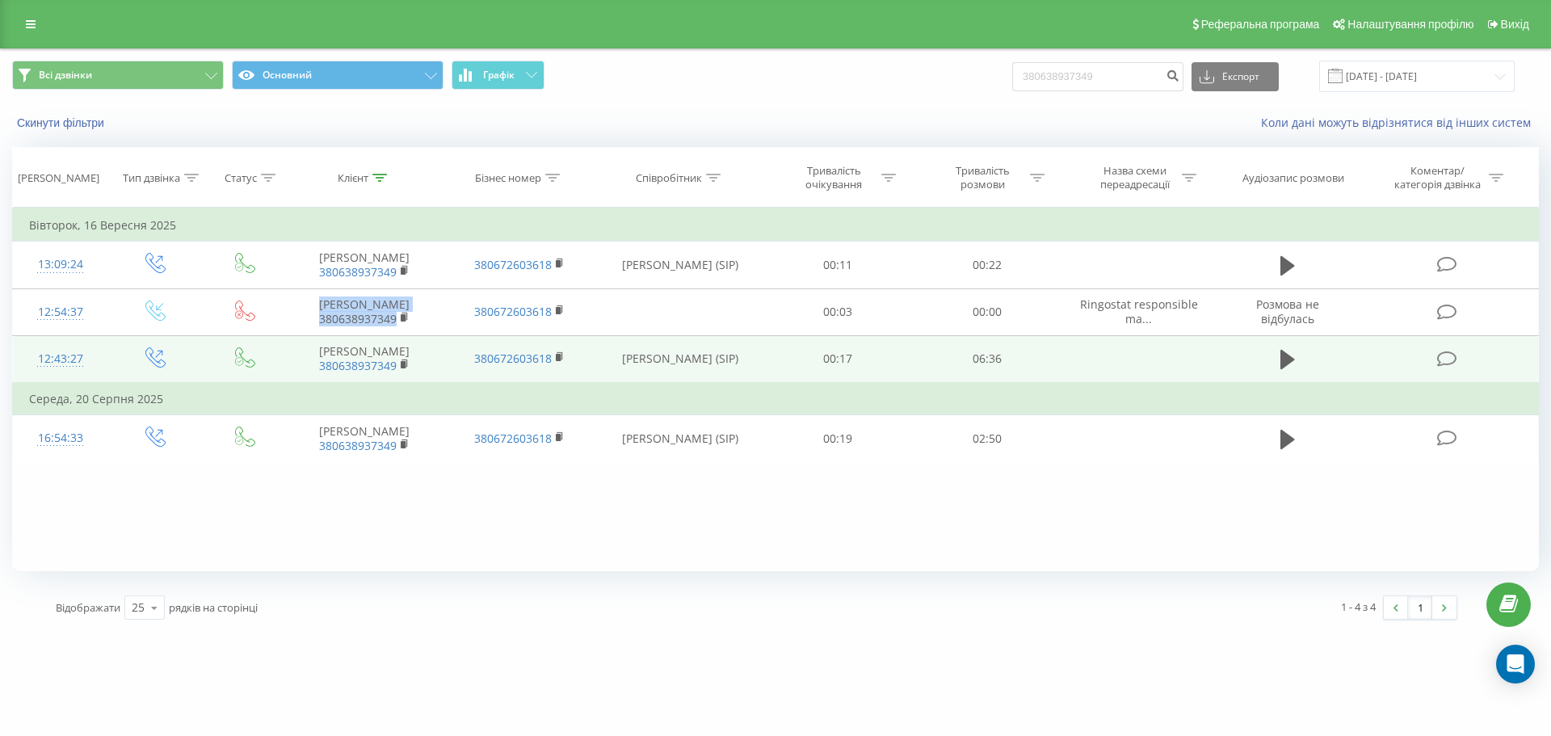
copy td "Юлія 380638937349"
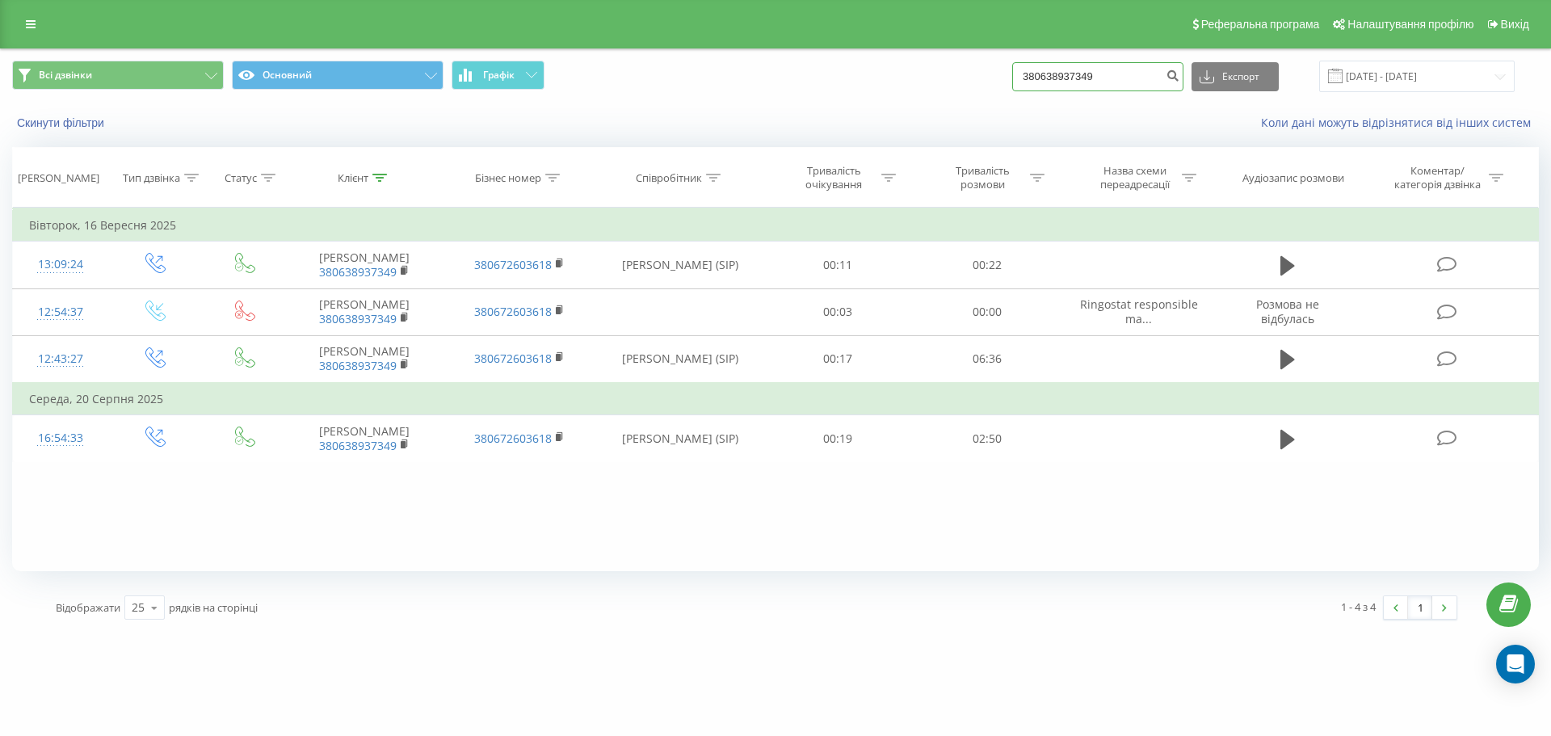
drag, startPoint x: 1112, startPoint y: 73, endPoint x: 977, endPoint y: 65, distance: 135.1
click at [977, 65] on div "Всі дзвінки Основний Графік 380638937349 Експорт .csv .xls .xlsx 22.06.2025 - 2…" at bounding box center [775, 77] width 1527 height 32
paste input "962925498"
type input "380962925498"
click at [1179, 69] on icon "submit" at bounding box center [1173, 74] width 14 height 10
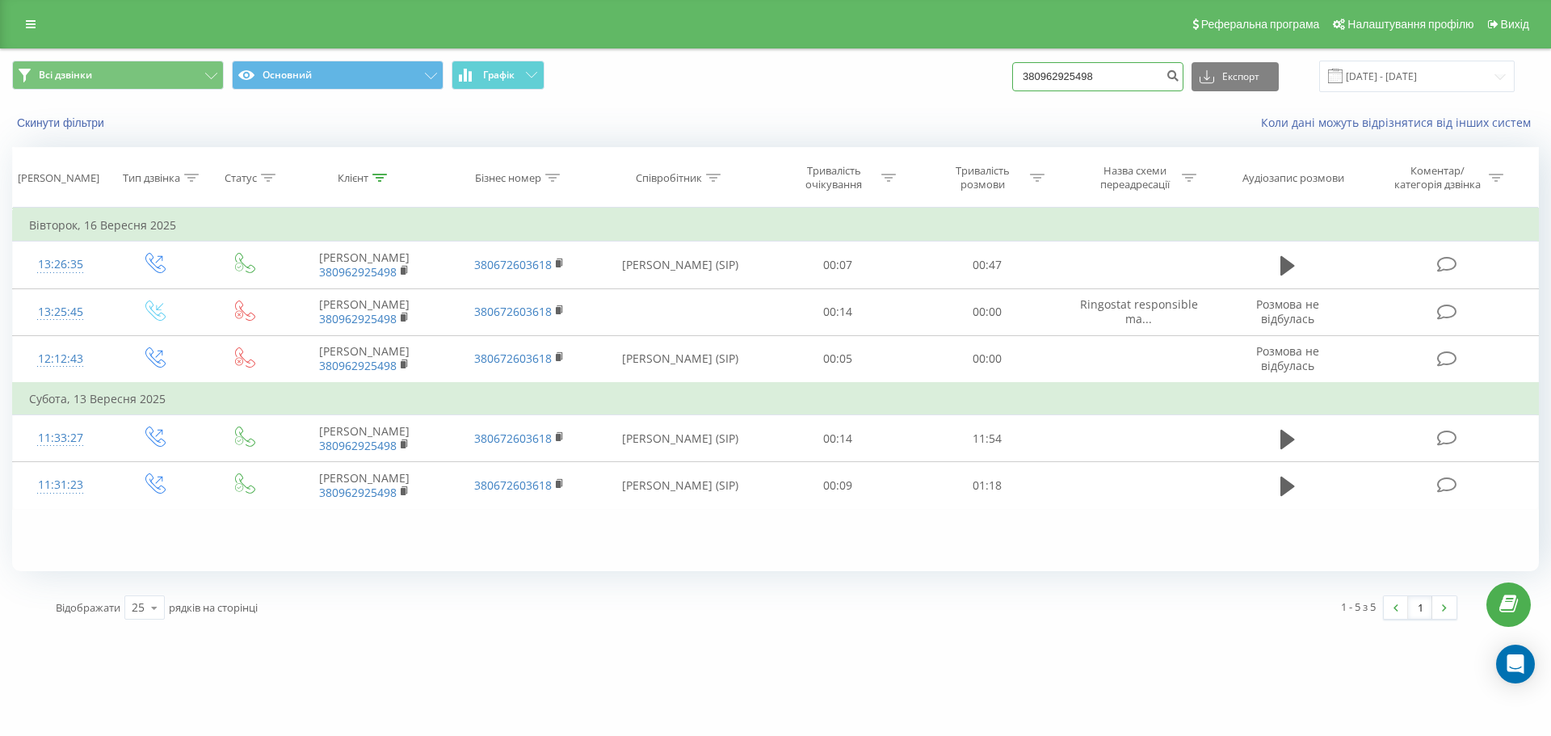
drag, startPoint x: 1128, startPoint y: 79, endPoint x: 939, endPoint y: 55, distance: 189.8
click at [939, 55] on div "Всі дзвінки Основний Графік 380962925498 Експорт .csv .xls .xlsx 22.06.2025 - 2…" at bounding box center [775, 76] width 1549 height 54
paste input "39951313"
type input "380939951313"
click at [1183, 77] on button "submit" at bounding box center [1173, 76] width 22 height 29
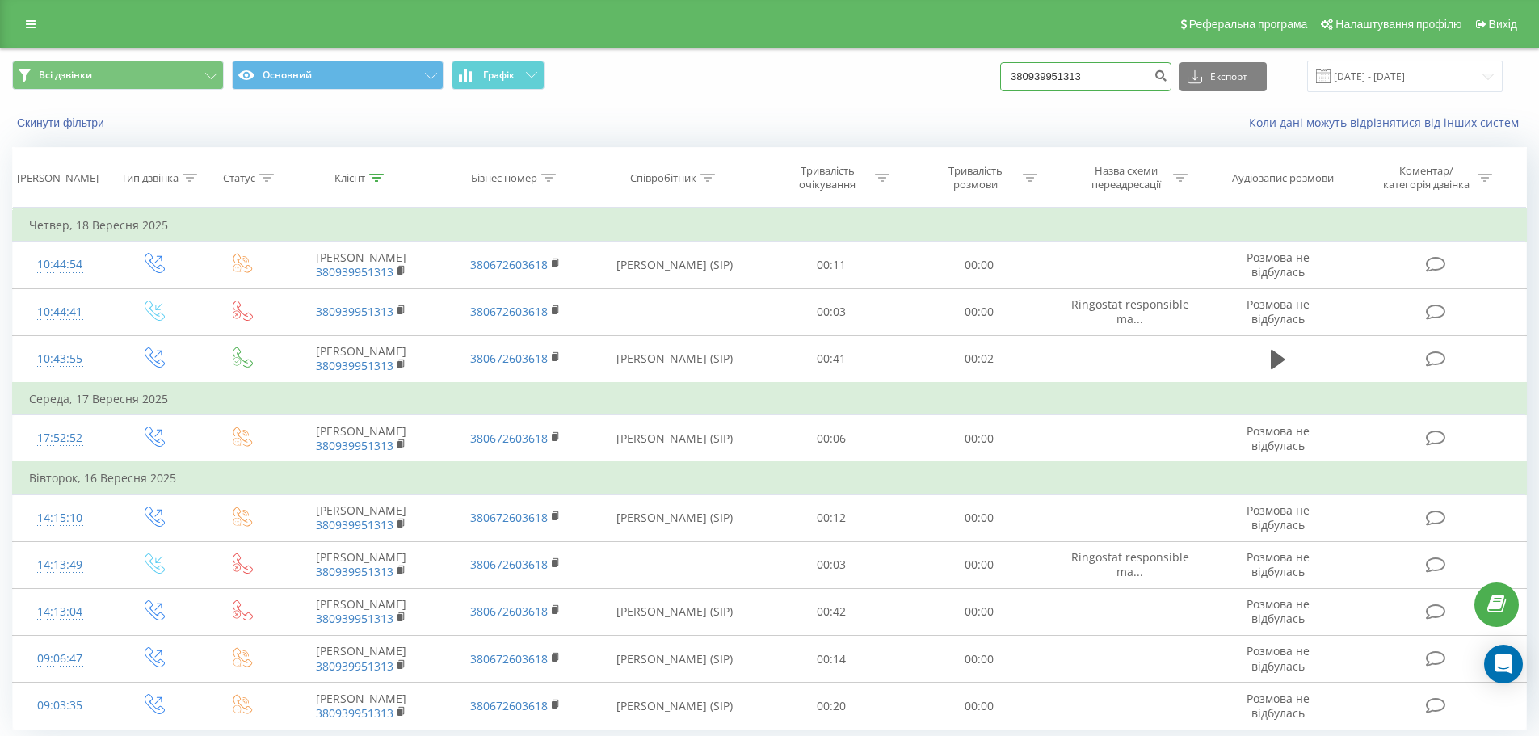
drag, startPoint x: 1112, startPoint y: 74, endPoint x: 977, endPoint y: 61, distance: 134.7
click at [977, 61] on div "Всі дзвінки Основний Графік 380939951313 Експорт .csv .xls .xlsx 22.06.2025 - 2…" at bounding box center [769, 77] width 1515 height 32
click at [1167, 76] on icon "submit" at bounding box center [1161, 74] width 14 height 10
drag, startPoint x: 1117, startPoint y: 73, endPoint x: 871, endPoint y: 48, distance: 247.7
click at [871, 48] on div "Реферальна програма Налаштування профілю Вихід Всі дзвінки Основний Графік 3809…" at bounding box center [769, 395] width 1539 height 790
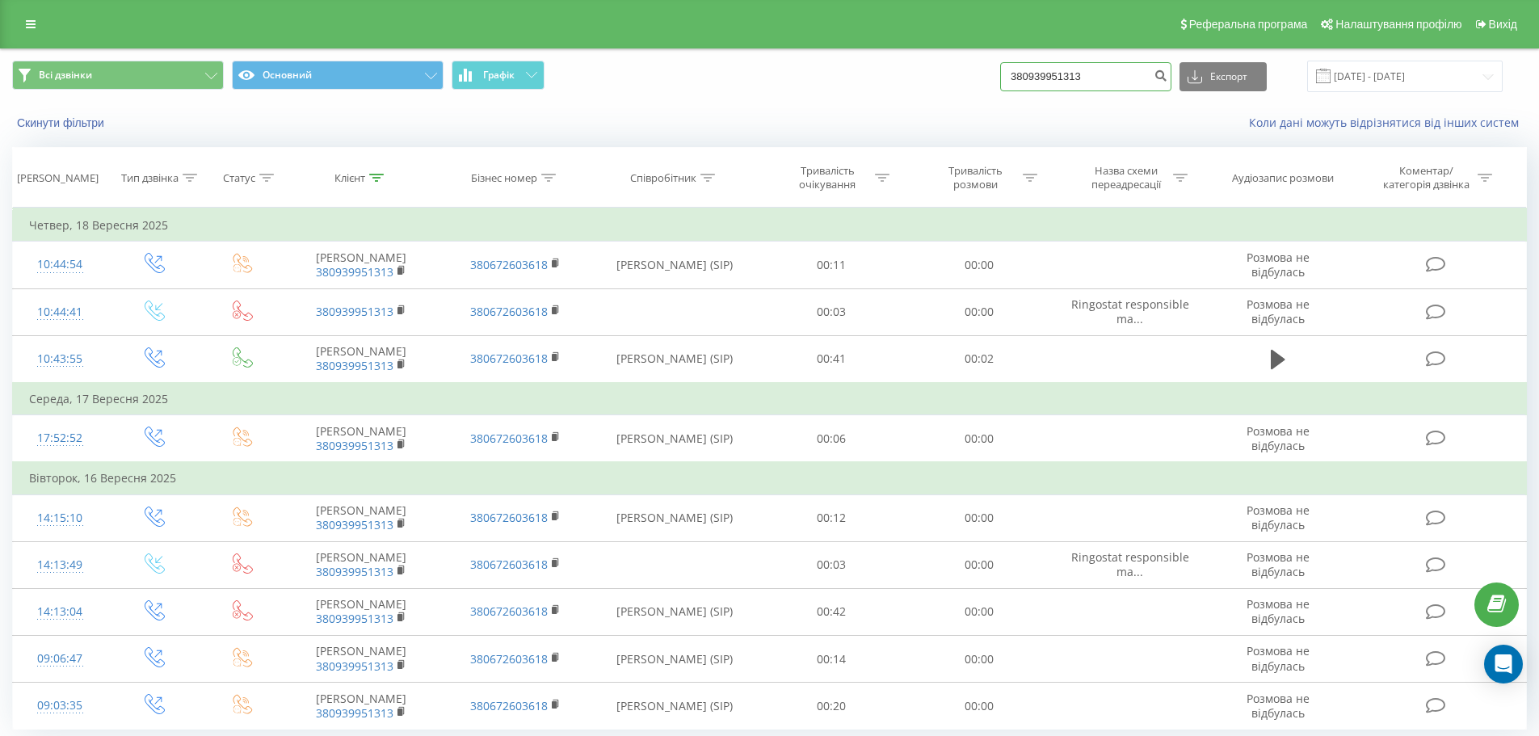
paste input "684762302"
type input "380684762302"
click at [1167, 75] on icon "submit" at bounding box center [1161, 74] width 14 height 10
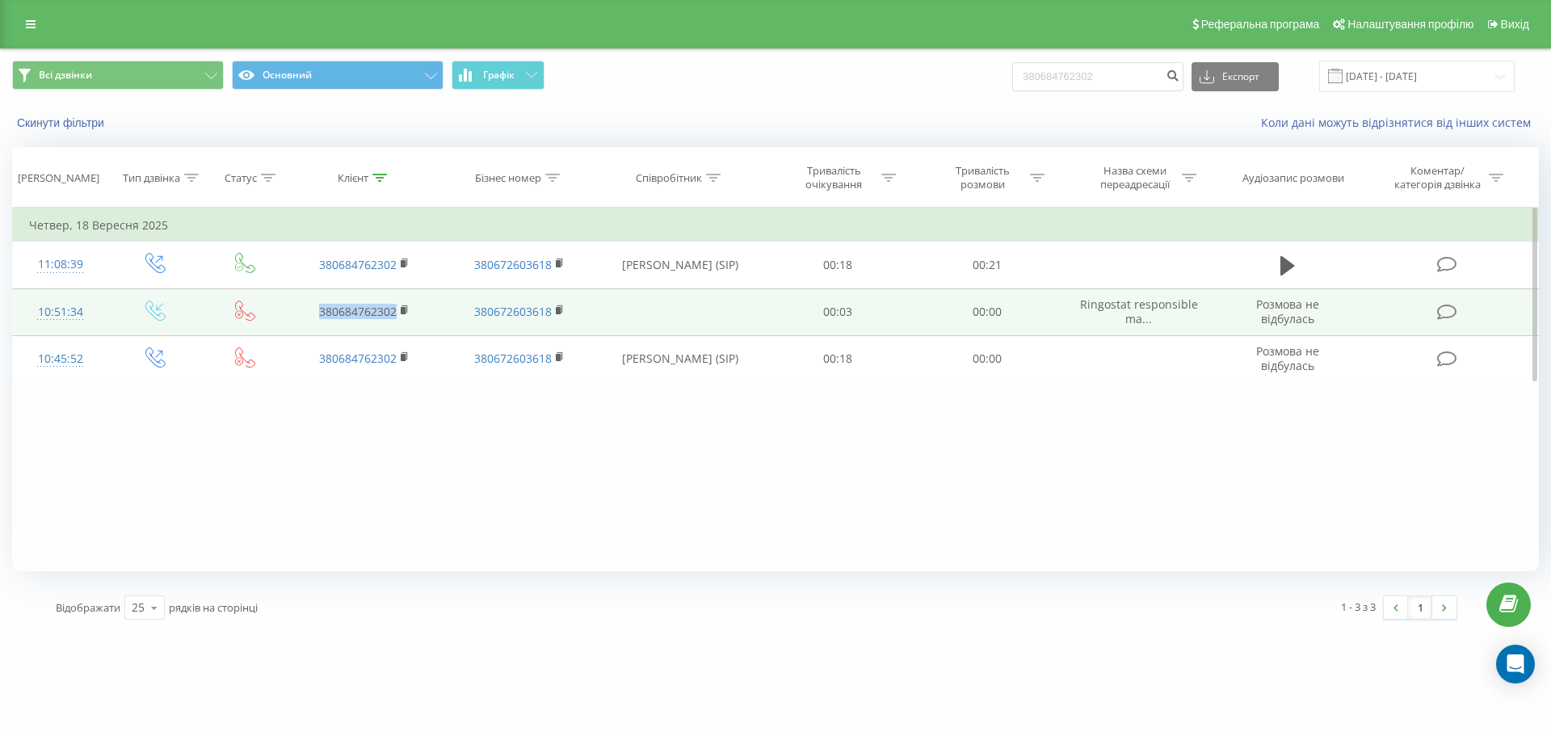
drag, startPoint x: 313, startPoint y: 312, endPoint x: 398, endPoint y: 311, distance: 85.6
click at [398, 311] on td "380684762302" at bounding box center [364, 311] width 155 height 47
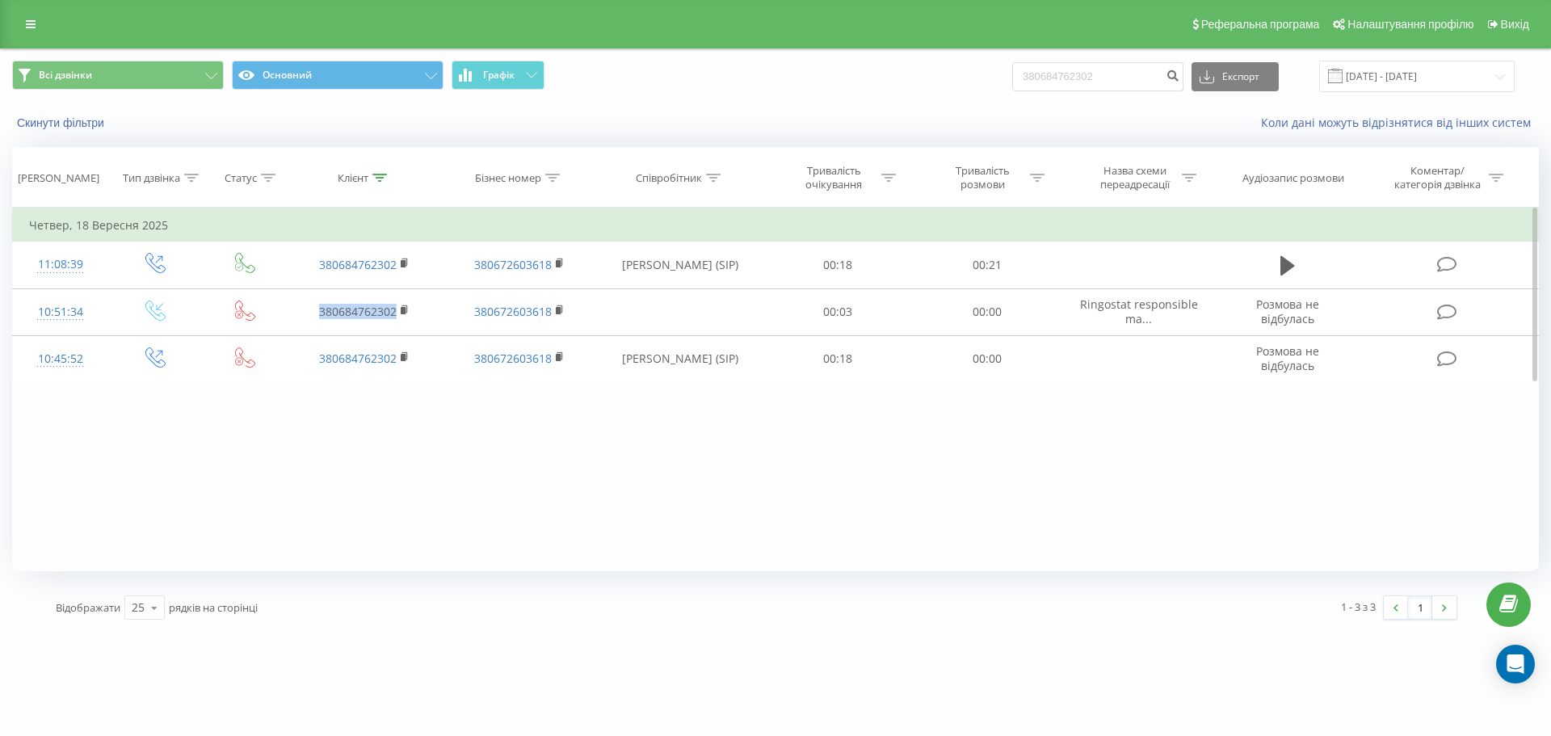
copy link "380684762302"
drag, startPoint x: 1117, startPoint y: 69, endPoint x: 995, endPoint y: 64, distance: 122.1
click at [995, 64] on div "Всі дзвінки Основний Графік 380684762302 Експорт .csv .xls .xlsx [DATE] - [DATE]" at bounding box center [775, 77] width 1527 height 32
paste input "71768689"
type input "380671768689"
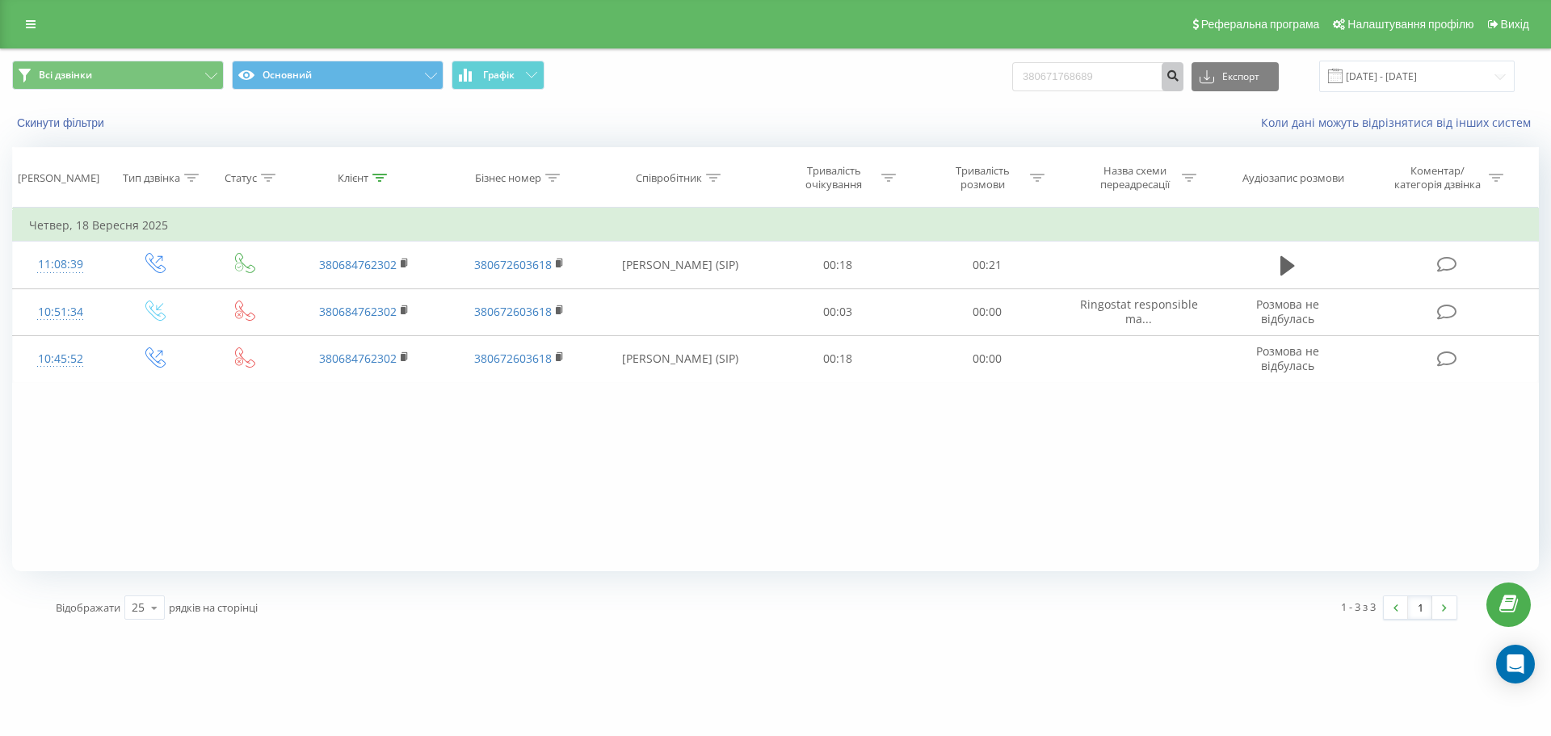
click at [1179, 74] on icon "submit" at bounding box center [1173, 74] width 14 height 10
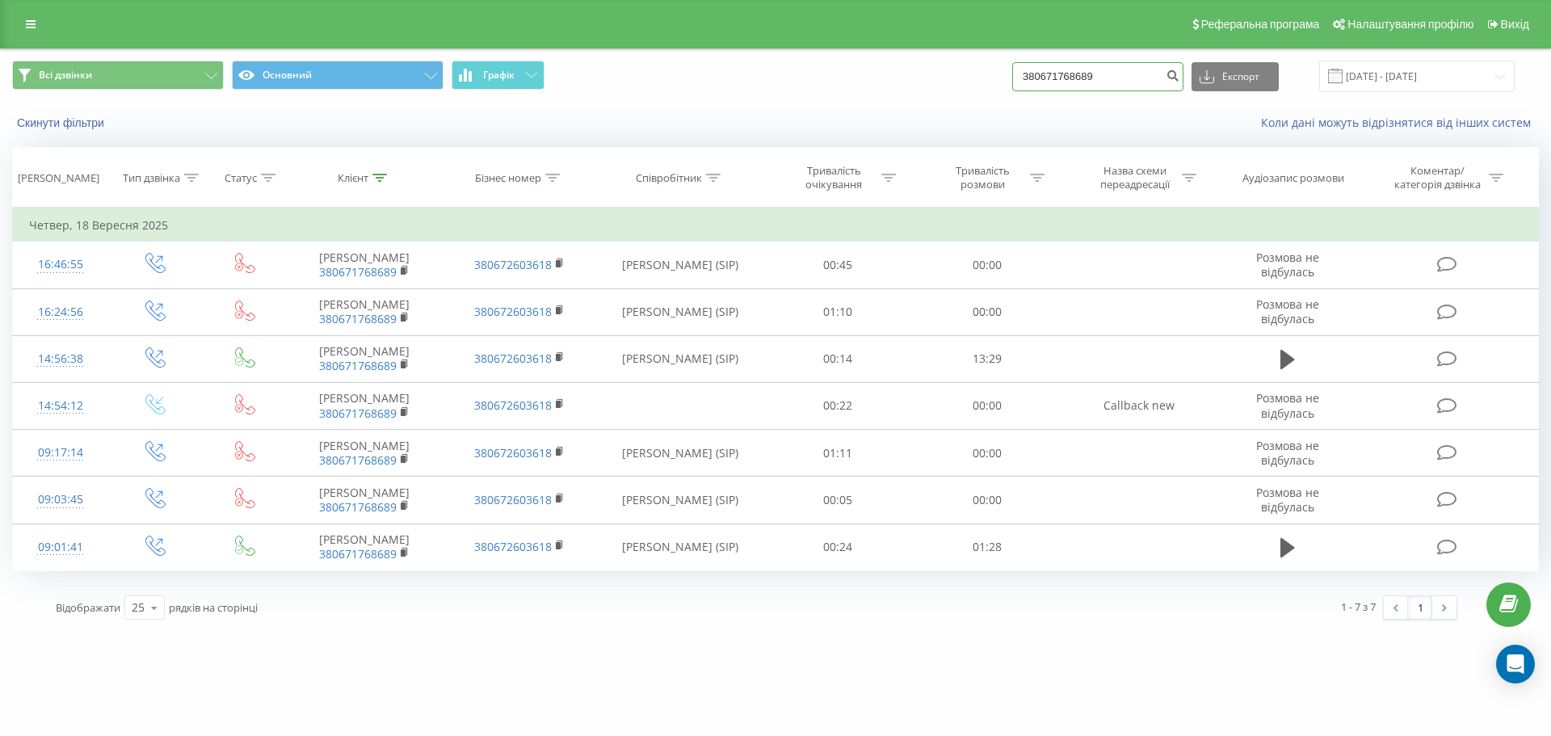
drag, startPoint x: 1107, startPoint y: 77, endPoint x: 930, endPoint y: 63, distance: 177.4
click at [930, 63] on div "Всі дзвінки Основний Графік 380671768689 Експорт .csv .xls .xlsx [DATE] - [DATE]" at bounding box center [775, 77] width 1527 height 32
paste input "507626606"
type input "380507626606"
click at [1179, 82] on button "submit" at bounding box center [1173, 76] width 22 height 29
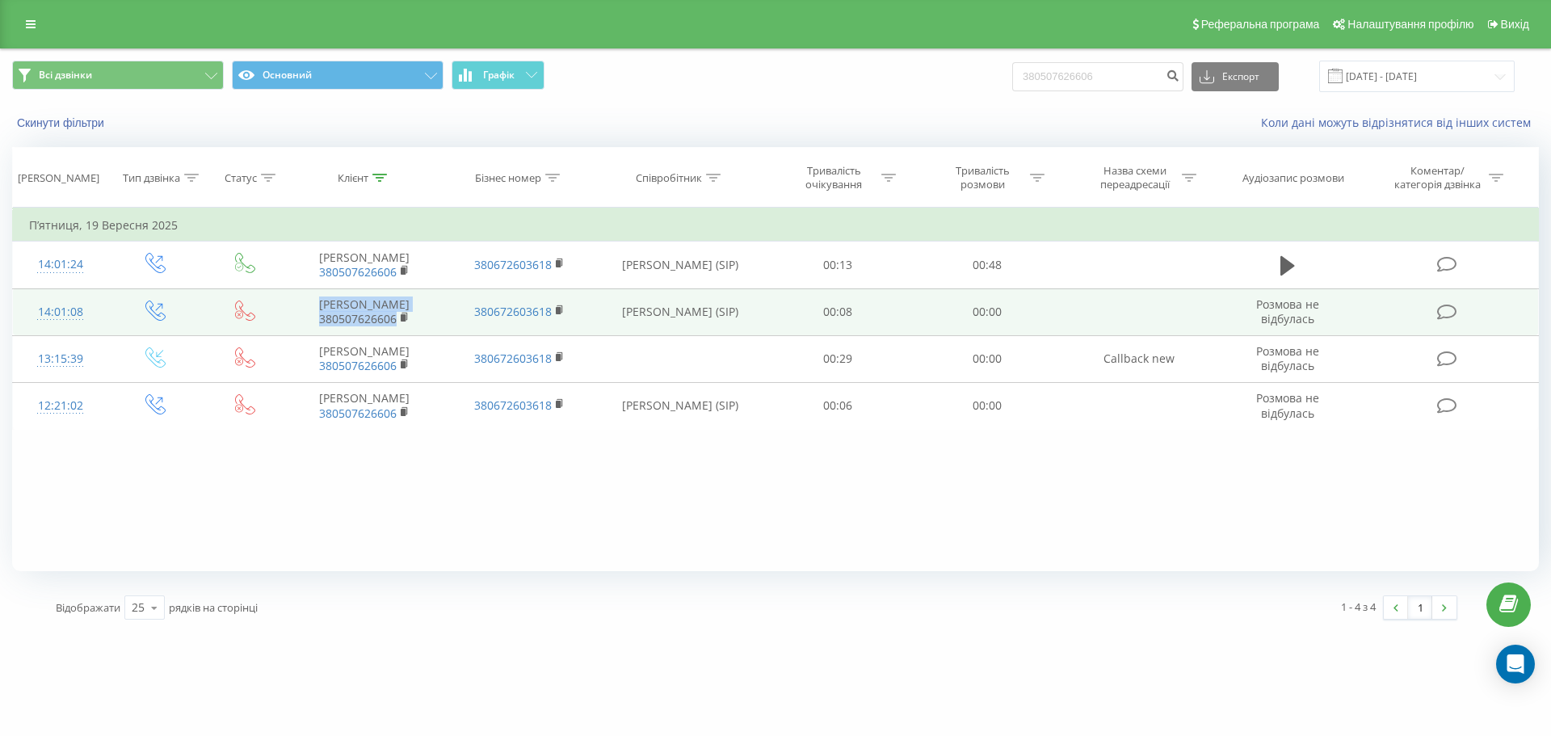
drag, startPoint x: 321, startPoint y: 312, endPoint x: 397, endPoint y: 347, distance: 83.5
click at [397, 335] on td "Брюх Світлана Володимирівна 380507626606" at bounding box center [364, 311] width 155 height 47
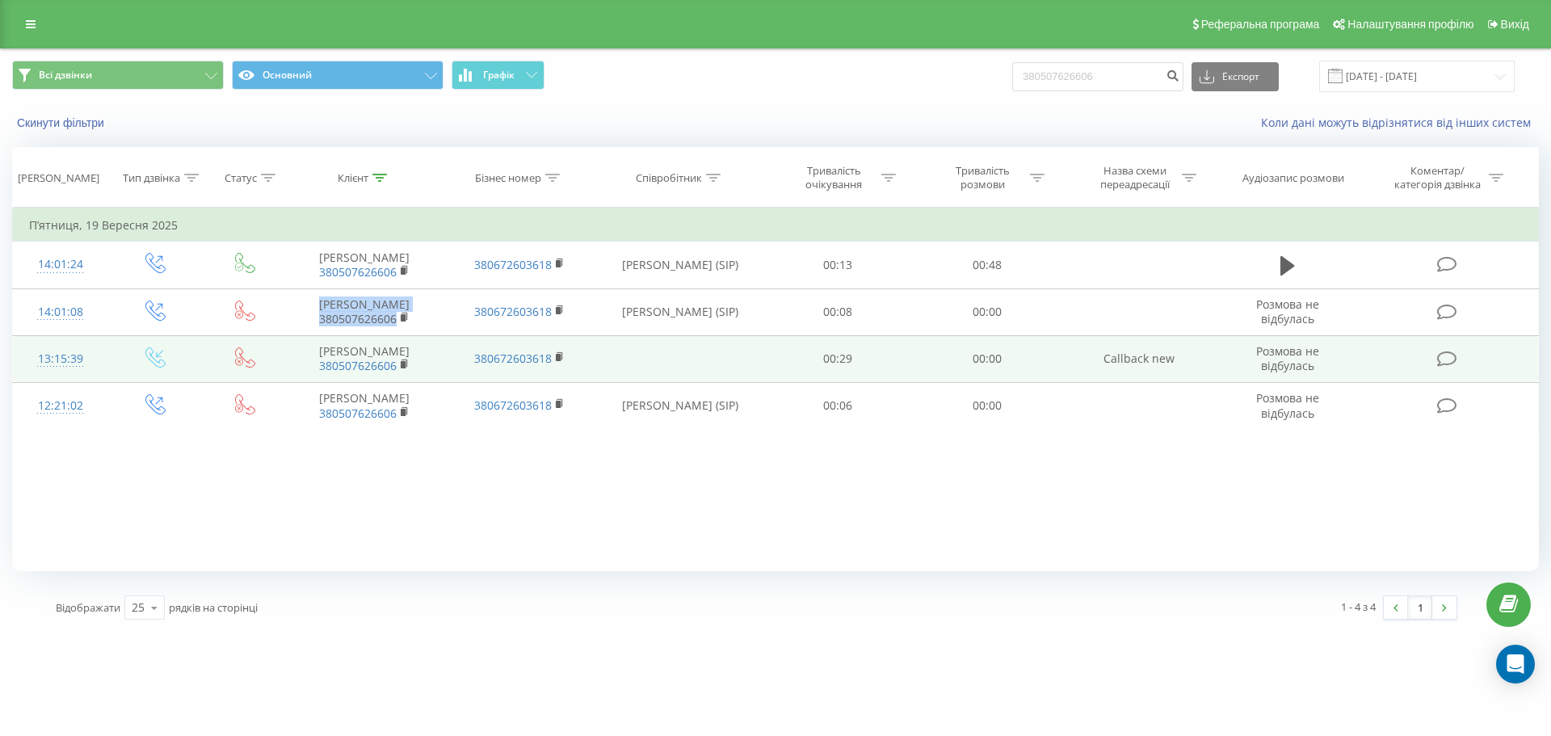
copy td "Брюх Світлана Володимирівна 380507626606"
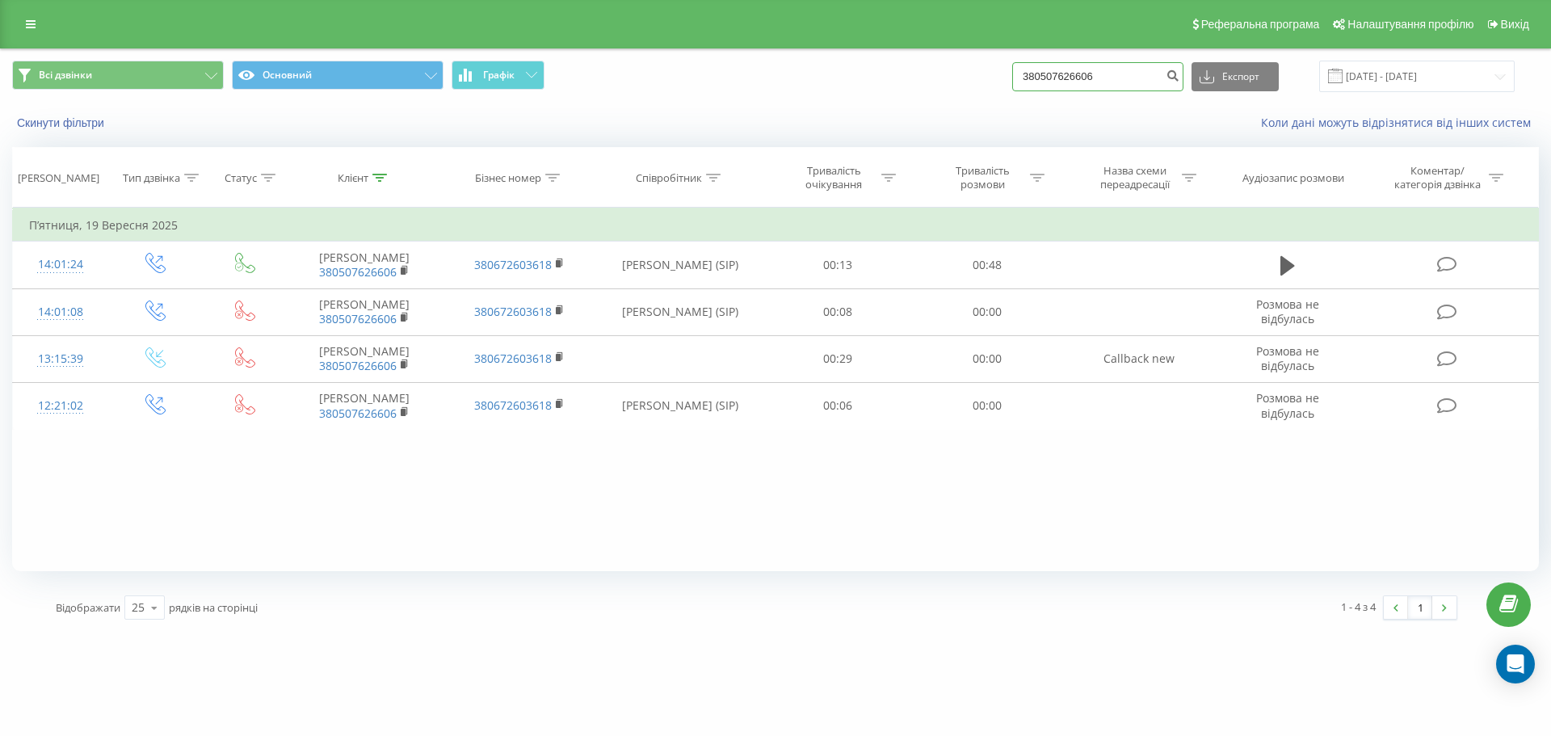
drag, startPoint x: 1116, startPoint y: 78, endPoint x: 983, endPoint y: 67, distance: 133.8
click at [983, 67] on div "Всі дзвінки Основний Графік 380507626606 Експорт .csv .xls .xlsx 22.06.2025 - 2…" at bounding box center [775, 77] width 1527 height 32
paste input "667266298"
type input "380667266298"
click at [1179, 73] on icon "submit" at bounding box center [1173, 74] width 14 height 10
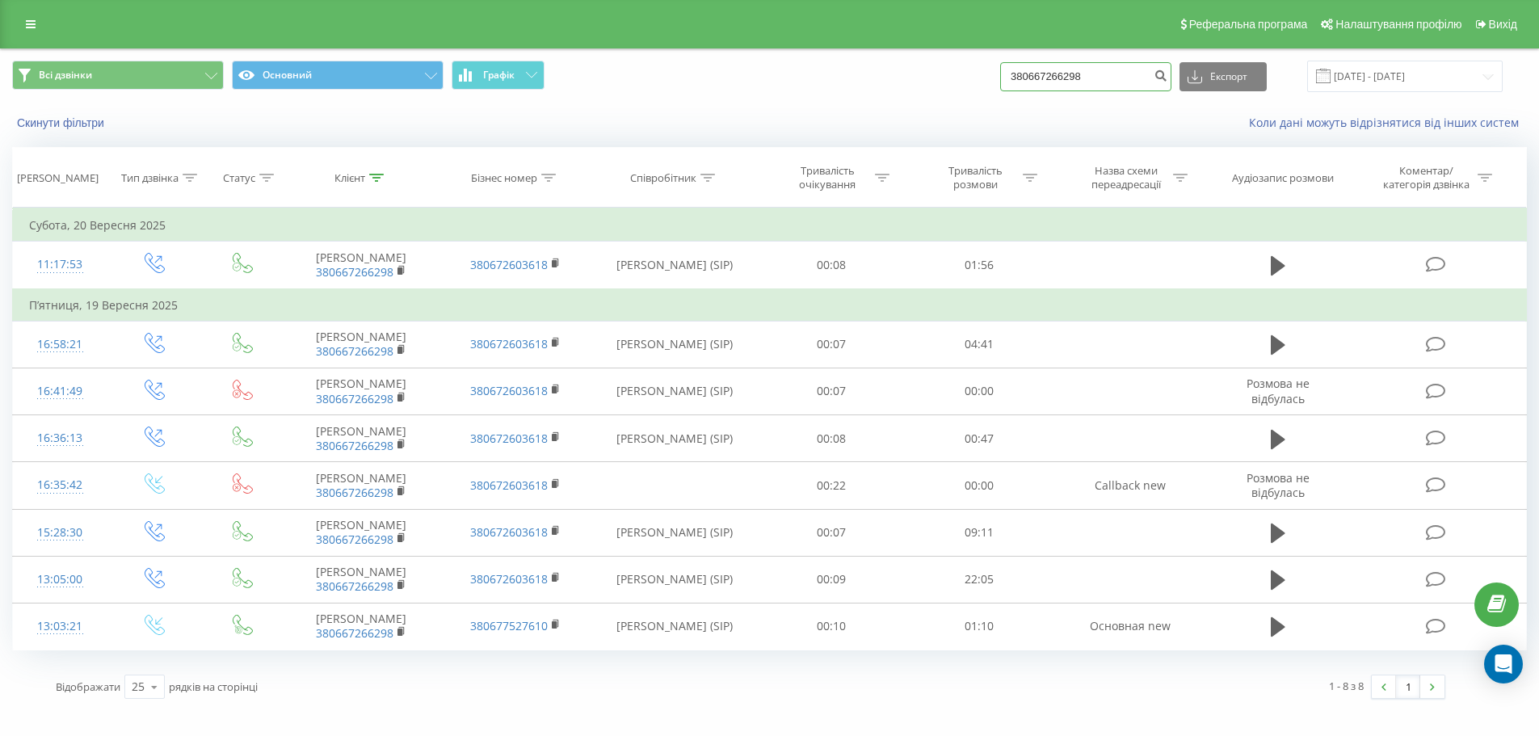
drag, startPoint x: 1121, startPoint y: 70, endPoint x: 985, endPoint y: 69, distance: 136.5
click at [985, 69] on div "Всі дзвінки Основний Графік 380667266298 Експорт .csv .xls .xlsx 22.06.2025 - 2…" at bounding box center [769, 77] width 1515 height 32
paste input "99398498"
type input "380993984988"
click at [1167, 78] on icon "submit" at bounding box center [1161, 74] width 14 height 10
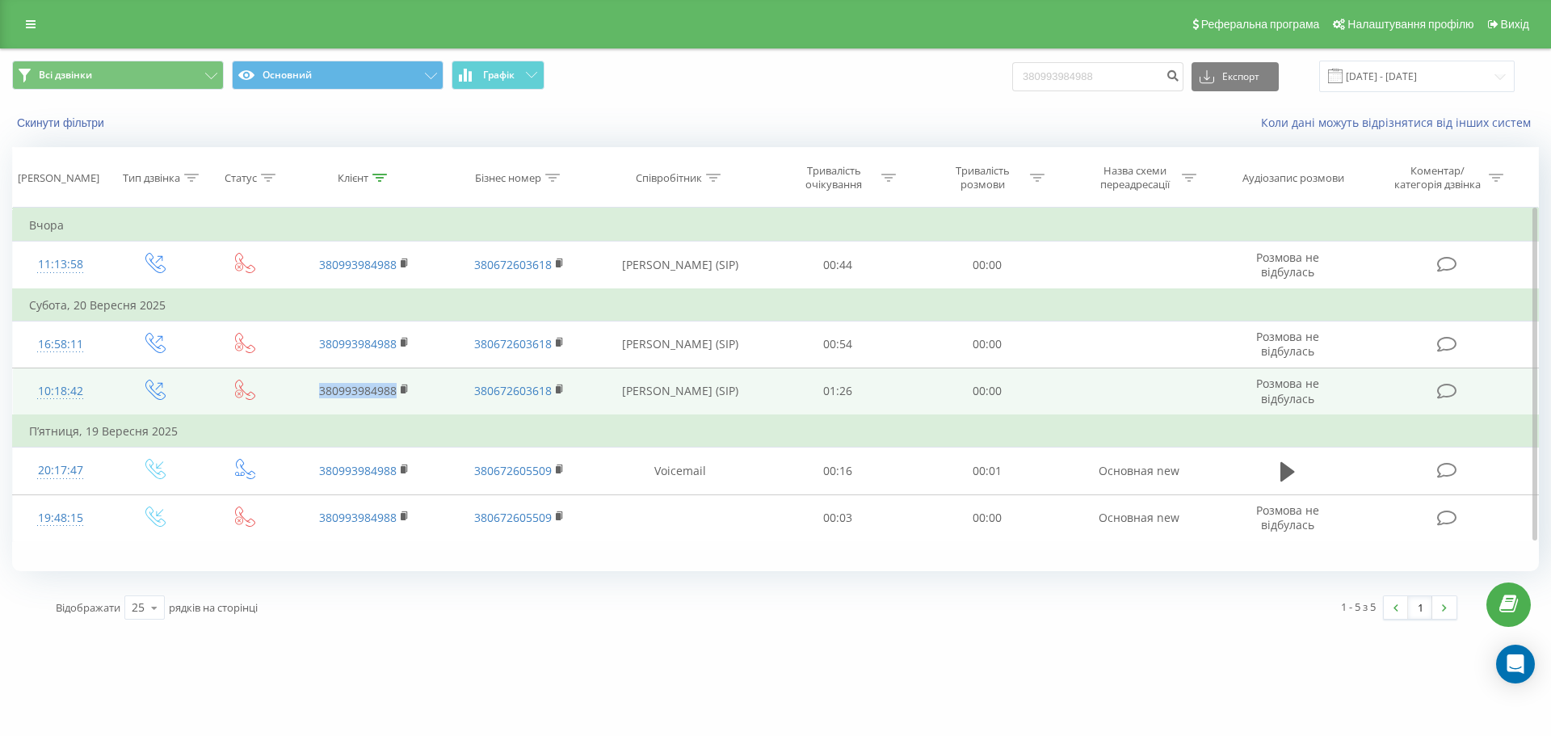
drag, startPoint x: 313, startPoint y: 393, endPoint x: 403, endPoint y: 406, distance: 90.5
click at [403, 406] on td "380993984988" at bounding box center [364, 392] width 155 height 48
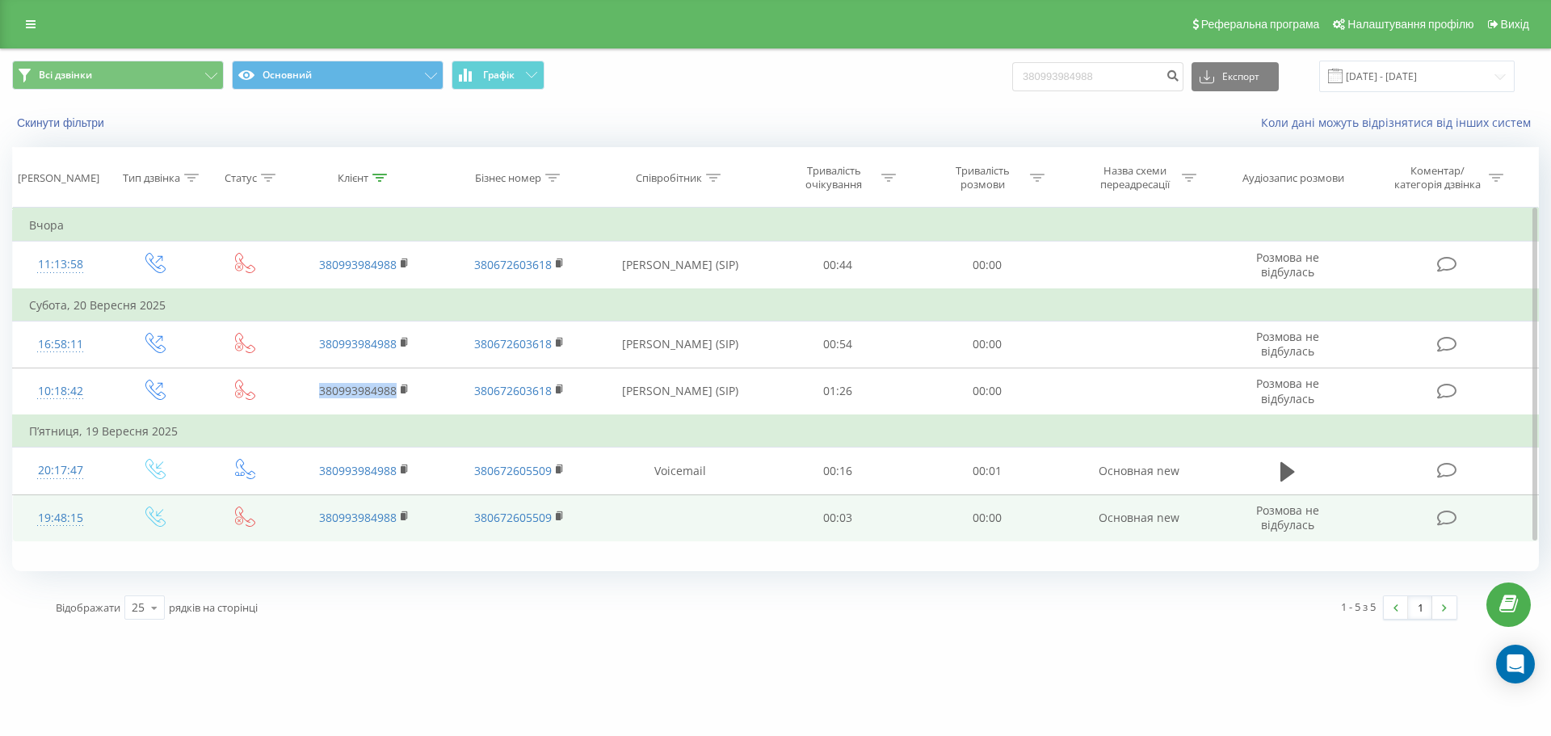
copy link "380993984988"
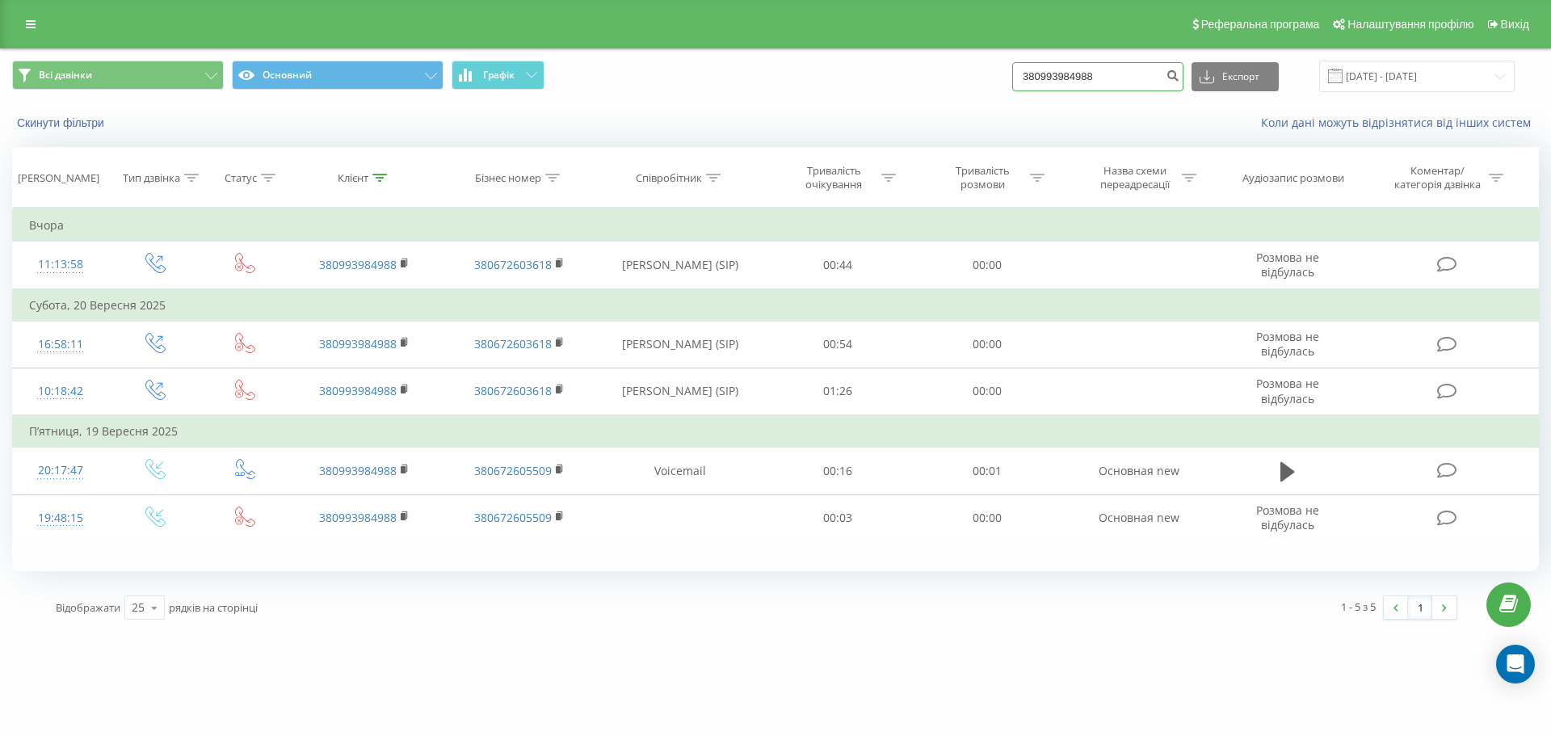
drag, startPoint x: 1125, startPoint y: 76, endPoint x: 851, endPoint y: 75, distance: 274.7
click at [851, 75] on div "Всі дзвінки Основний Графік 380993984988 Експорт .csv .xls .xlsx [DATE] - [DATE]" at bounding box center [775, 77] width 1527 height 32
paste input "501380764"
type input "380501380764"
click at [1179, 69] on icon "submit" at bounding box center [1173, 74] width 14 height 10
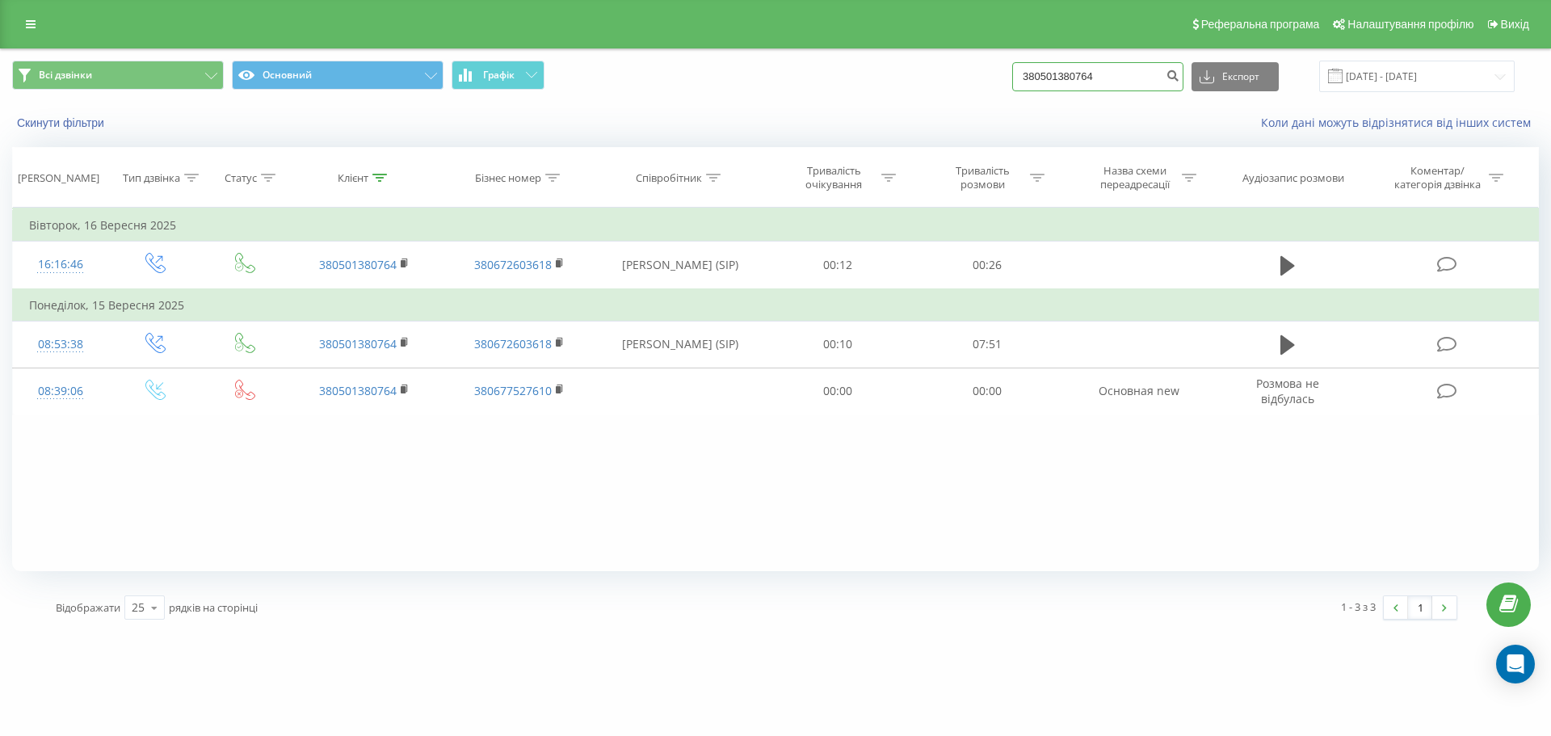
drag, startPoint x: 1128, startPoint y: 71, endPoint x: 1008, endPoint y: 55, distance: 120.6
click at [1008, 55] on div "Всі дзвінки Основний Графік 380501380764 Експорт .csv .xls .xlsx 22.06.2025 - 2…" at bounding box center [775, 76] width 1549 height 54
paste input "67633263"
type input "380676332634"
click at [1179, 78] on icon "submit" at bounding box center [1173, 74] width 14 height 10
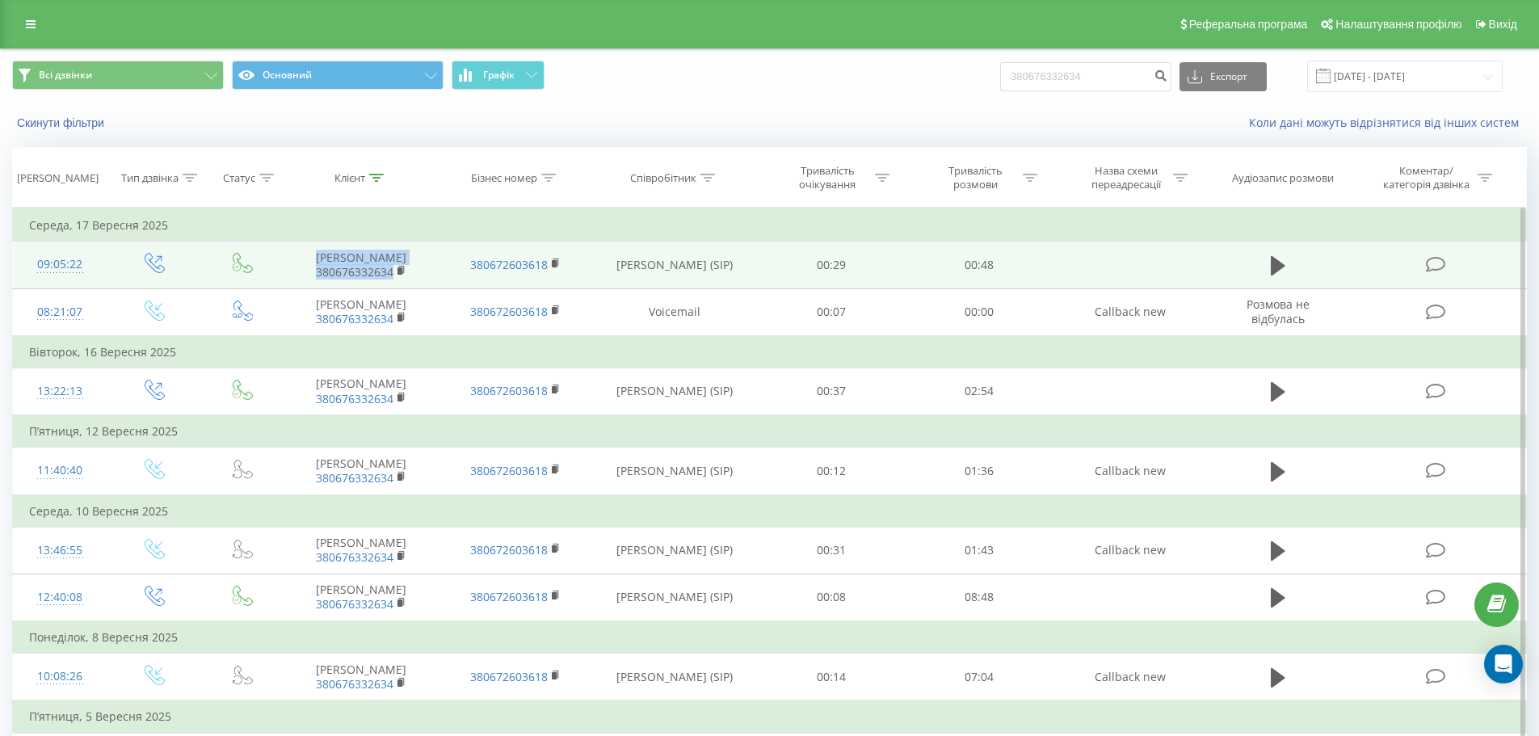
drag, startPoint x: 313, startPoint y: 261, endPoint x: 395, endPoint y: 284, distance: 85.4
click at [395, 284] on td "[PERSON_NAME] 380676332634" at bounding box center [360, 265] width 153 height 47
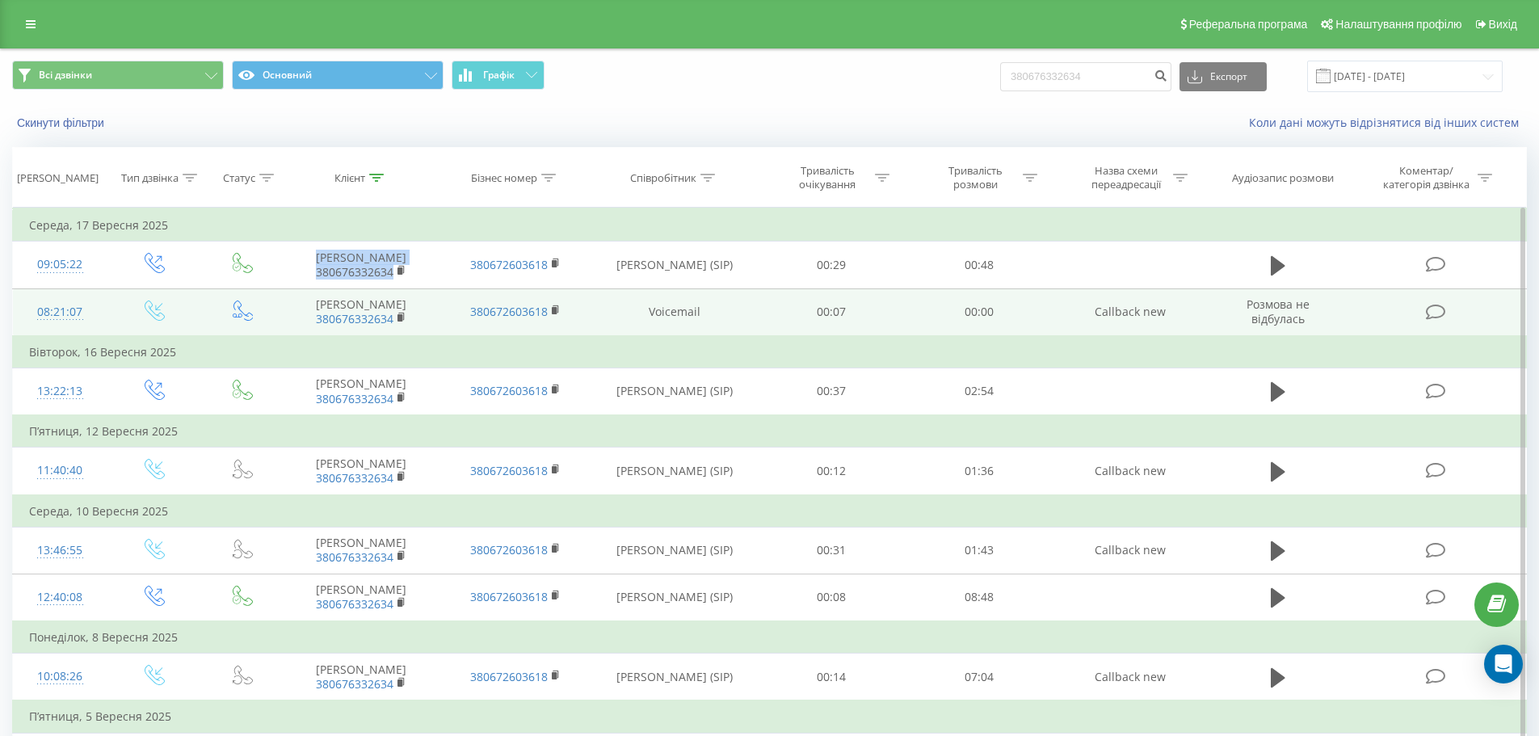
copy td "Лялька Оксана Георгіївна 380676332634"
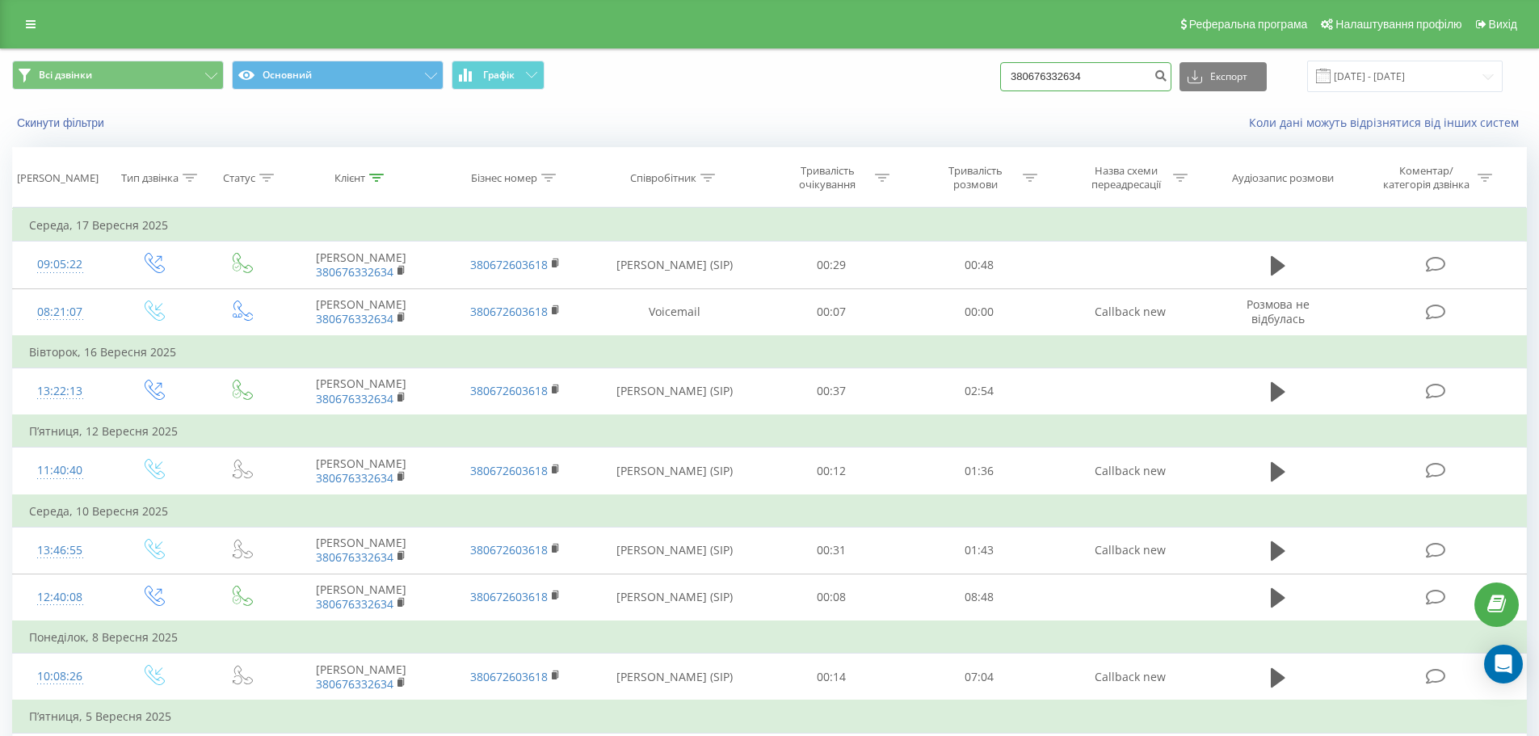
drag, startPoint x: 1103, startPoint y: 76, endPoint x: 977, endPoint y: 69, distance: 126.2
click at [978, 69] on div "Всі дзвінки Основний Графік 380676332634 Експорт .csv .xls .xlsx 22.06.2025 - 2…" at bounding box center [769, 77] width 1515 height 32
paste input "990203026"
type input "380990203026"
click at [1167, 78] on icon "submit" at bounding box center [1161, 74] width 14 height 10
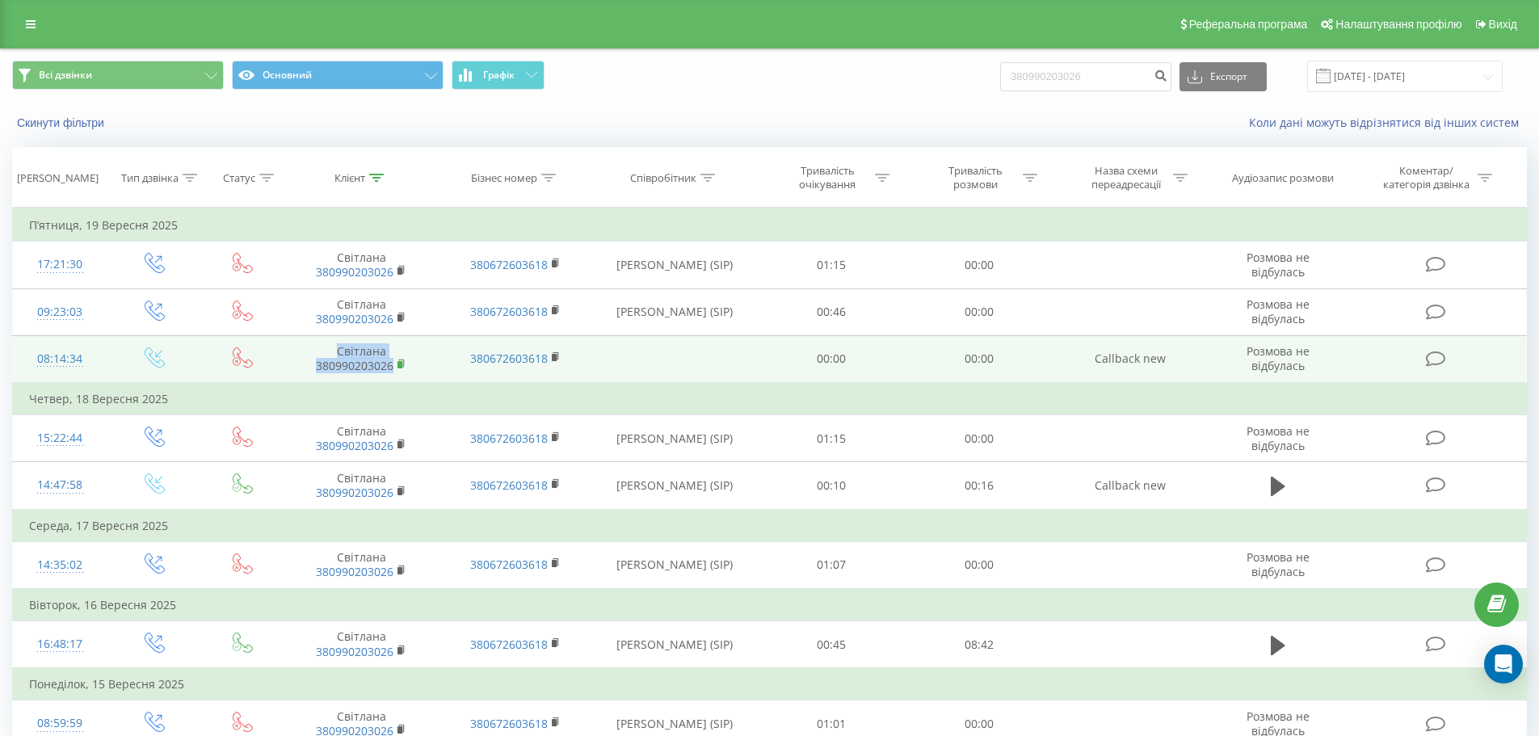
drag, startPoint x: 332, startPoint y: 350, endPoint x: 398, endPoint y: 372, distance: 69.7
click at [398, 372] on td "Світлана 380990203026" at bounding box center [360, 359] width 153 height 48
copy td "Світлана 380990203026"
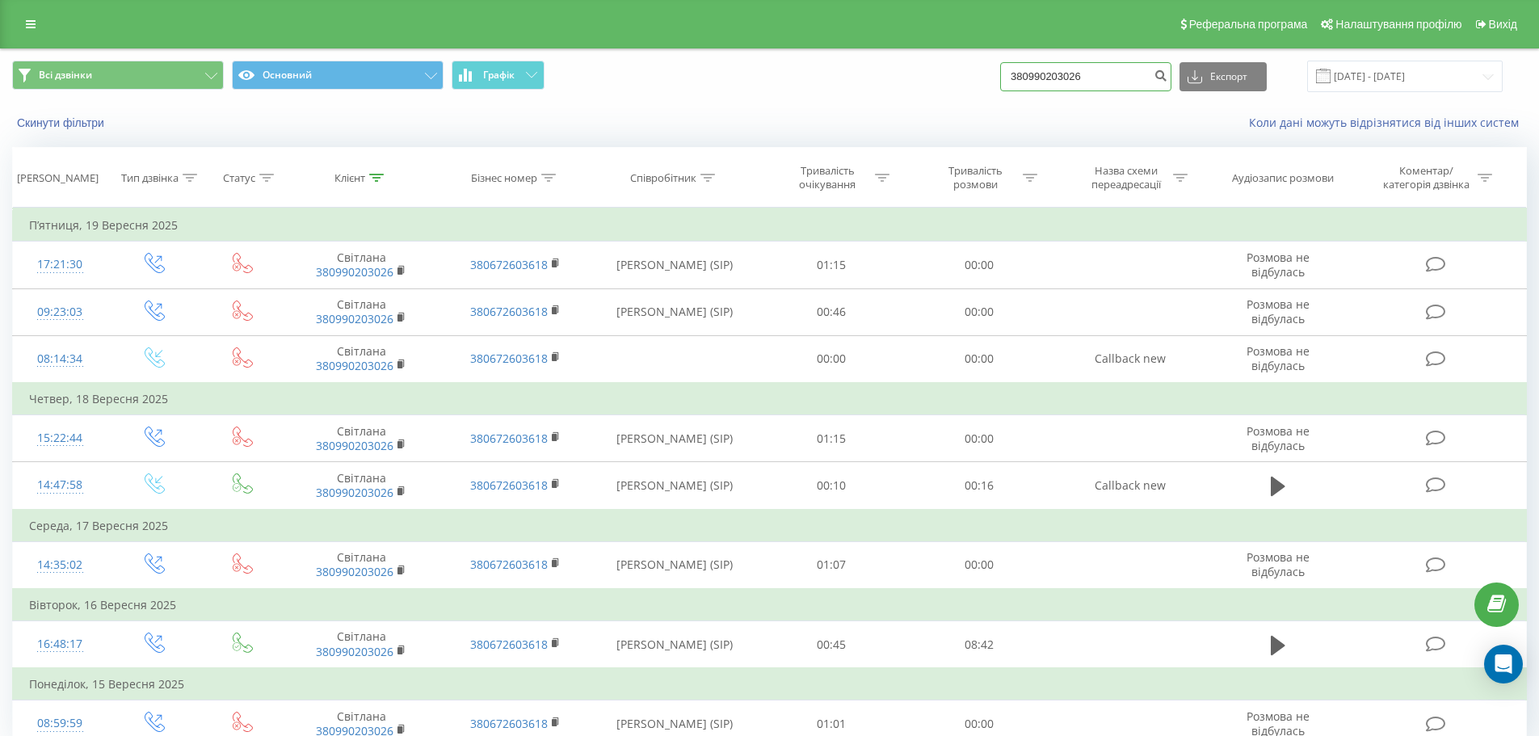
drag, startPoint x: 1108, startPoint y: 74, endPoint x: 956, endPoint y: 66, distance: 152.0
click at [956, 66] on div "Всі дзвінки Основний Графік 380990203026 Експорт .csv .xls .xlsx 22.06.2025 - 2…" at bounding box center [769, 77] width 1515 height 32
paste input "68091099"
type input "380680910996"
click at [1167, 72] on icon "submit" at bounding box center [1161, 74] width 14 height 10
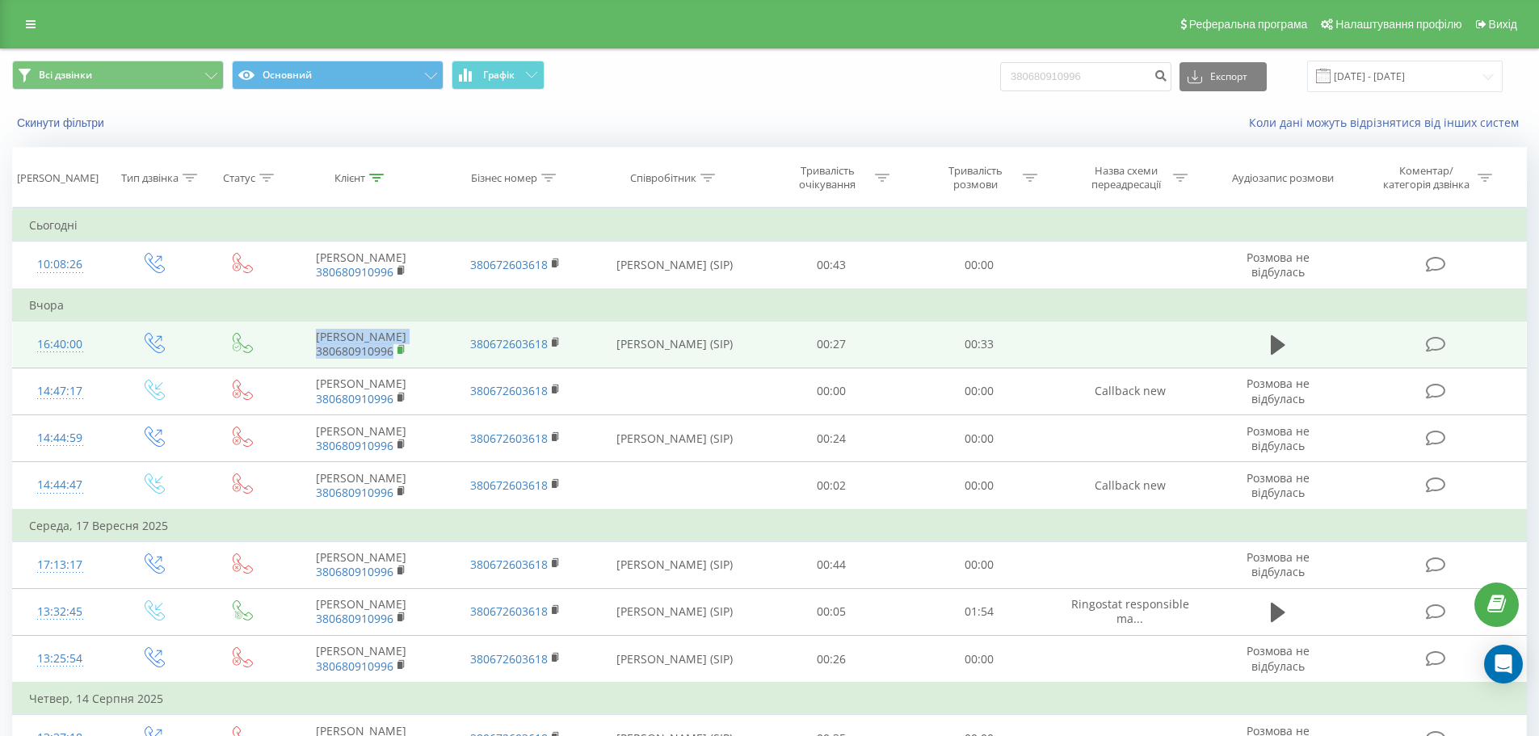
drag, startPoint x: 326, startPoint y: 350, endPoint x: 406, endPoint y: 377, distance: 84.6
click at [406, 368] on td "Декет Роза Володимирівна 380680910996" at bounding box center [360, 344] width 153 height 47
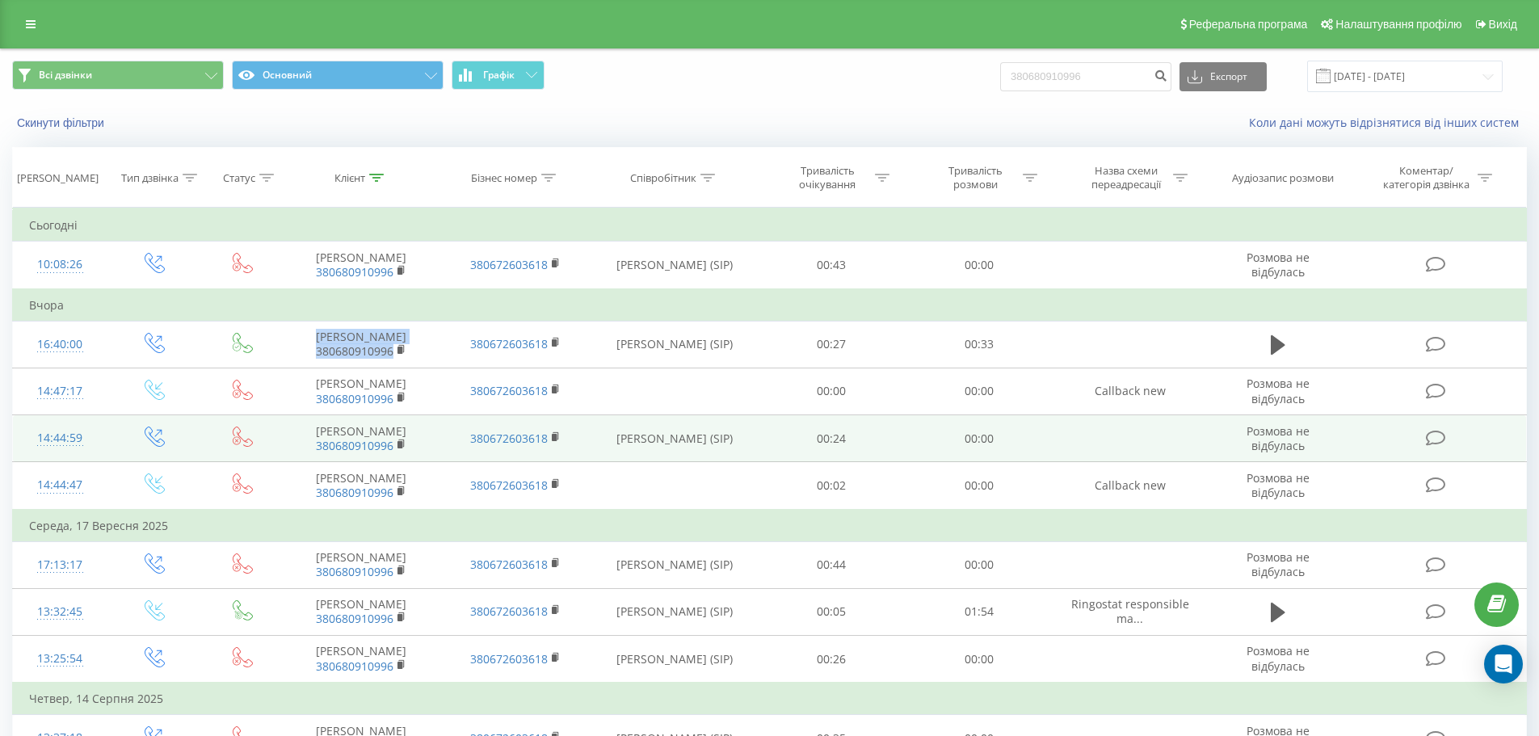
copy td "Декет Роза Володимирівна 380680910996"
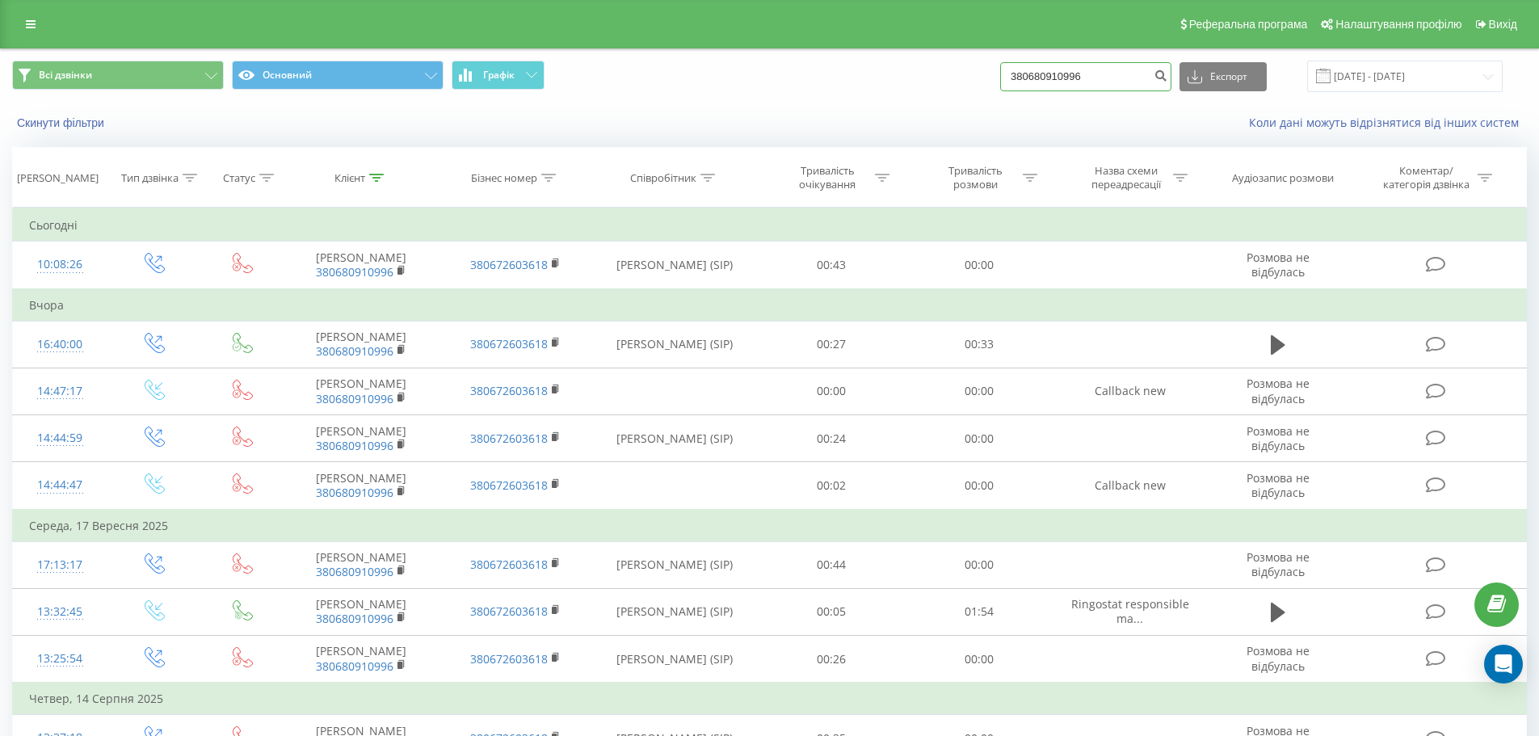
drag, startPoint x: 1136, startPoint y: 74, endPoint x: 988, endPoint y: 76, distance: 147.8
click at [988, 76] on div "Всі дзвінки Основний Графік 380680910996 Експорт .csv .xls .xlsx 22.06.2025 - 2…" at bounding box center [769, 77] width 1515 height 32
paste input "976977701"
type input "380976977701"
click at [1167, 78] on icon "submit" at bounding box center [1161, 74] width 14 height 10
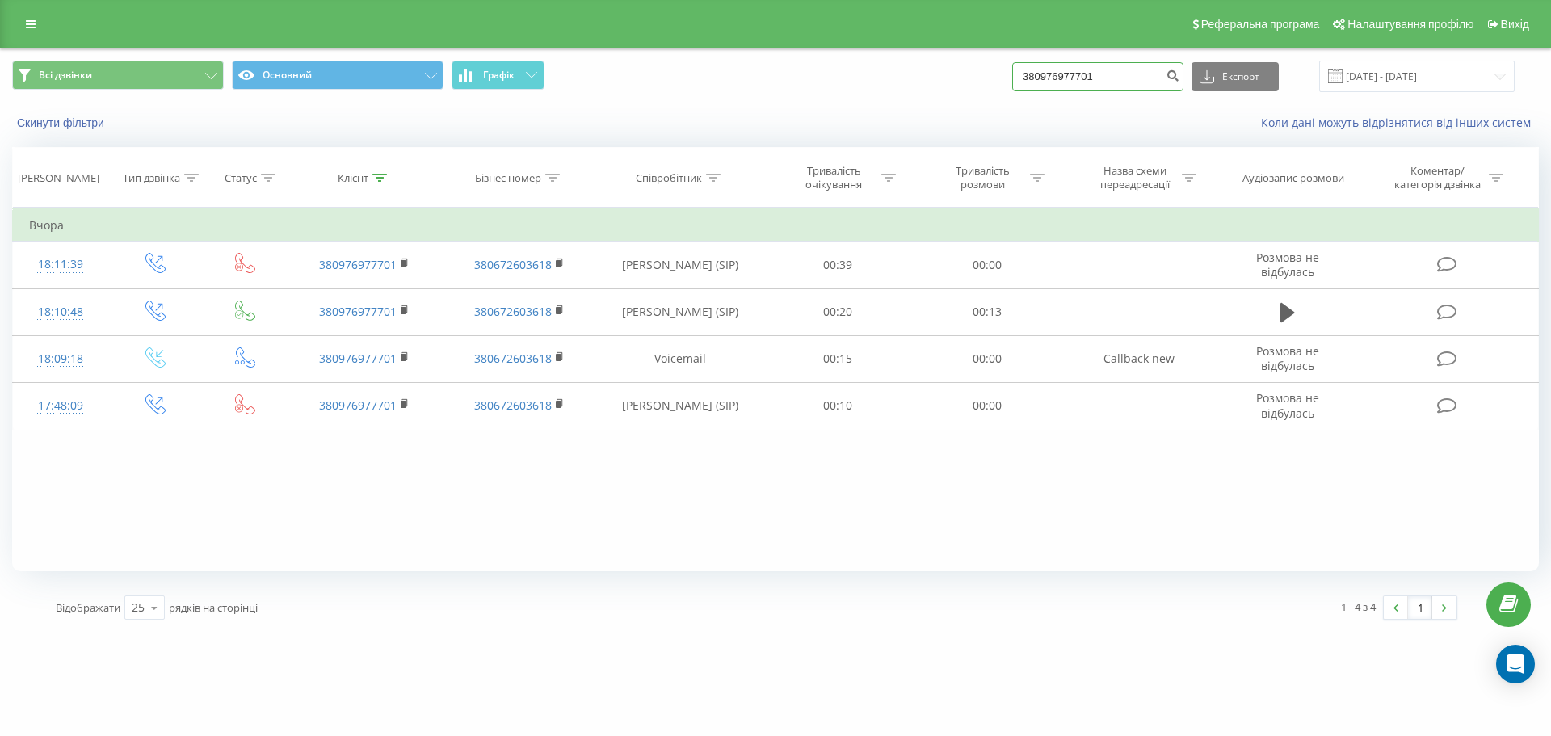
drag, startPoint x: 1125, startPoint y: 81, endPoint x: 965, endPoint y: 76, distance: 160.8
click at [965, 76] on div "Всі дзвінки Основний Графік 380976977701 Експорт .csv .xls .xlsx [DATE] - [DATE]" at bounding box center [775, 77] width 1527 height 32
paste input "87173352"
type input "380987173352"
click at [1179, 78] on icon "submit" at bounding box center [1173, 74] width 14 height 10
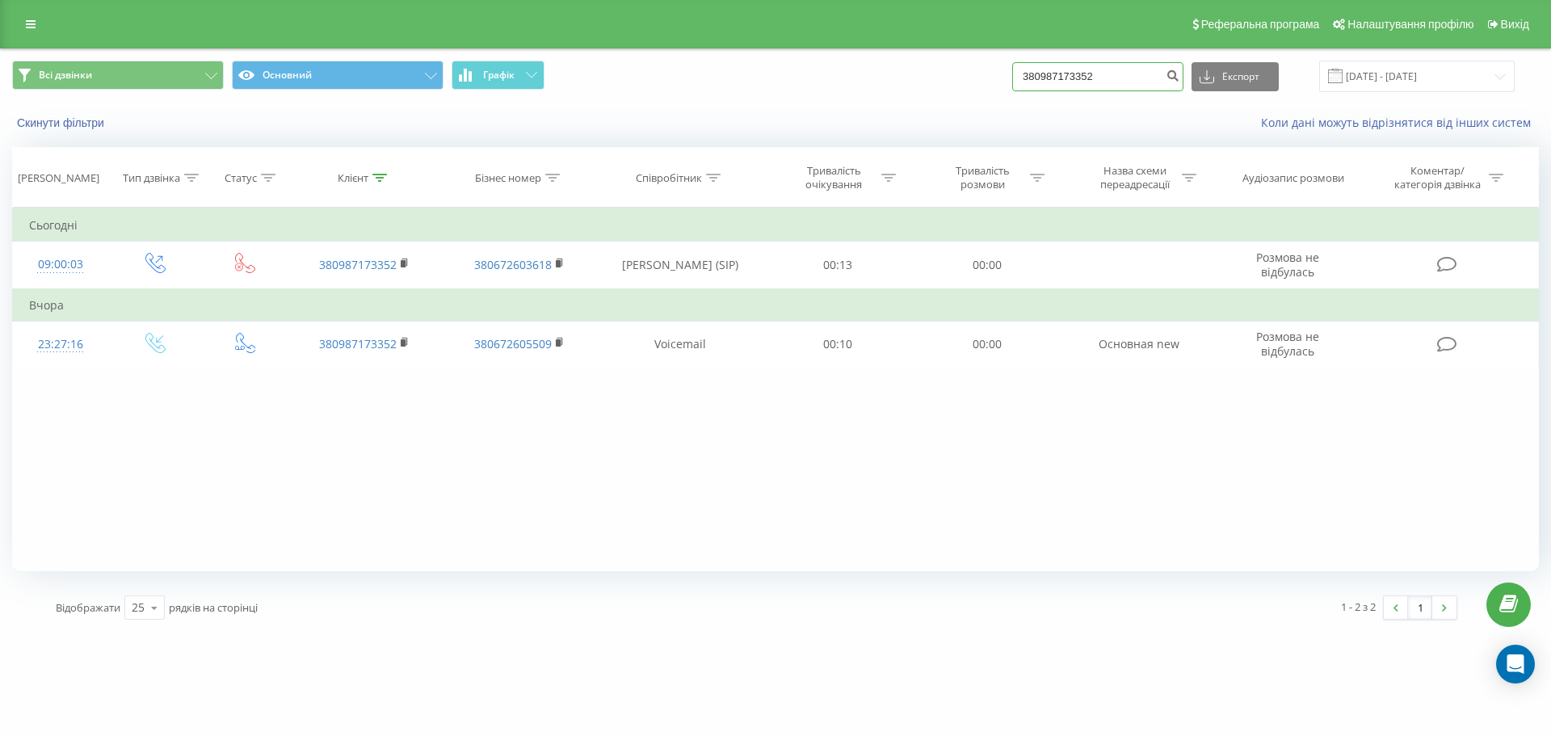
drag, startPoint x: 1114, startPoint y: 75, endPoint x: 939, endPoint y: 76, distance: 175.3
click at [939, 76] on div "Всі дзвінки Основний Графік 380987173352 Експорт .csv .xls .xlsx [DATE] - [DATE]" at bounding box center [775, 77] width 1527 height 32
paste input "631224040"
type input "380631224040"
click at [1179, 74] on icon "submit" at bounding box center [1173, 74] width 14 height 10
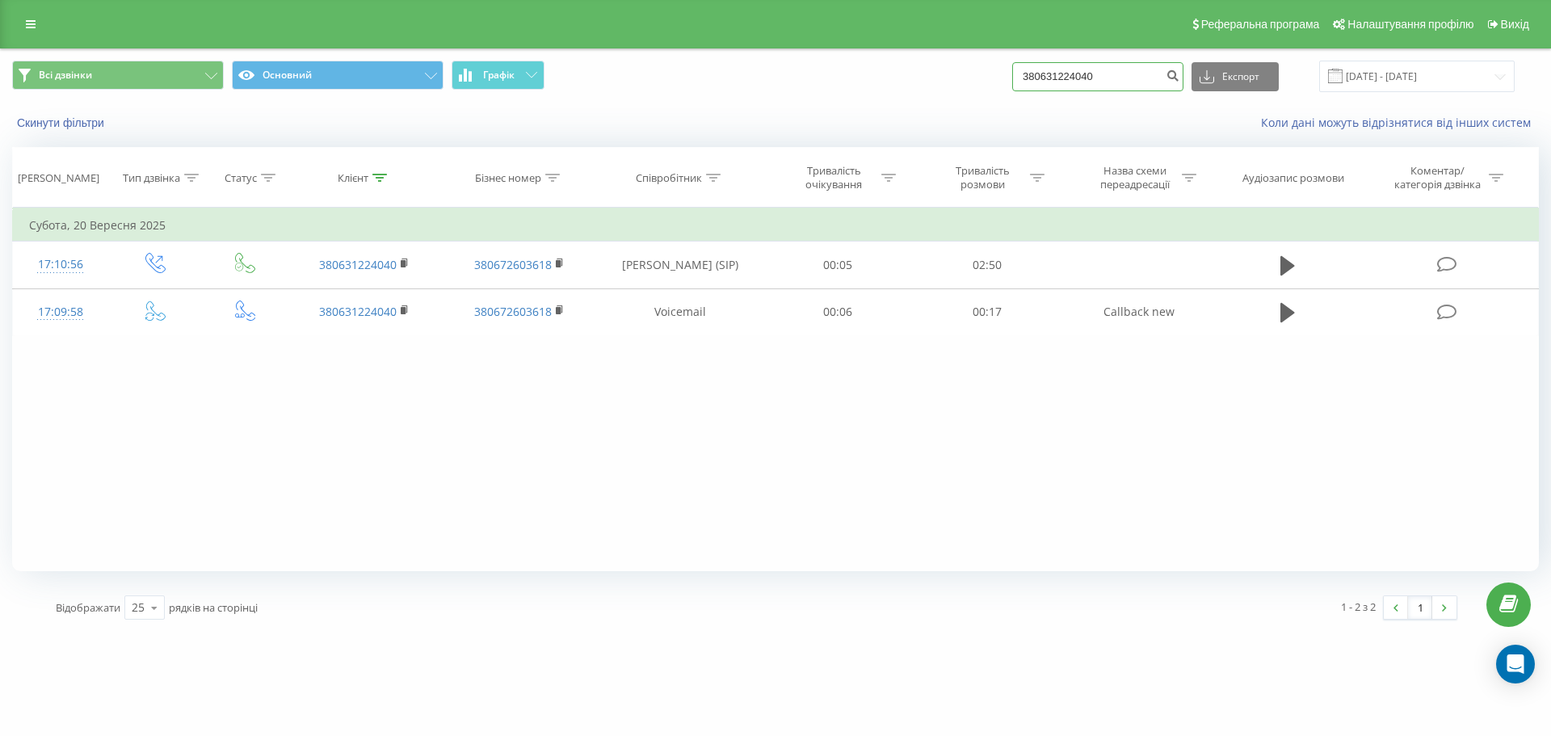
drag, startPoint x: 1120, startPoint y: 70, endPoint x: 989, endPoint y: 74, distance: 130.9
click at [989, 74] on div "Всі дзвінки Основний Графік 380631224040 Експорт .csv .xls .xlsx 22.06.2025 - 2…" at bounding box center [775, 77] width 1527 height 32
paste input "85551735"
type input "380685551735"
click at [1179, 78] on icon "submit" at bounding box center [1173, 74] width 14 height 10
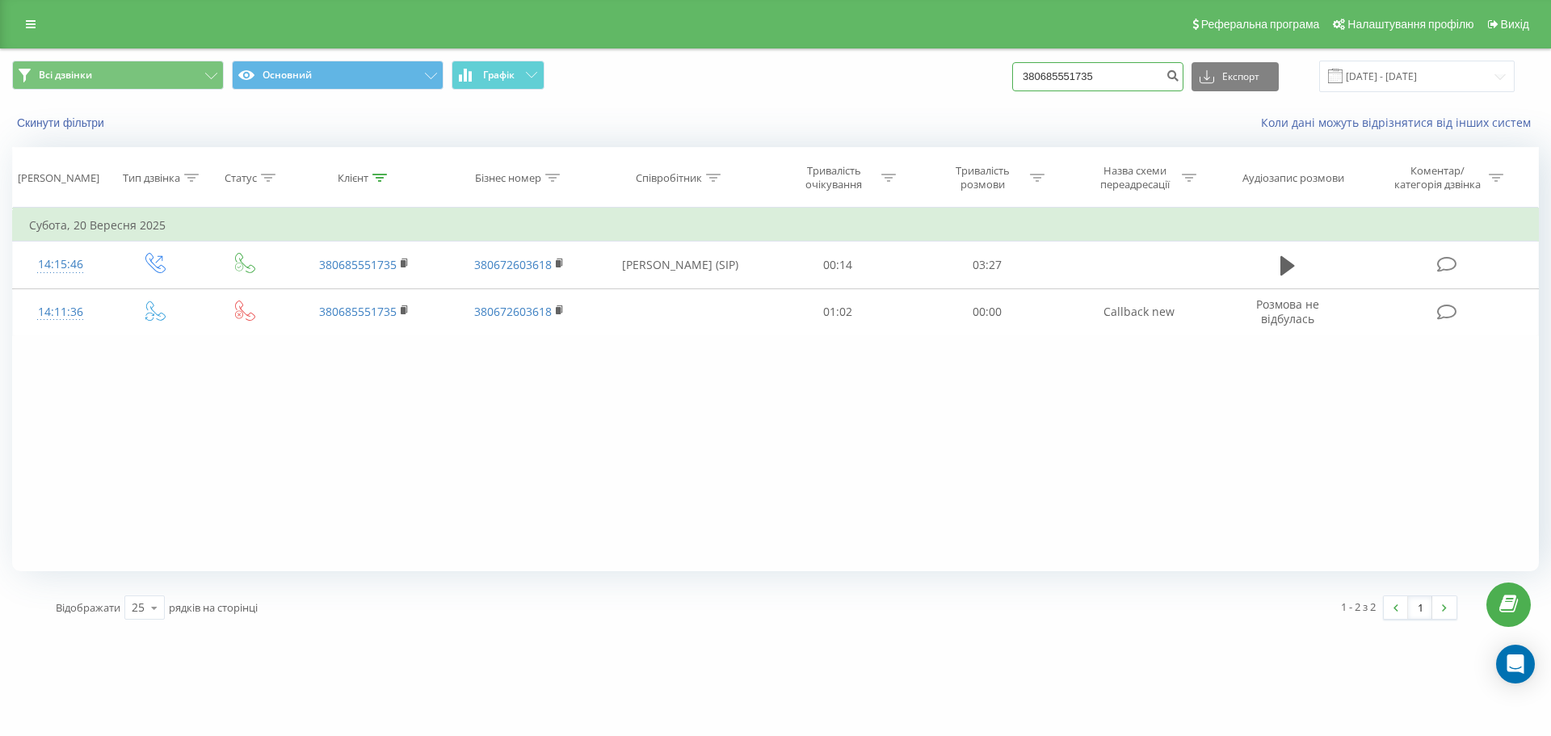
drag, startPoint x: 1122, startPoint y: 74, endPoint x: 963, endPoint y: 84, distance: 159.4
click at [963, 84] on div "Всі дзвінки Основний Графік 380685551735 Експорт .csv .xls .xlsx 22.06.2025 - 2…" at bounding box center [775, 77] width 1527 height 32
paste input "31342136"
type input "380631342136"
click at [1179, 71] on icon "submit" at bounding box center [1173, 74] width 14 height 10
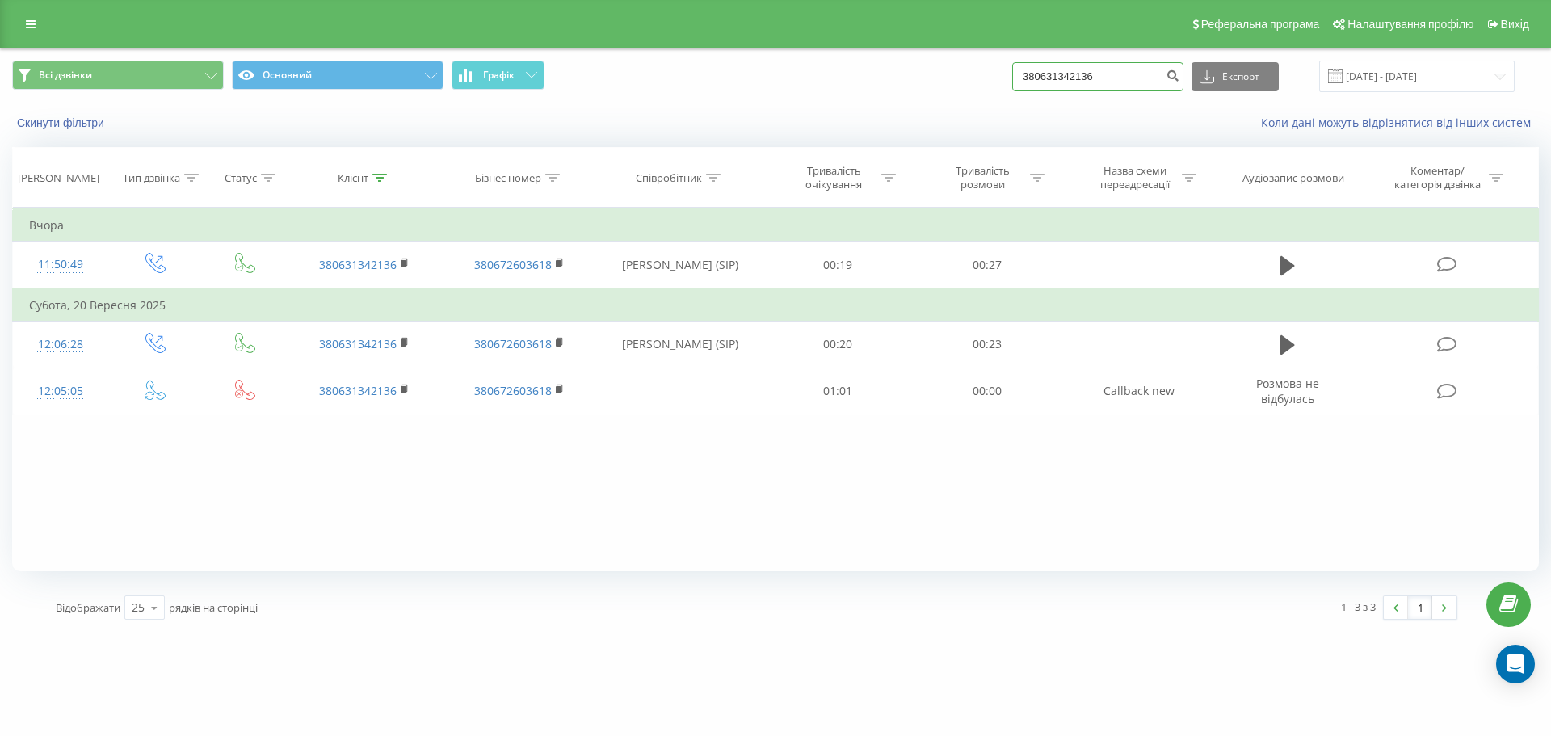
drag, startPoint x: 1115, startPoint y: 78, endPoint x: 1003, endPoint y: 78, distance: 111.5
click at [1003, 78] on div "Всі дзвінки Основний Графік 380631342136 Експорт .csv .xls .xlsx 22.06.2025 - 2…" at bounding box center [775, 77] width 1527 height 32
paste input "999068082"
type input "380999068082"
drag, startPoint x: 1188, startPoint y: 72, endPoint x: 1201, endPoint y: 116, distance: 46.3
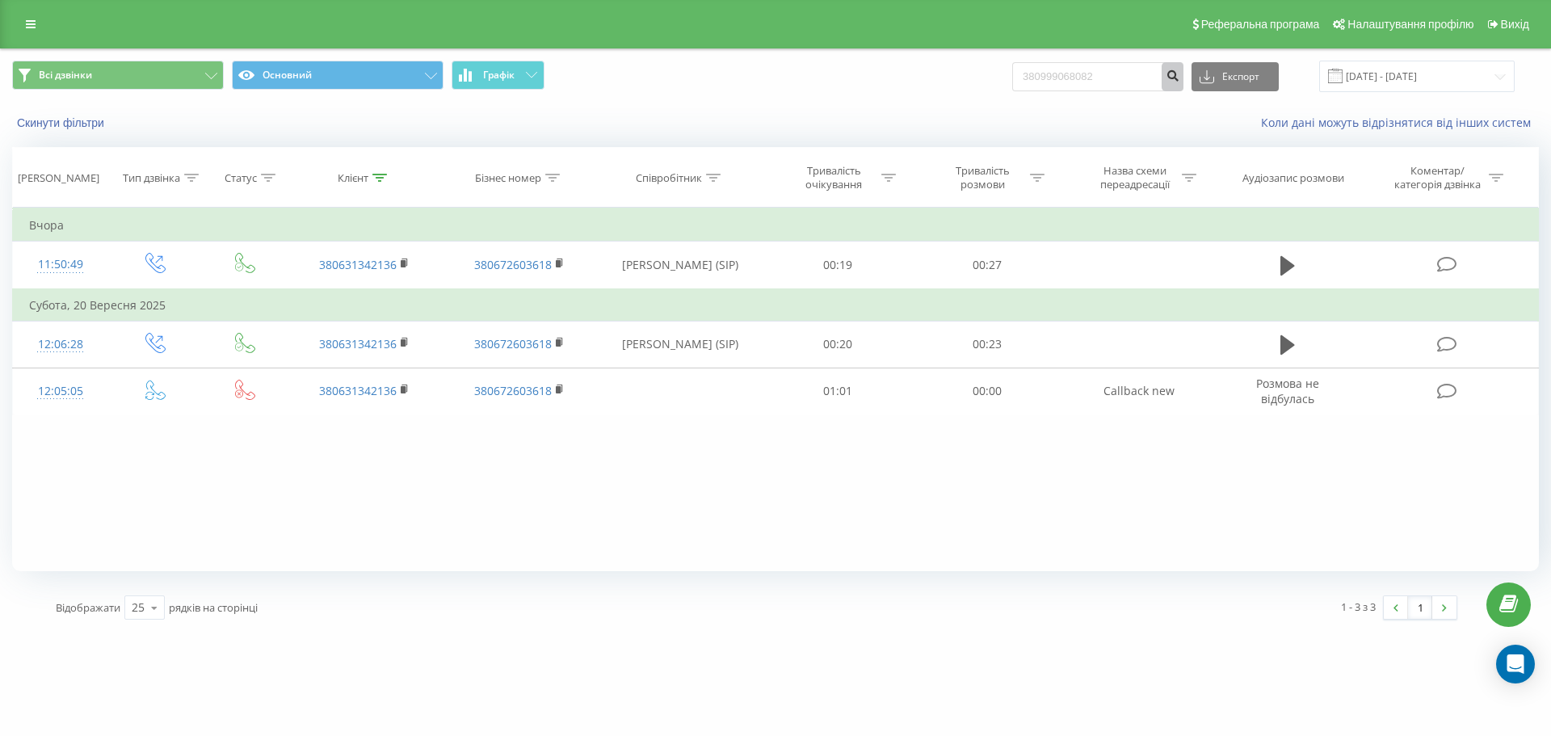
click at [1179, 70] on icon "submit" at bounding box center [1173, 74] width 14 height 10
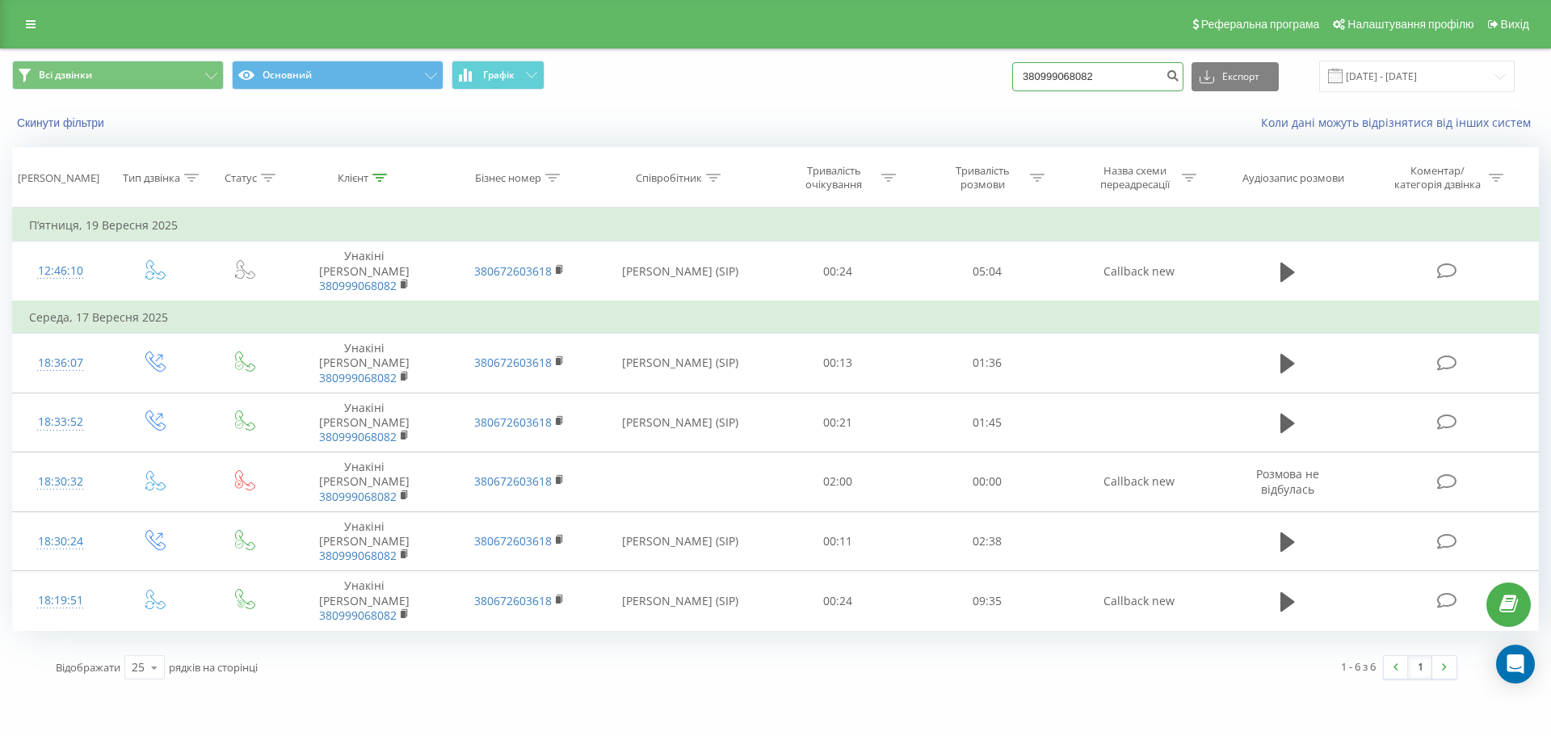
drag, startPoint x: 1086, startPoint y: 71, endPoint x: 966, endPoint y: 71, distance: 119.6
click at [966, 71] on div "Всі дзвінки Основний Графік 380999068082 Експорт .csv .xls .xlsx 22.06.2025 - 2…" at bounding box center [775, 77] width 1527 height 32
paste input "68 555 1735"
type input "380 68 555 1735"
click at [1179, 74] on icon "submit" at bounding box center [1173, 74] width 14 height 10
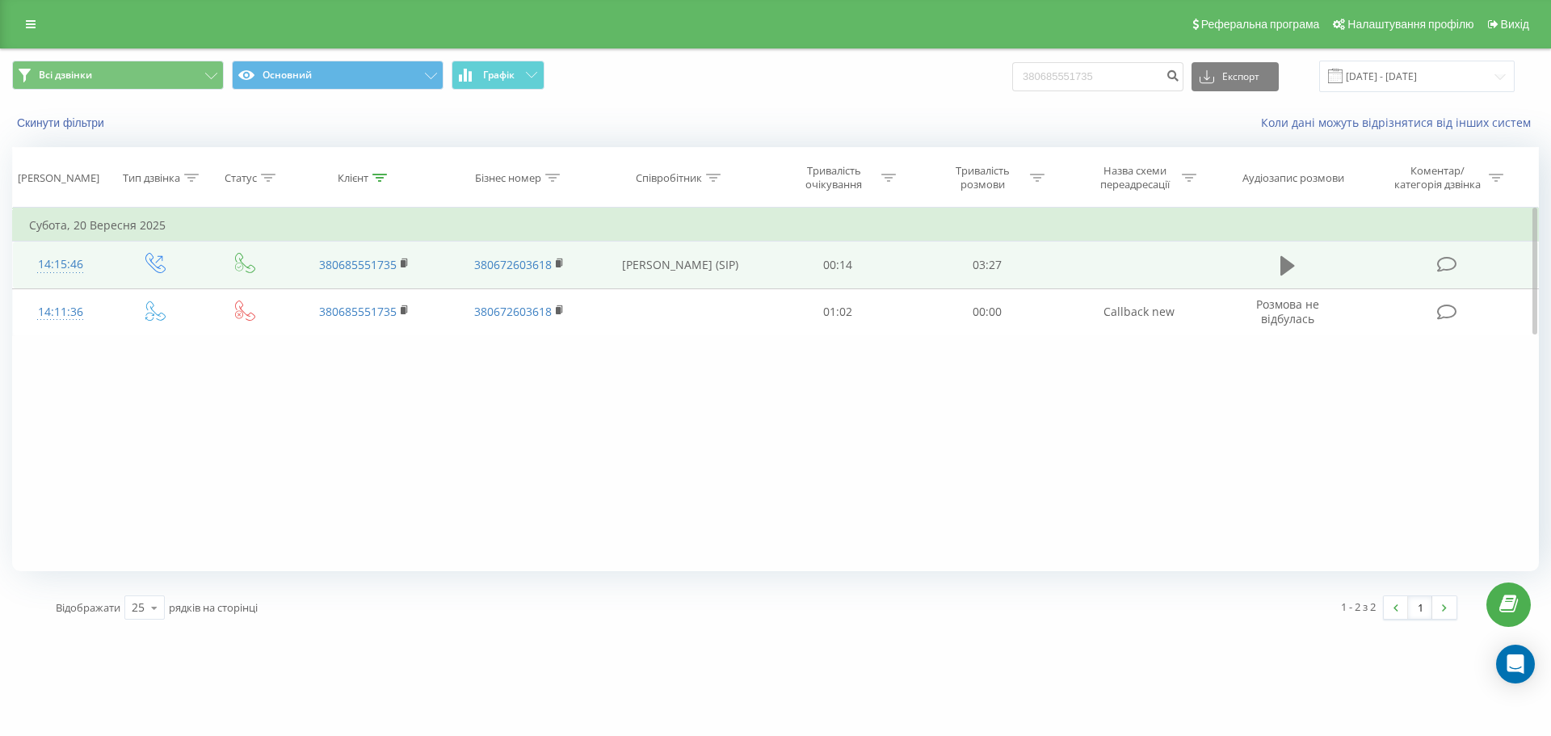
click at [1299, 263] on button at bounding box center [1288, 266] width 24 height 24
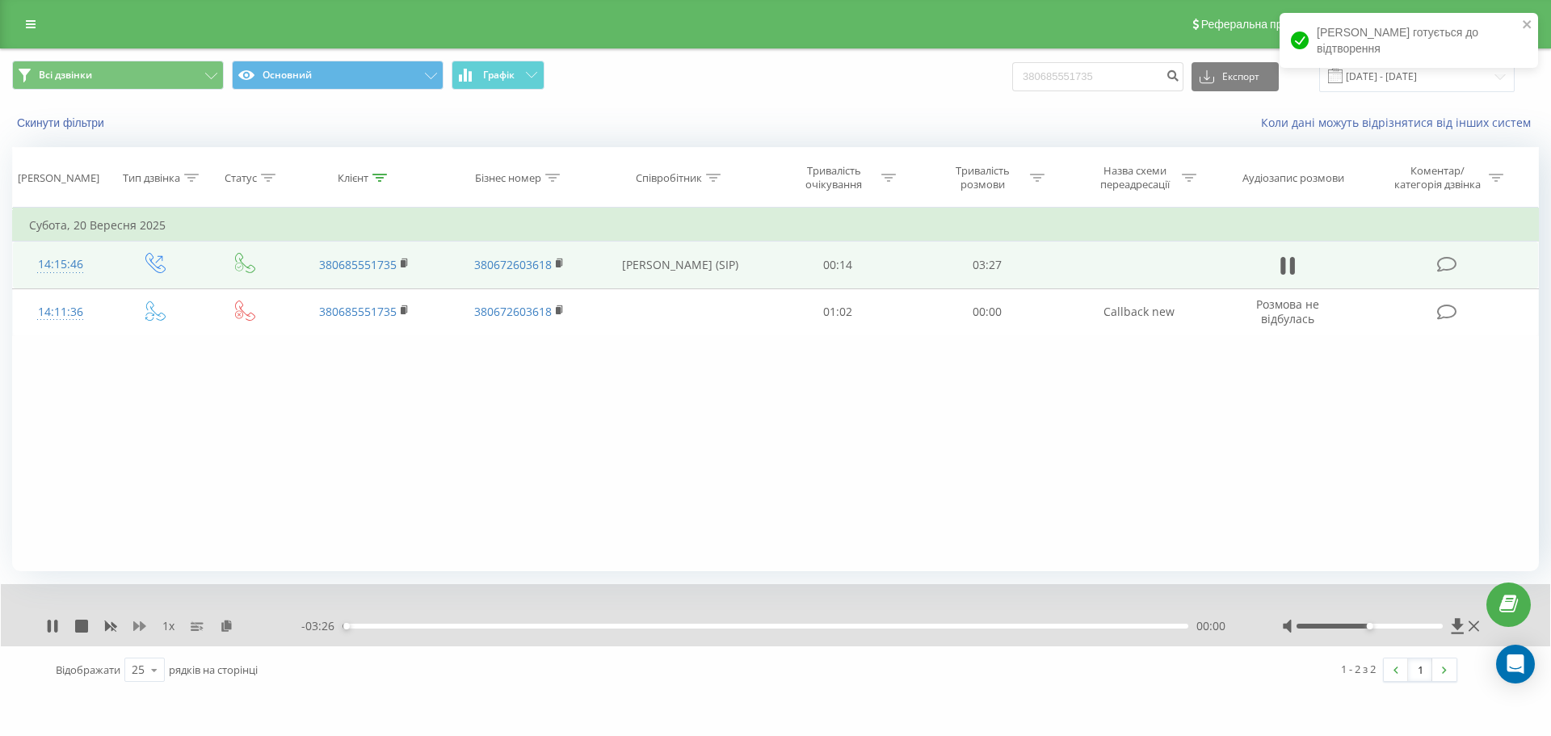
click at [141, 624] on icon at bounding box center [139, 626] width 13 height 10
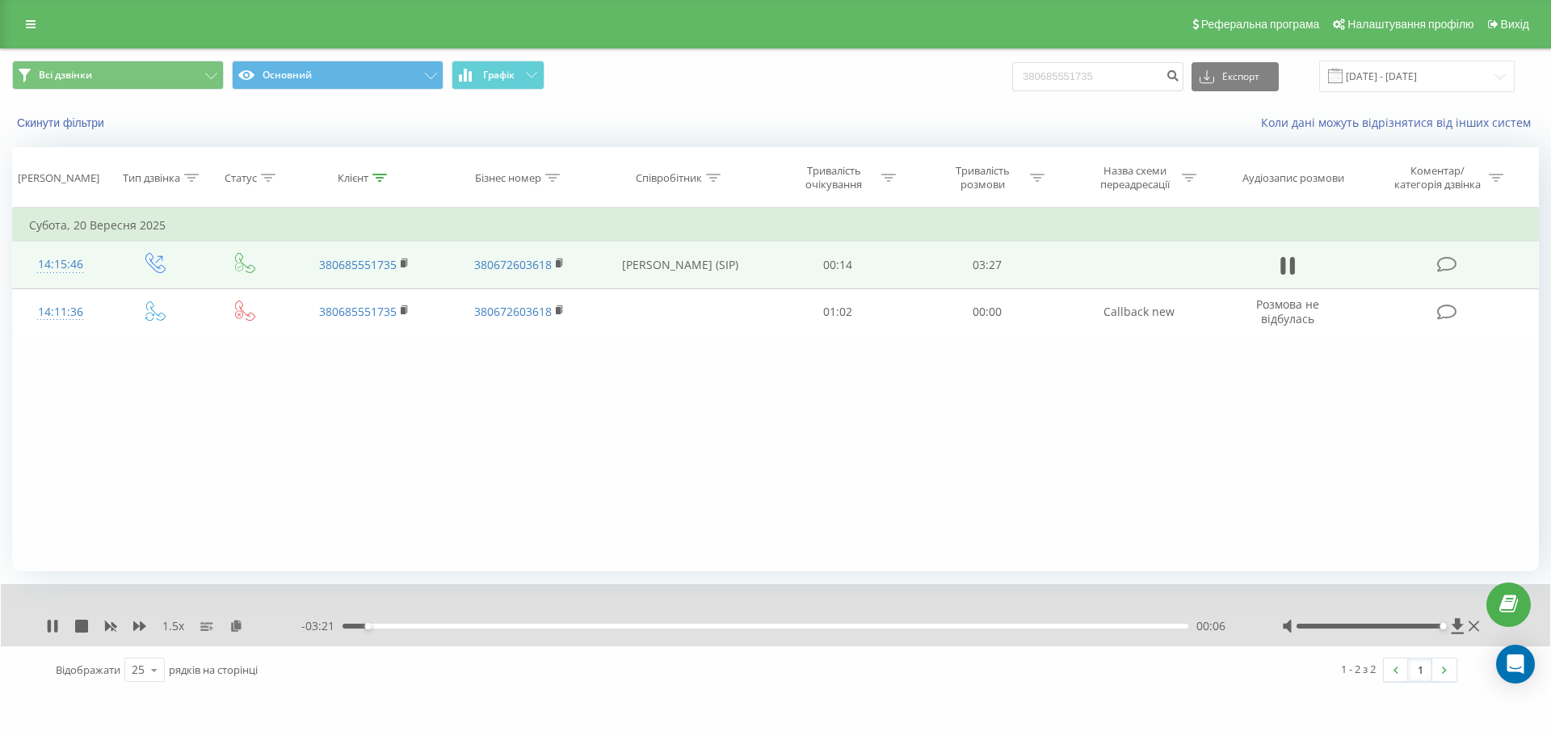
drag, startPoint x: 1368, startPoint y: 627, endPoint x: 1444, endPoint y: 620, distance: 75.5
click at [1444, 620] on div at bounding box center [1382, 626] width 201 height 16
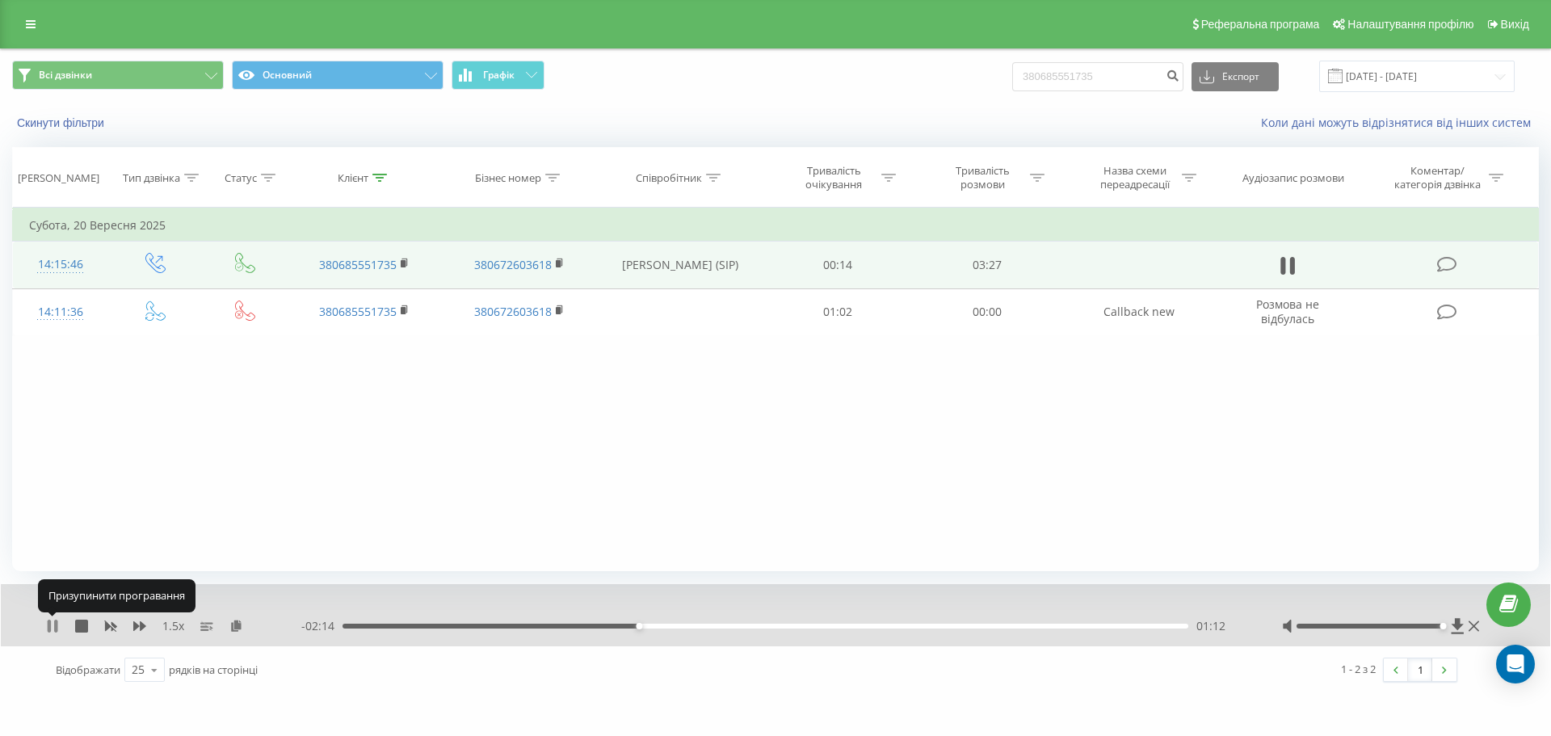
click at [55, 623] on icon at bounding box center [55, 626] width 3 height 13
